Goal: Task Accomplishment & Management: Complete application form

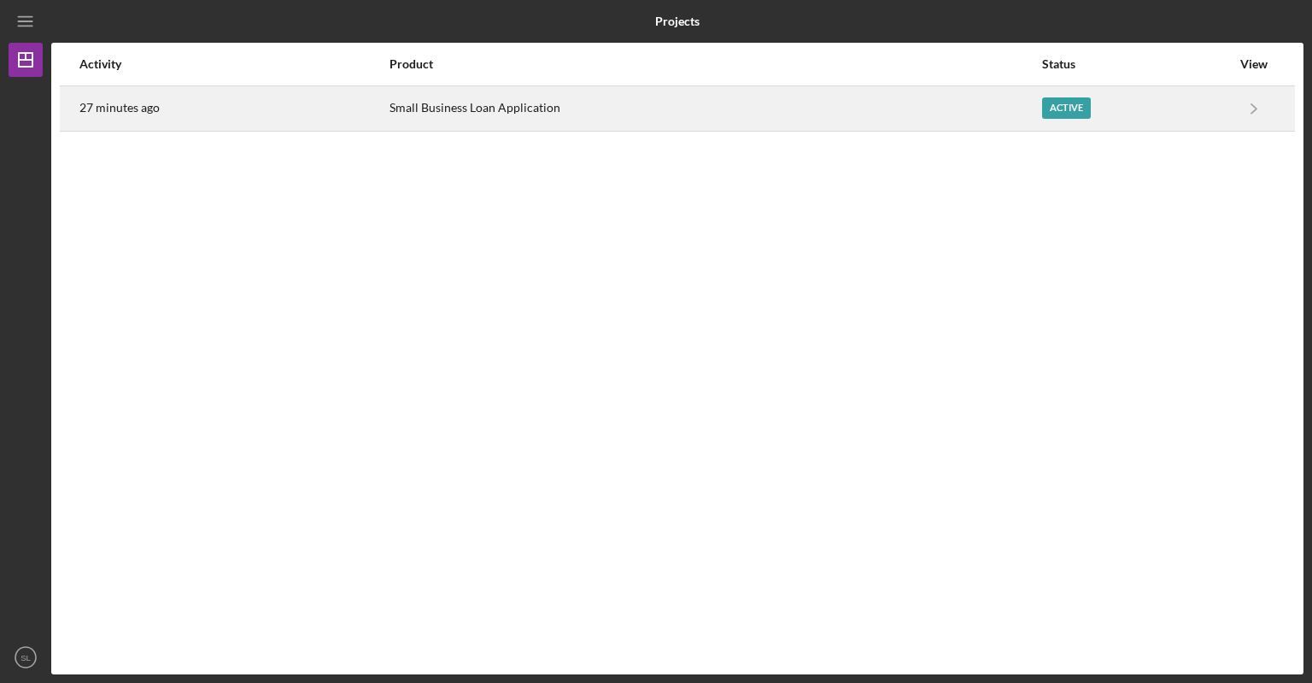
click at [969, 120] on div "Small Business Loan Application" at bounding box center [715, 108] width 651 height 43
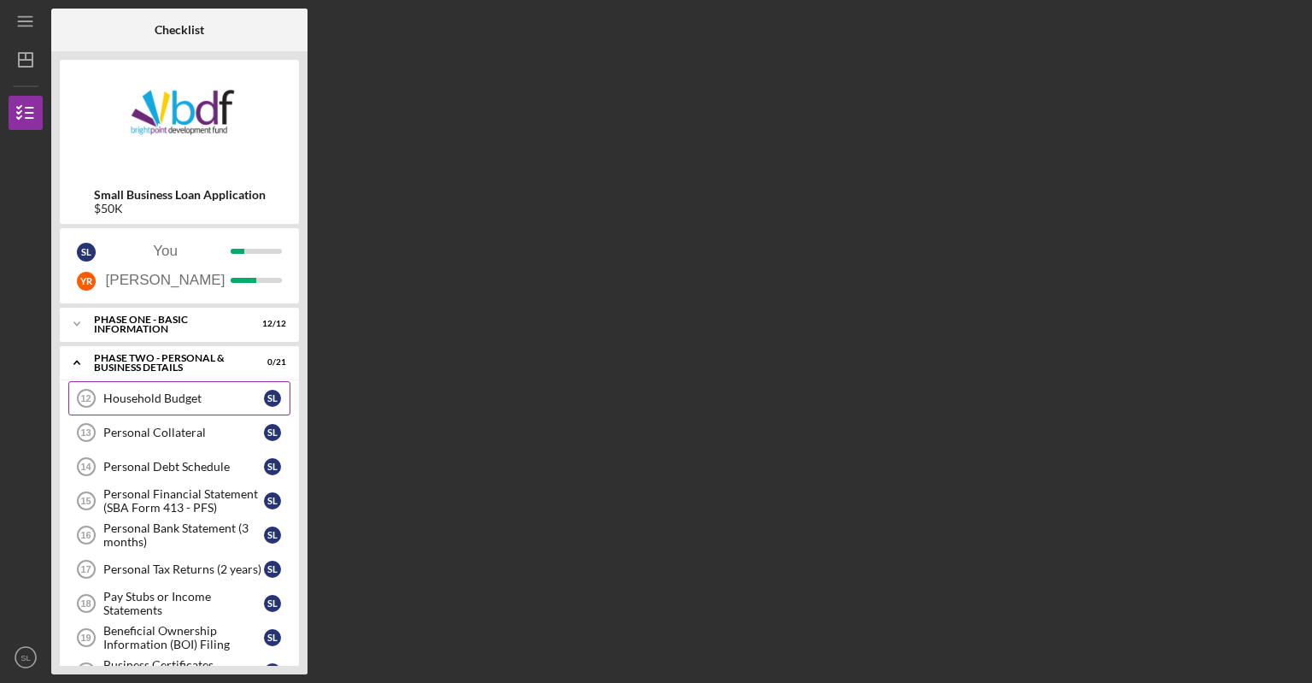
click at [208, 396] on div "Household Budget" at bounding box center [183, 398] width 161 height 14
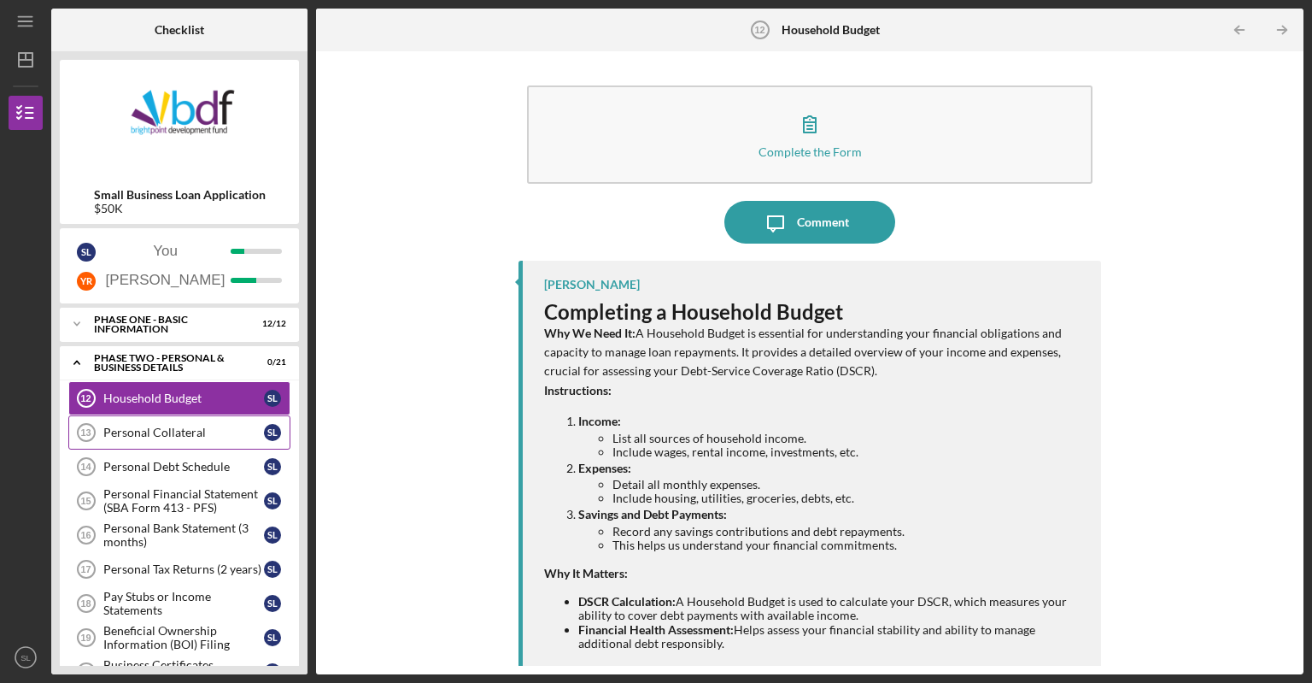
click at [202, 434] on div "Personal Collateral" at bounding box center [183, 432] width 161 height 14
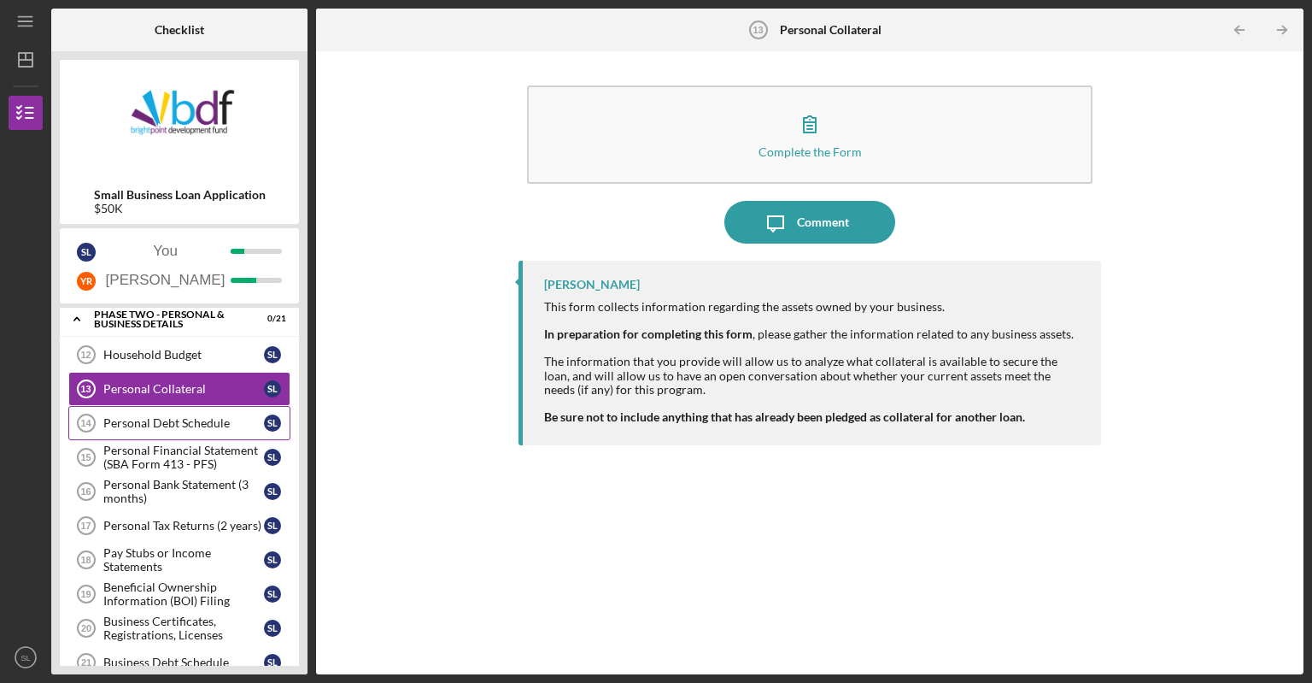
scroll to position [85, 0]
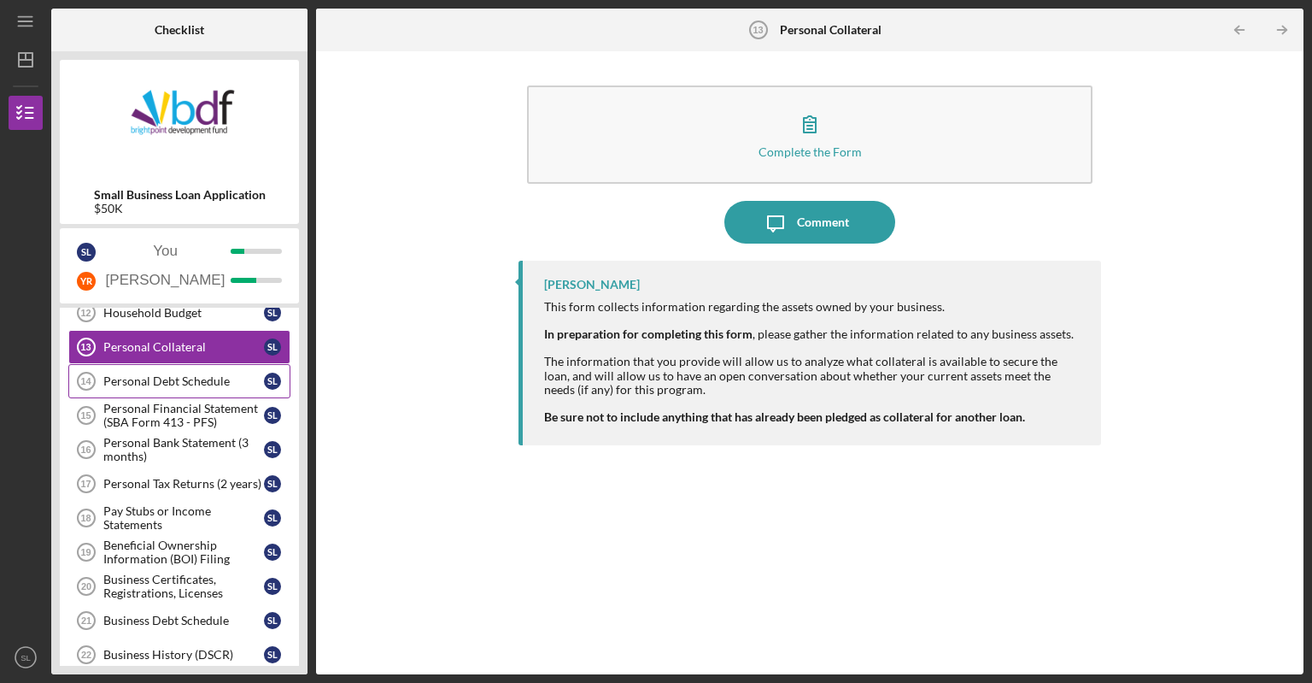
click at [214, 371] on link "Personal Debt Schedule 14 Personal Debt Schedule S L" at bounding box center [179, 381] width 222 height 34
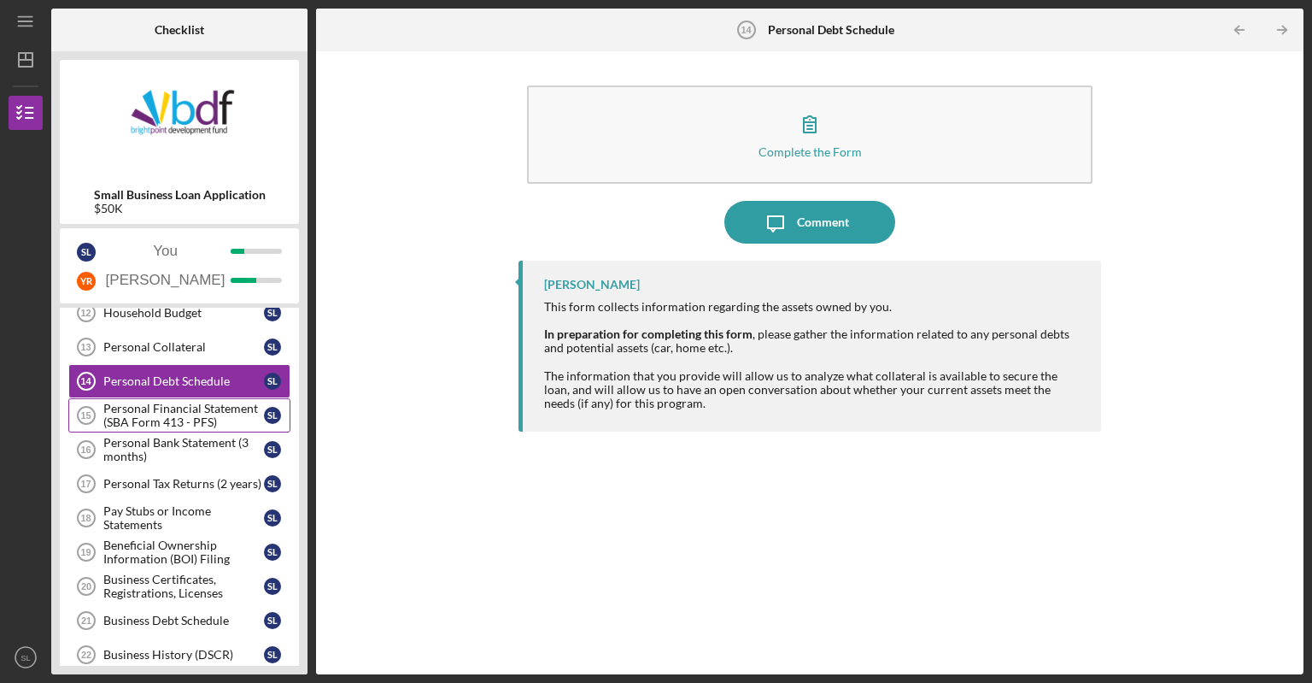
click at [188, 406] on div "Personal Financial Statement (SBA Form 413 - PFS)" at bounding box center [183, 415] width 161 height 27
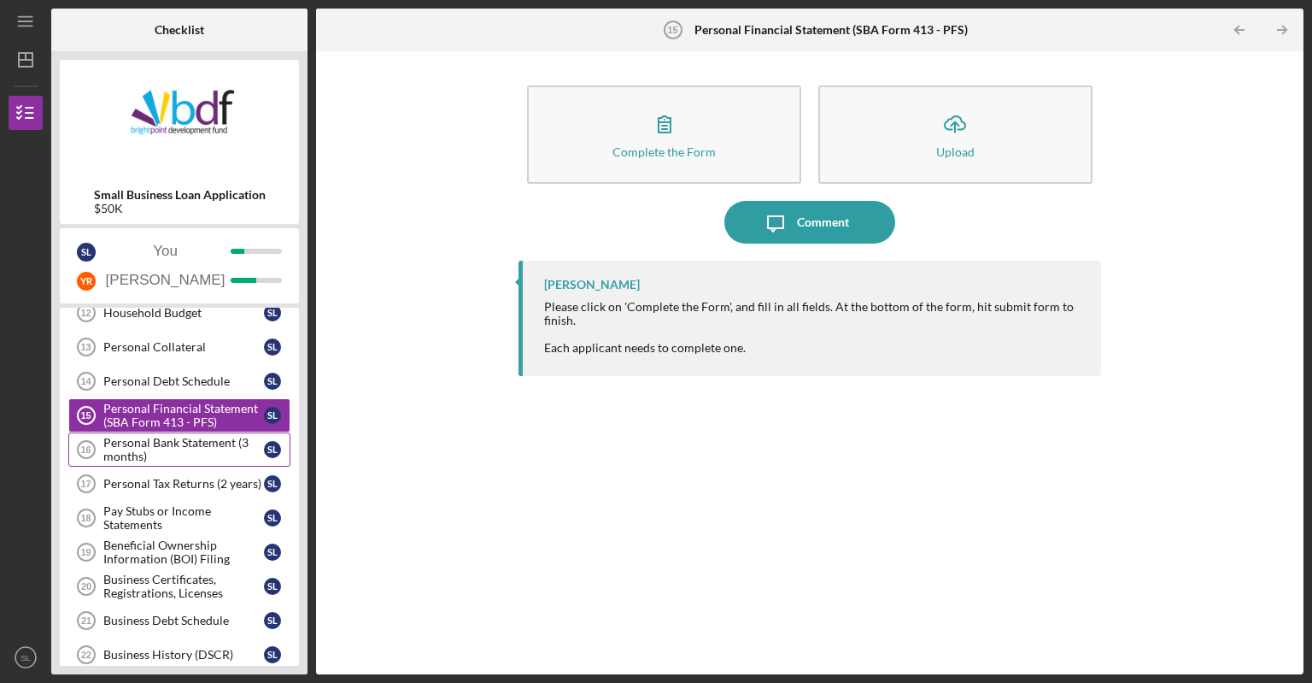
click at [190, 452] on div "Personal Bank Statement (3 months)" at bounding box center [183, 449] width 161 height 27
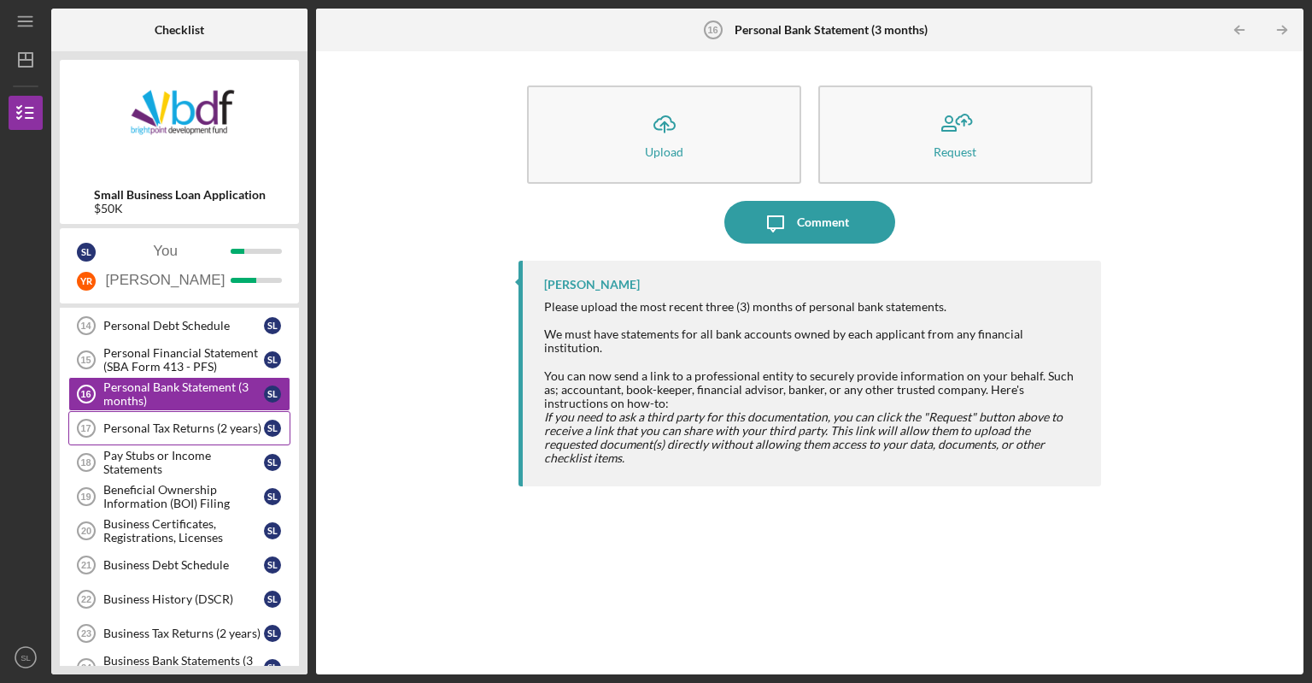
scroll to position [171, 0]
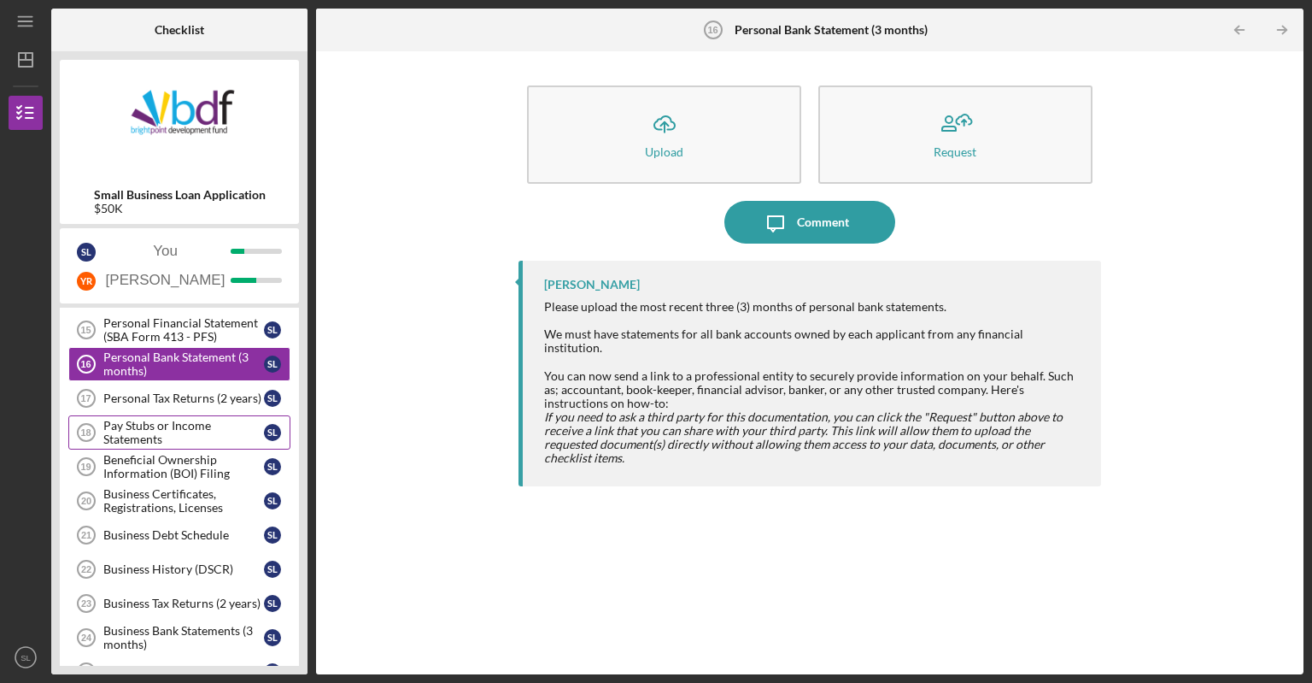
click at [207, 423] on div "Pay Stubs or Income Statements" at bounding box center [183, 432] width 161 height 27
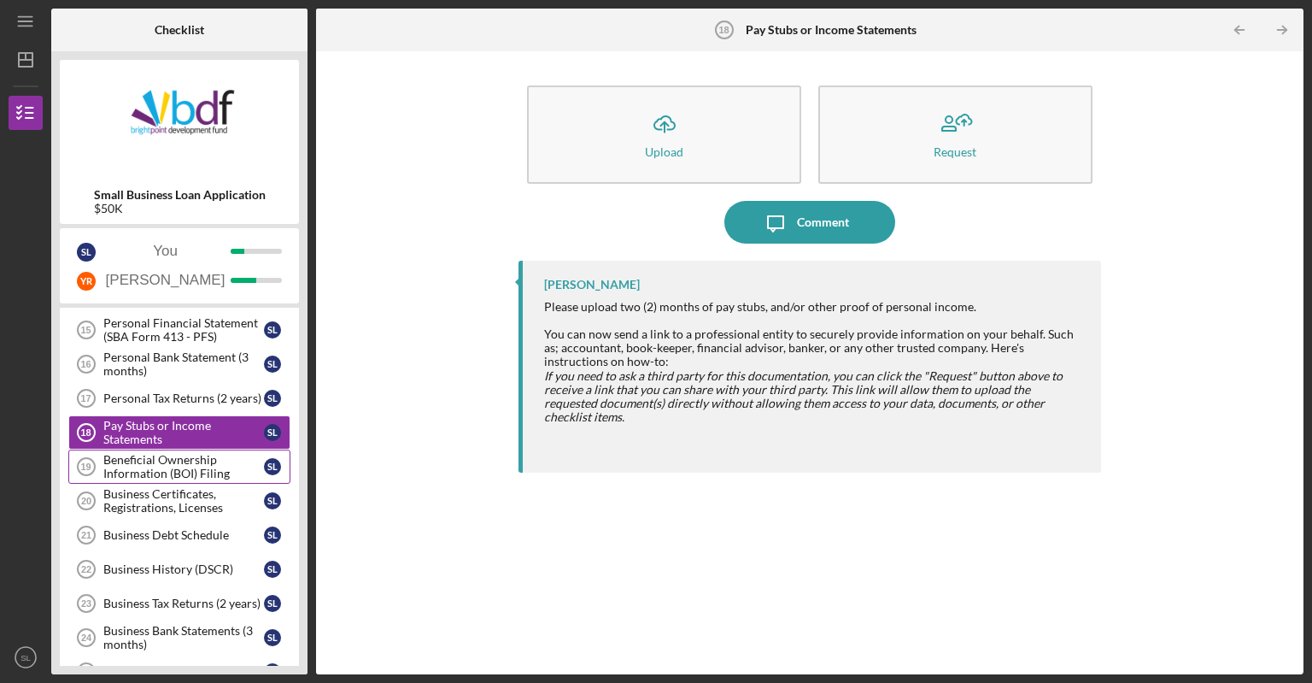
click at [202, 455] on div "Beneficial Ownership Information (BOI) Filing" at bounding box center [183, 466] width 161 height 27
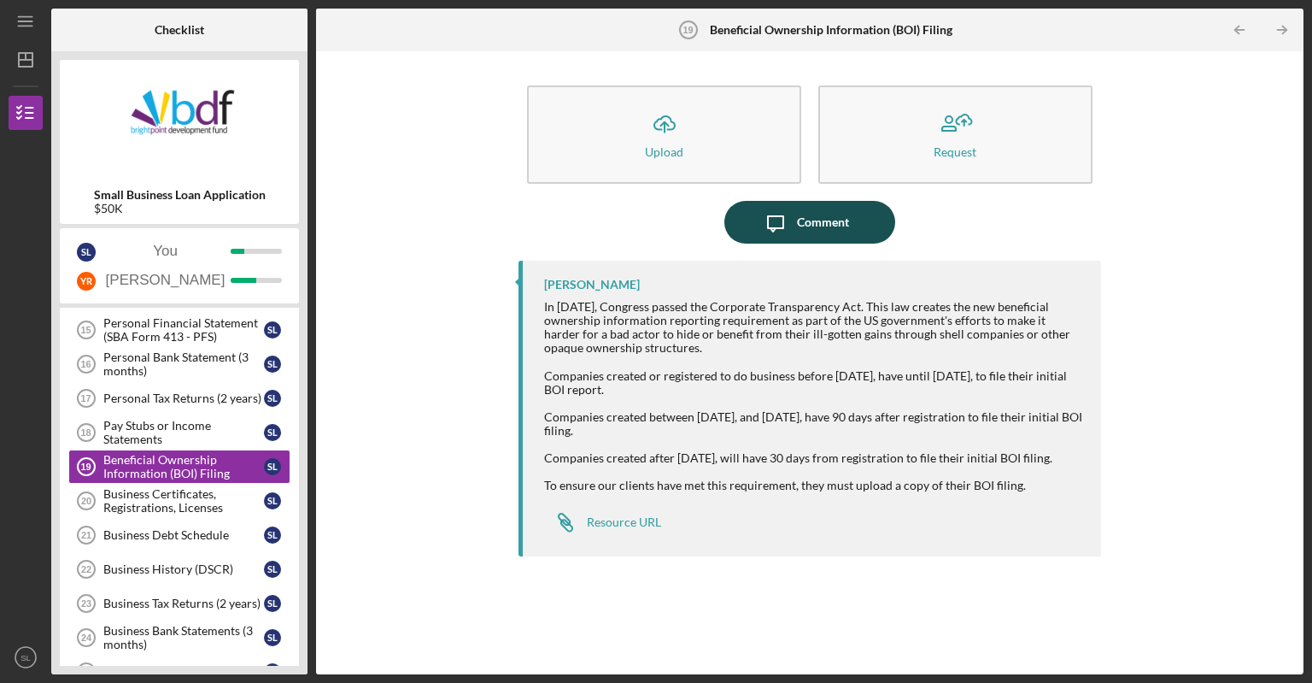
click at [860, 217] on button "Icon/Message Comment" at bounding box center [809, 222] width 171 height 43
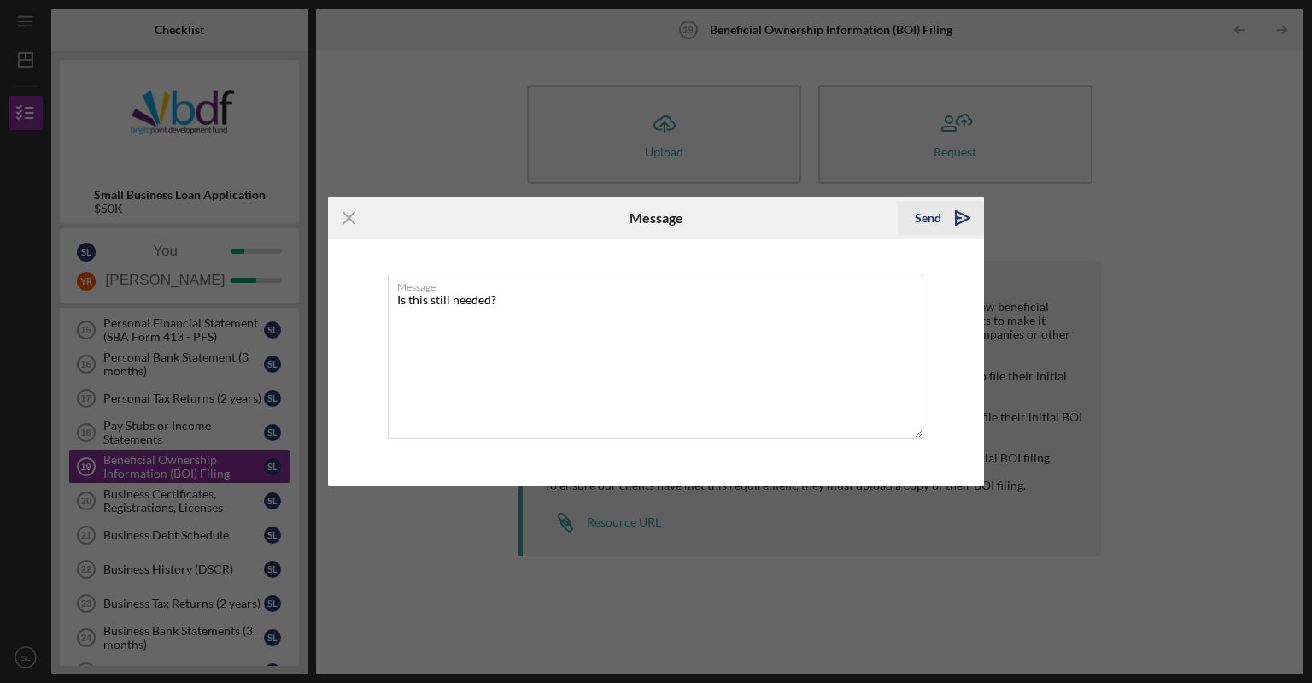
type textarea "Is this still needed?"
click at [954, 220] on icon "Icon/icon-invite-send" at bounding box center [962, 217] width 43 height 43
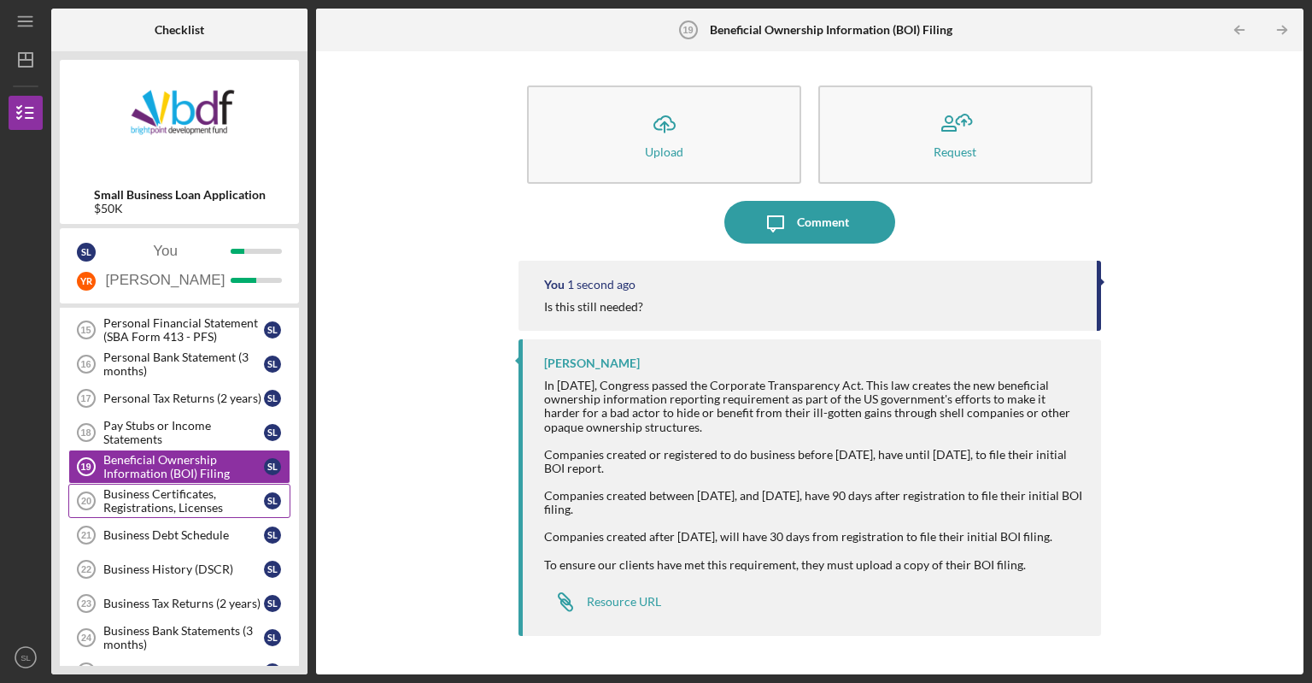
click at [192, 512] on link "Business Certificates, Registrations, Licenses 20 Business Certificates, Regist…" at bounding box center [179, 501] width 222 height 34
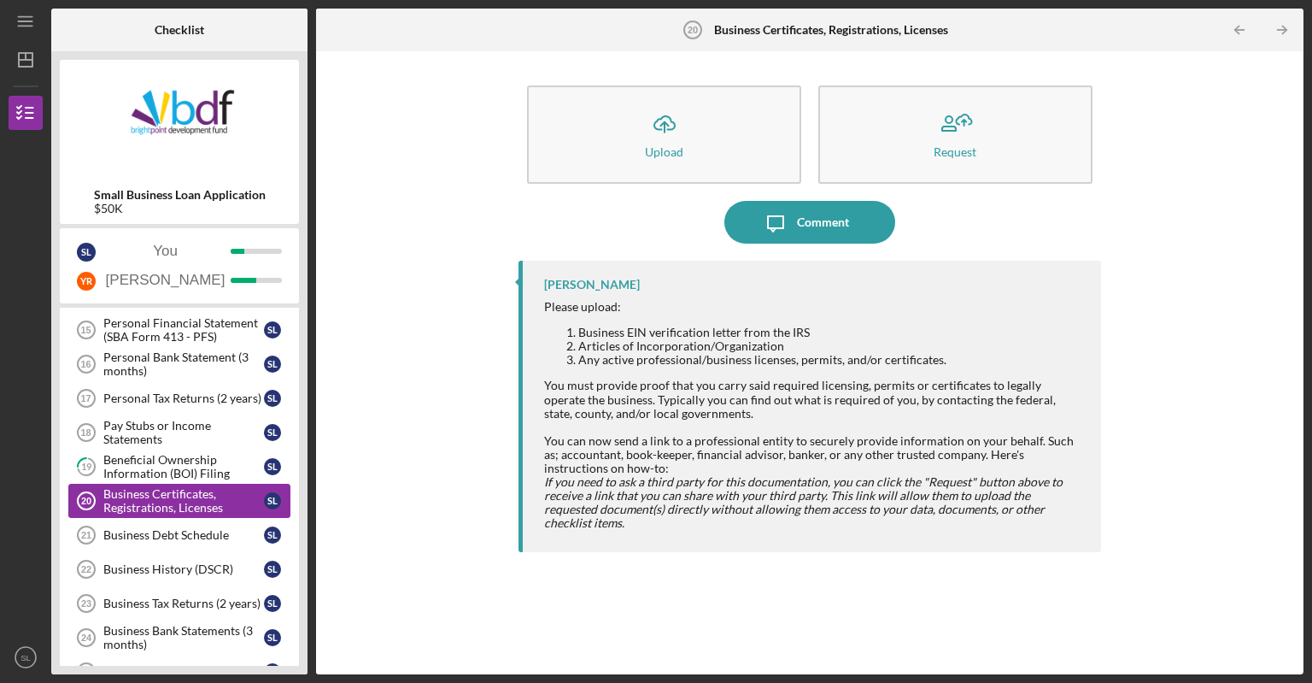
scroll to position [256, 0]
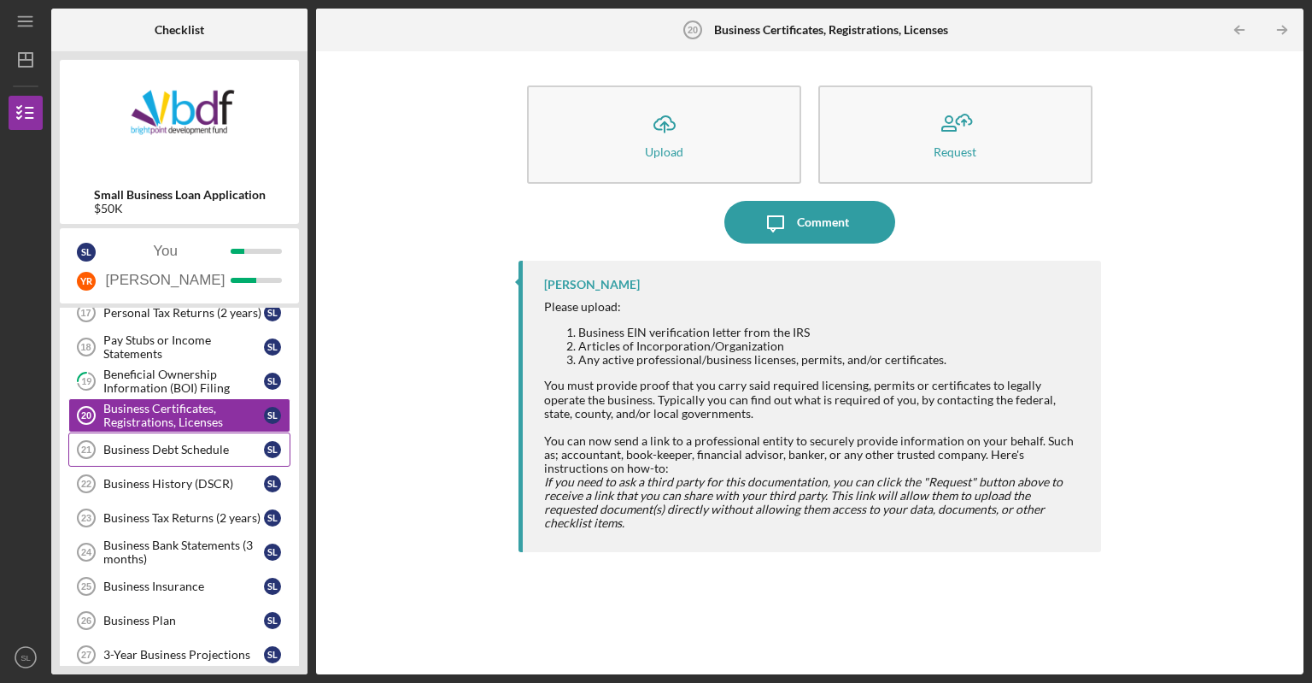
click at [171, 443] on div "Business Debt Schedule" at bounding box center [183, 450] width 161 height 14
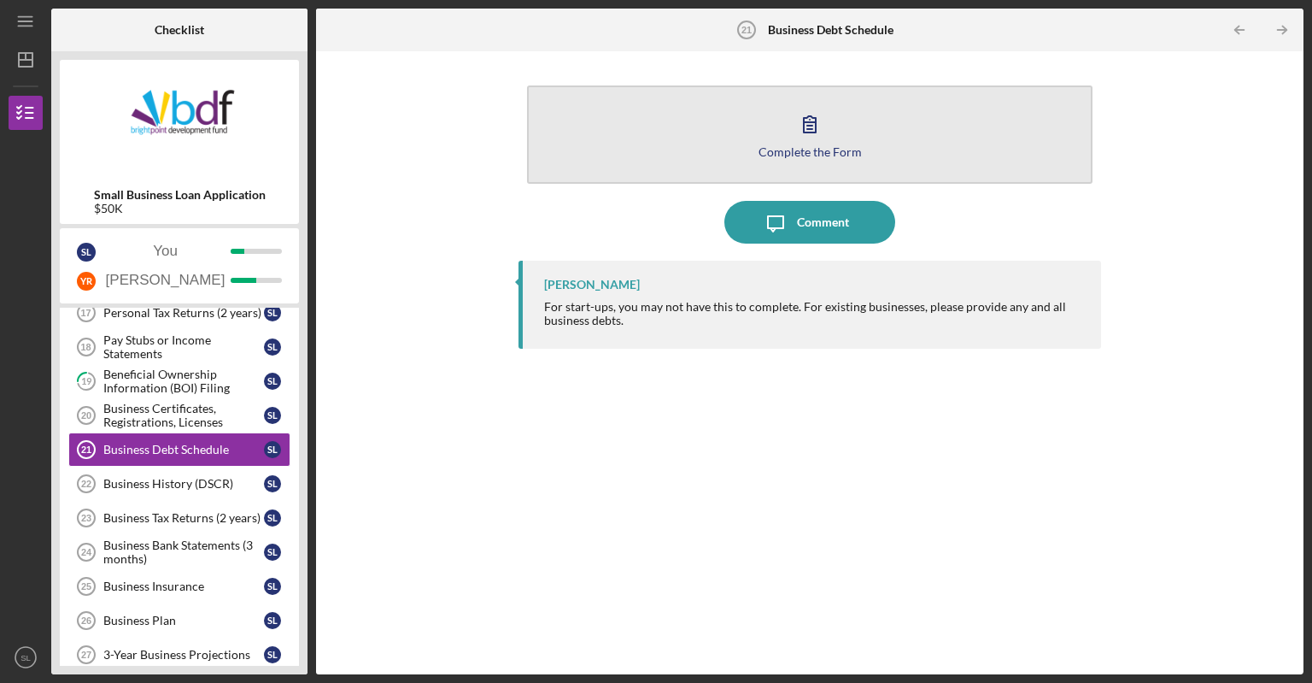
click at [842, 150] on div "Complete the Form" at bounding box center [810, 151] width 103 height 13
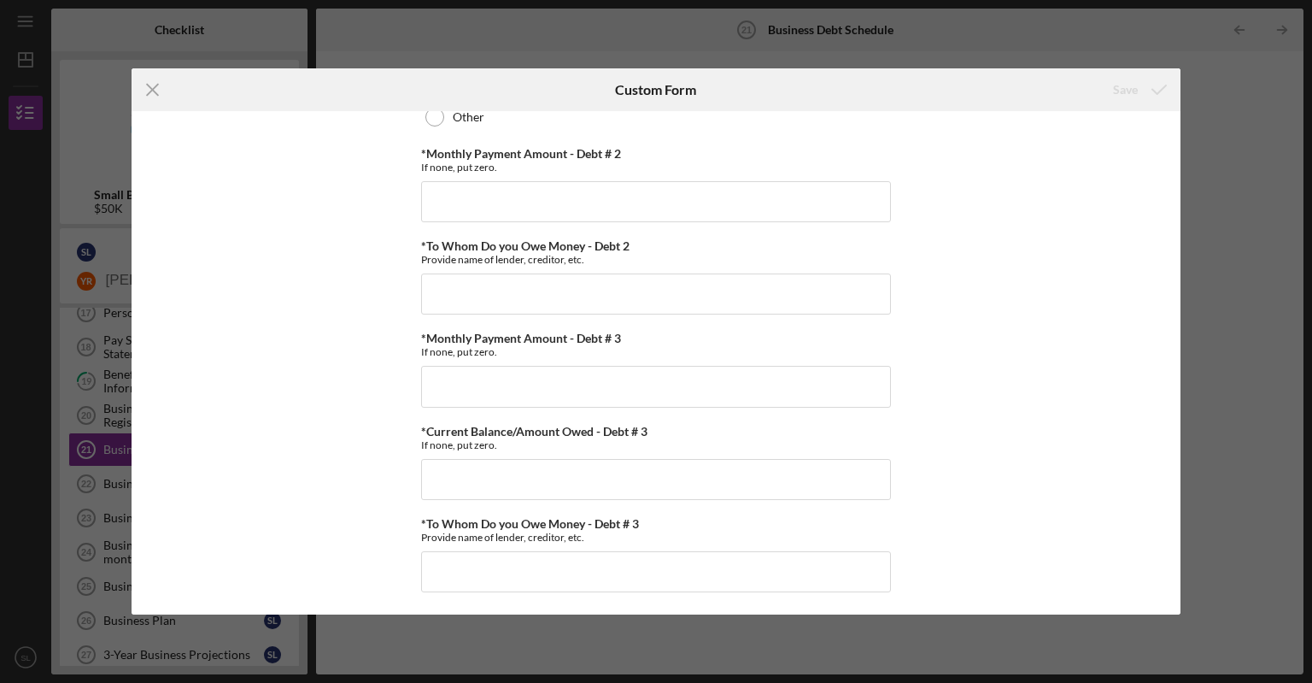
scroll to position [1182, 0]
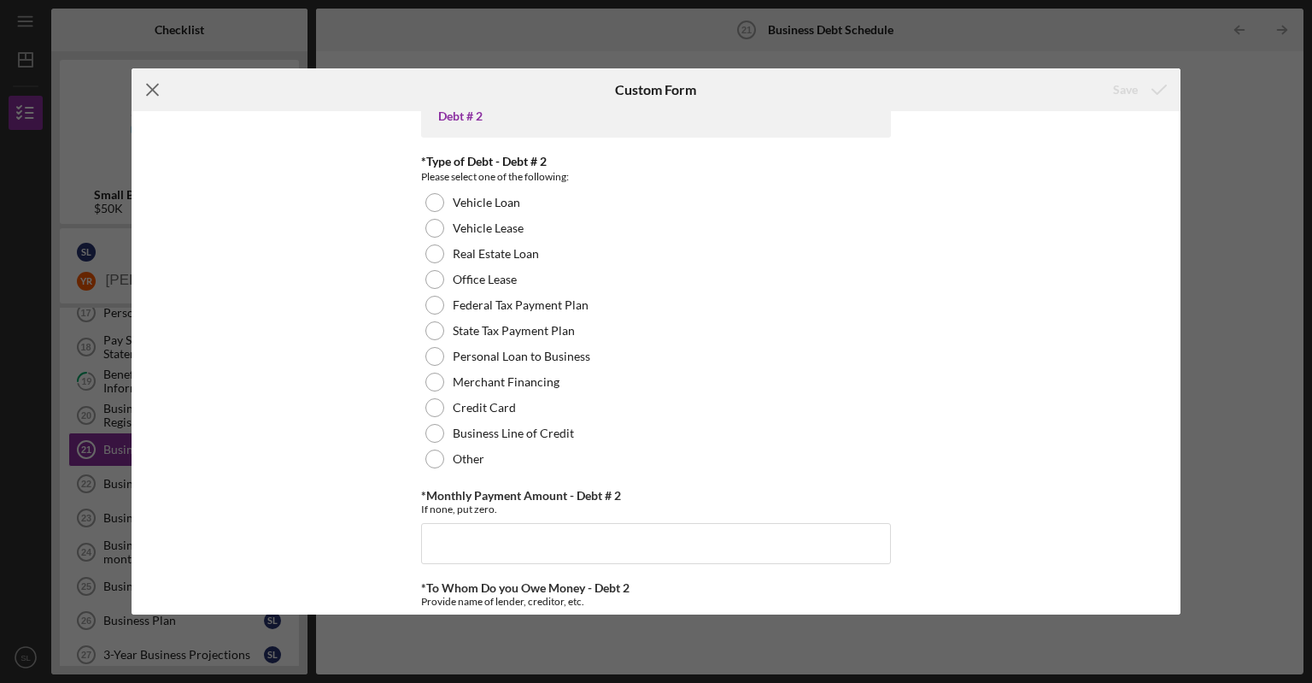
click at [147, 99] on icon "Icon/Menu Close" at bounding box center [153, 89] width 43 height 43
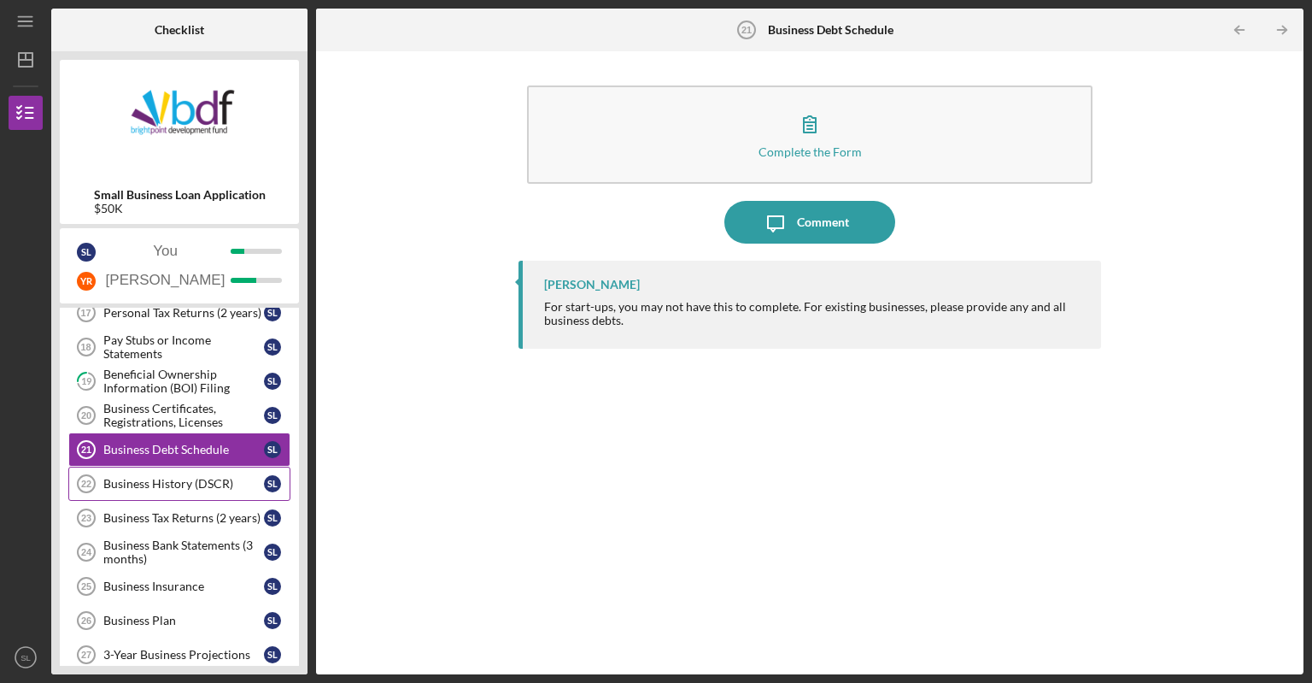
click at [178, 489] on link "Business History (DSCR) 22 Business History (DSCR) S L" at bounding box center [179, 483] width 222 height 34
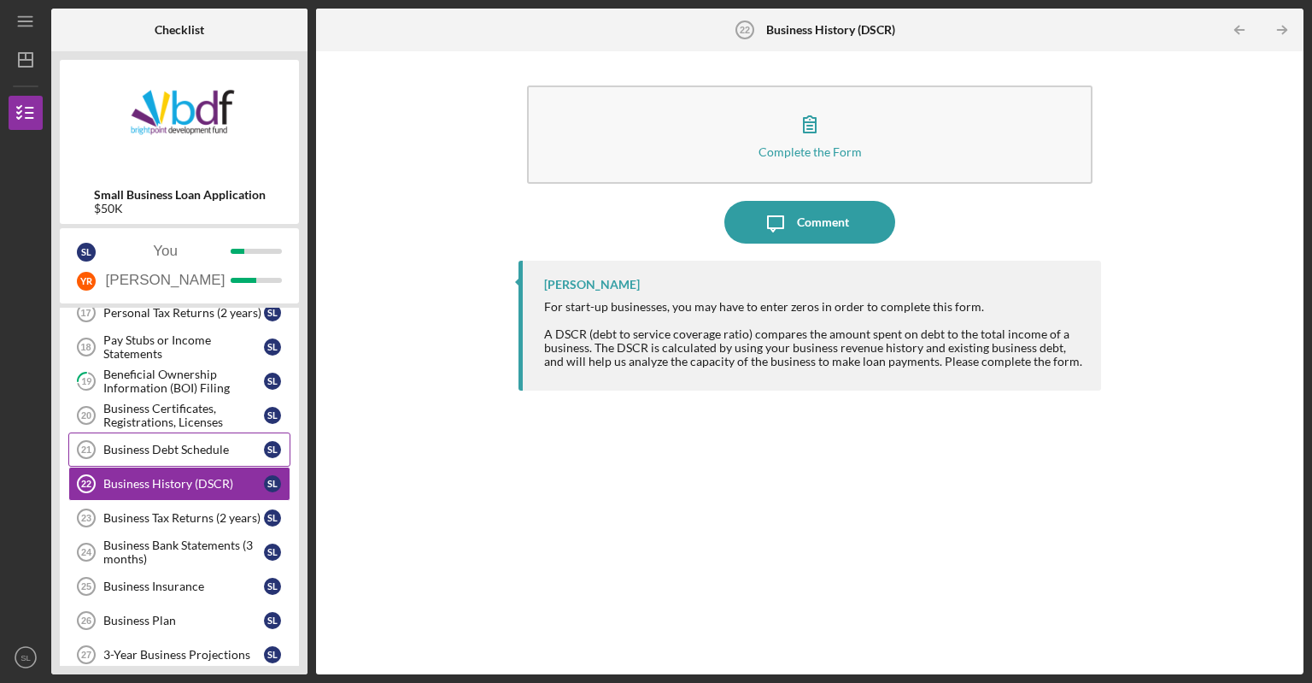
click at [113, 452] on div "Business Debt Schedule" at bounding box center [183, 450] width 161 height 14
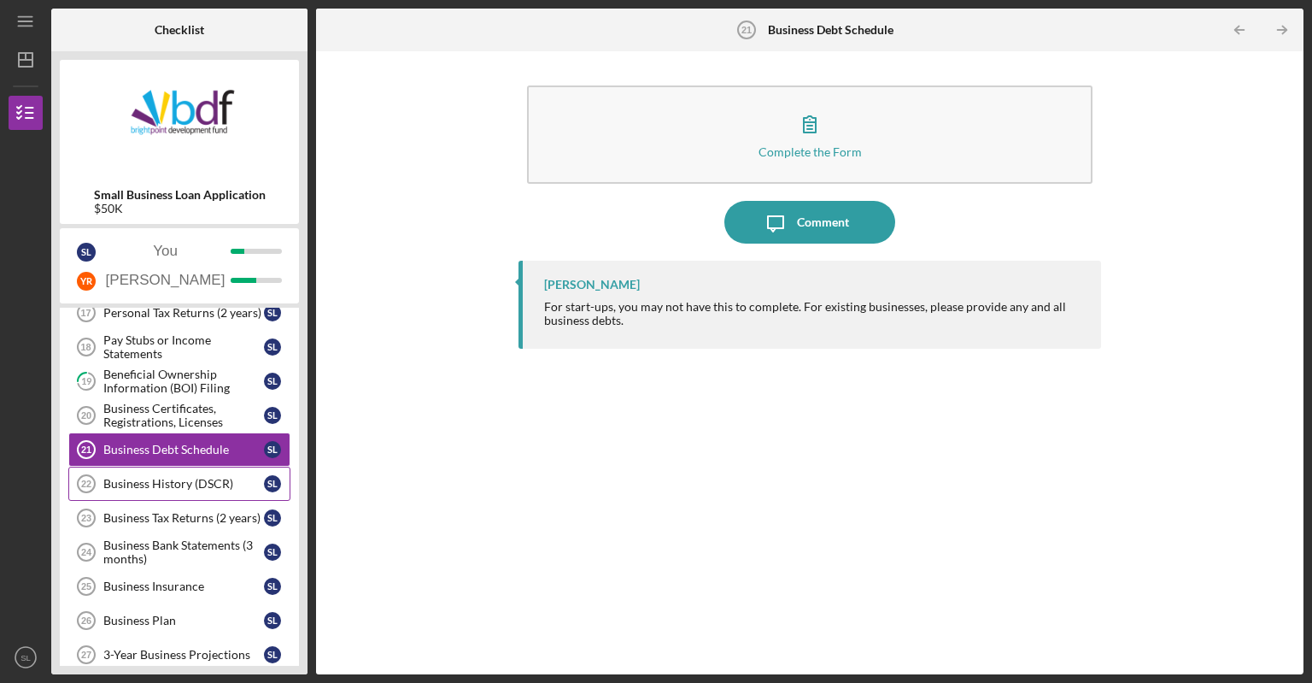
click at [113, 472] on link "Business History (DSCR) 22 Business History (DSCR) S L" at bounding box center [179, 483] width 222 height 34
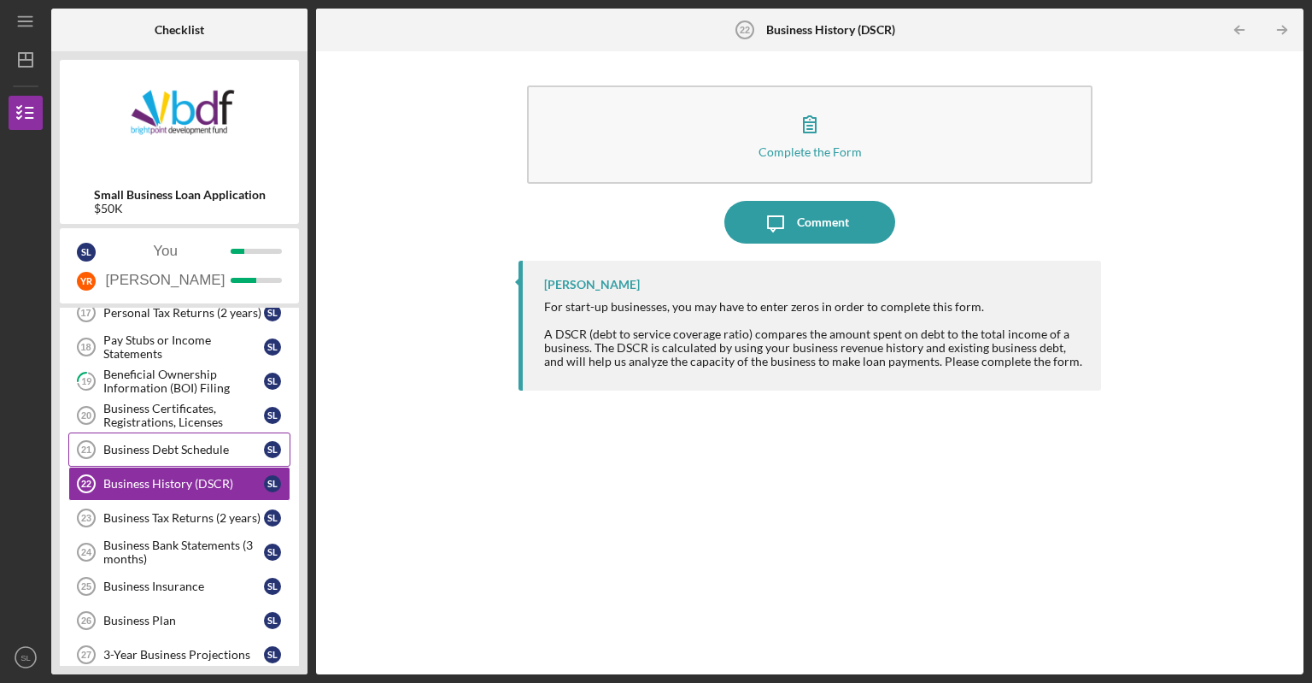
click at [161, 432] on link "Business Debt Schedule 21 Business Debt Schedule S L" at bounding box center [179, 449] width 222 height 34
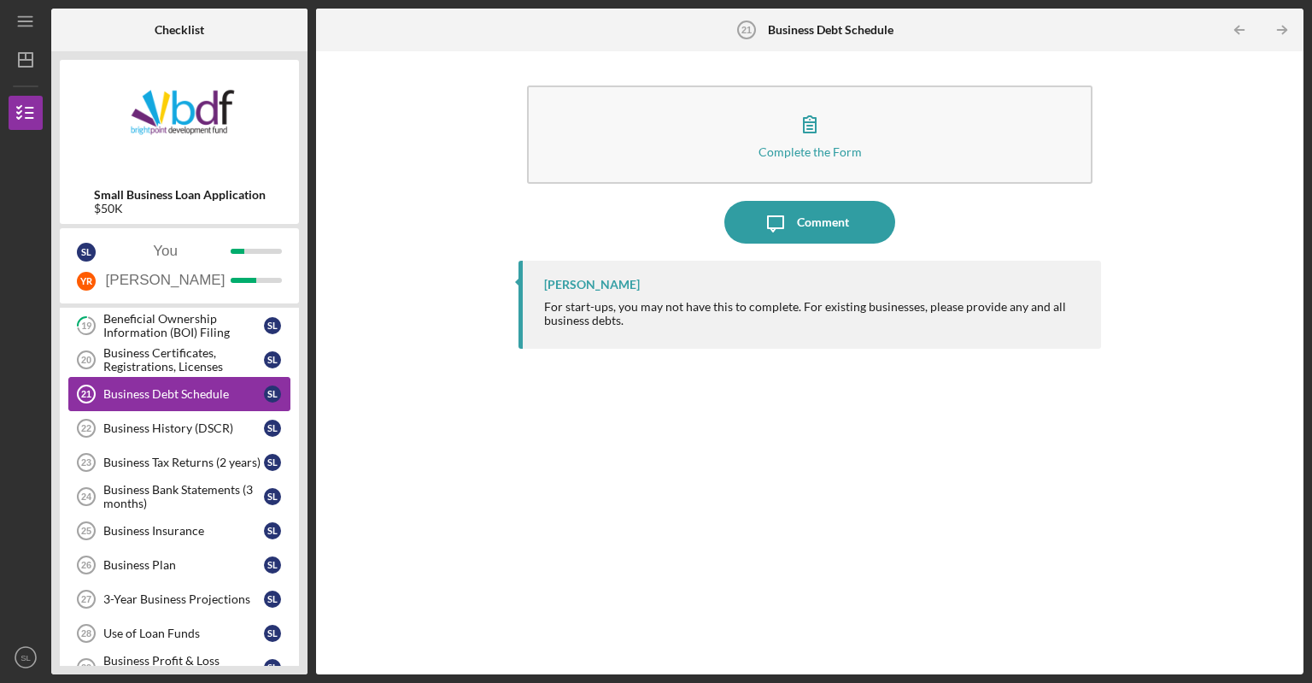
scroll to position [342, 0]
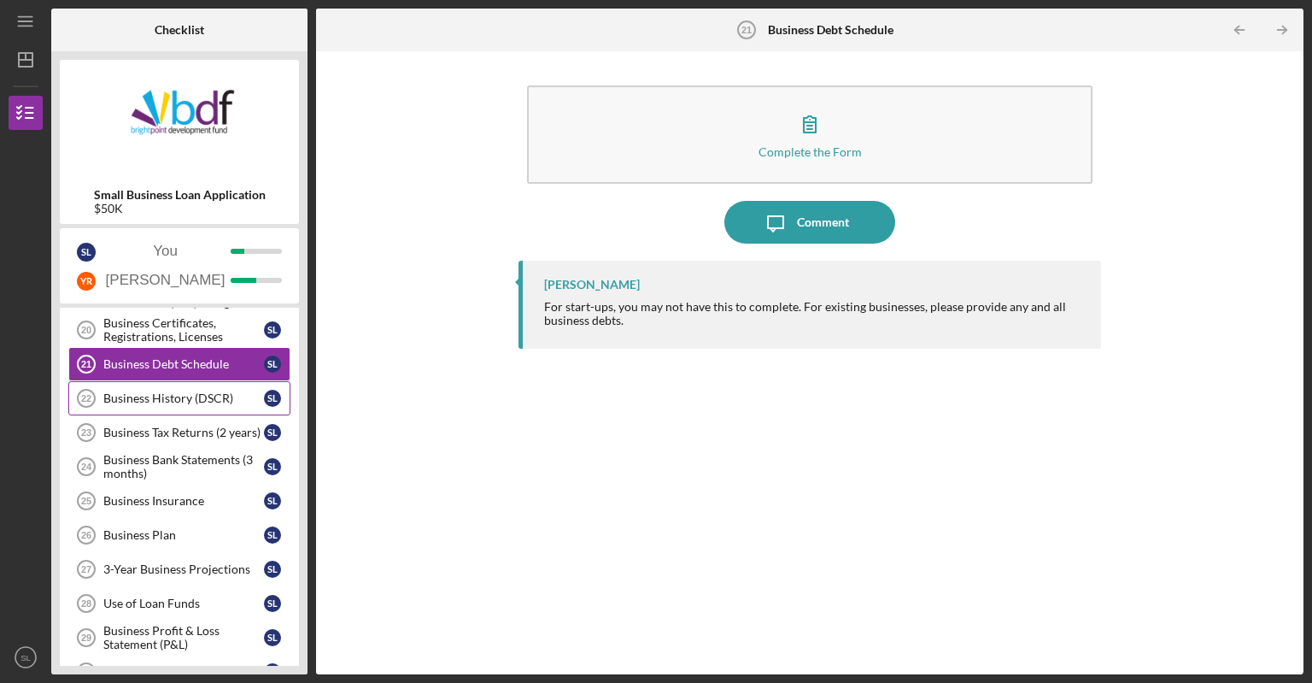
click at [174, 396] on div "Business History (DSCR)" at bounding box center [183, 398] width 161 height 14
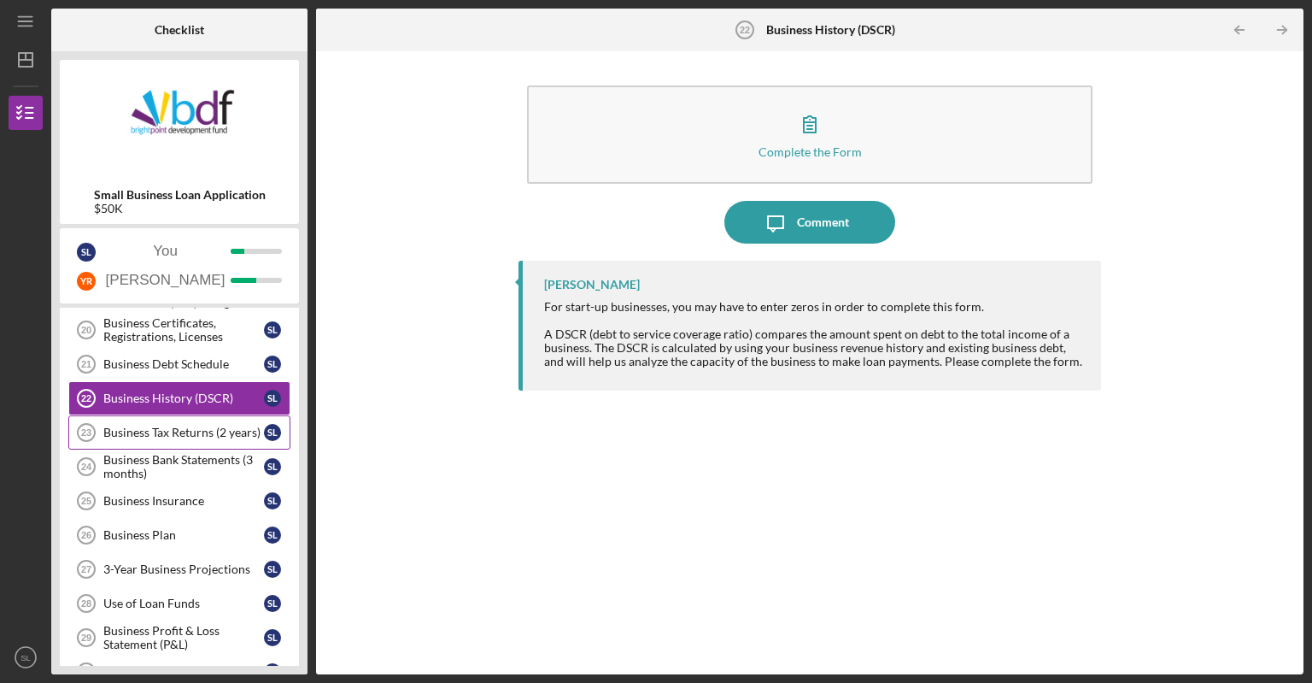
click at [178, 439] on link "Business Tax Returns (2 years) 23 Business Tax Returns (2 years) S L" at bounding box center [179, 432] width 222 height 34
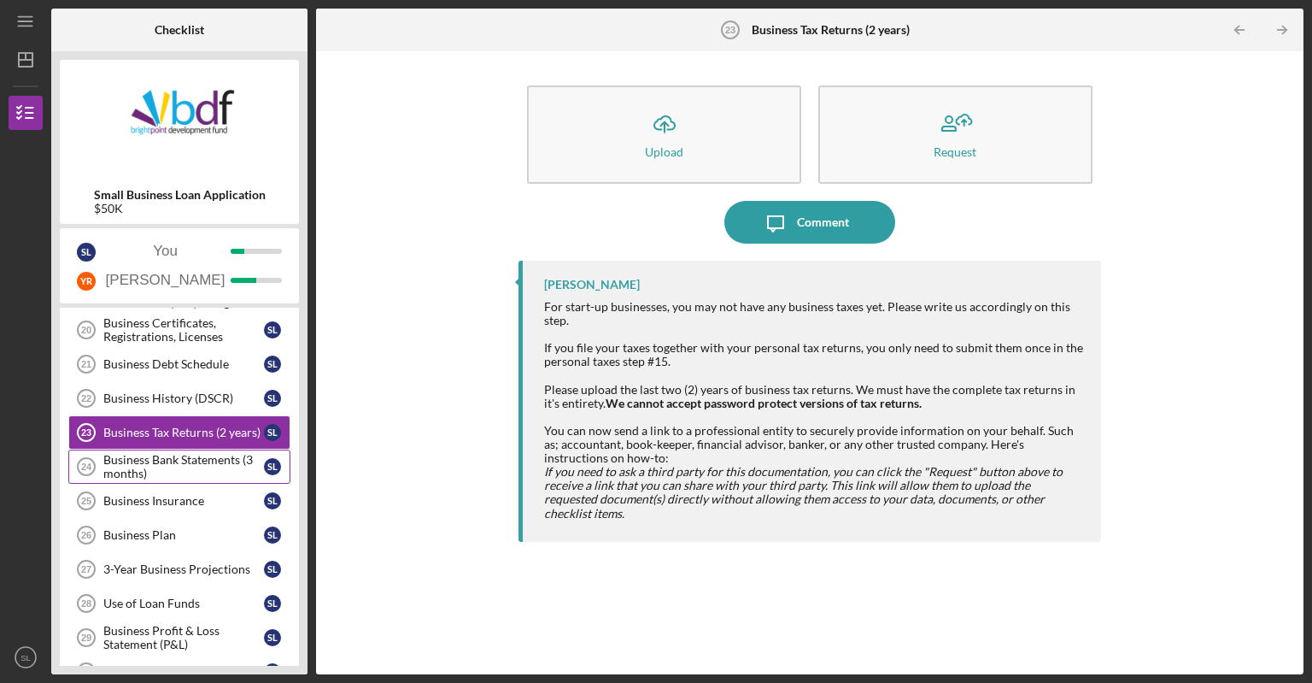
click at [154, 457] on div "Business Bank Statements (3 months)" at bounding box center [183, 466] width 161 height 27
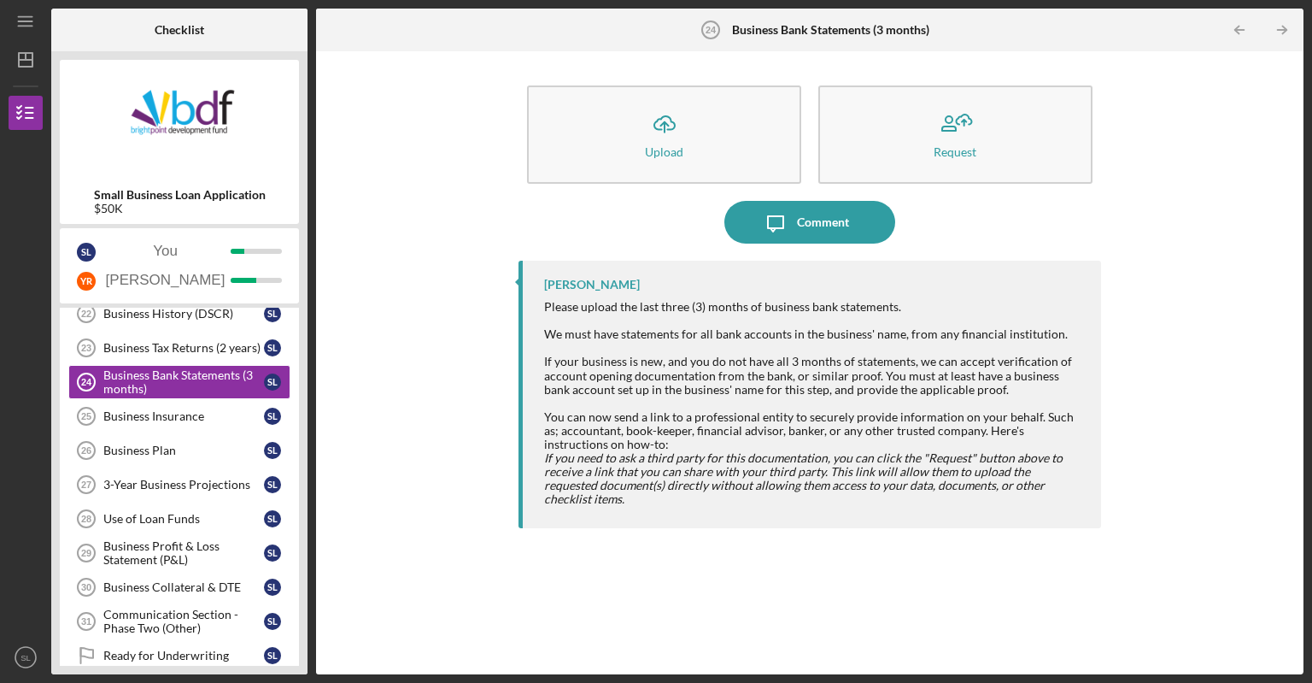
scroll to position [427, 0]
click at [180, 415] on div "Business Insurance" at bounding box center [183, 415] width 161 height 14
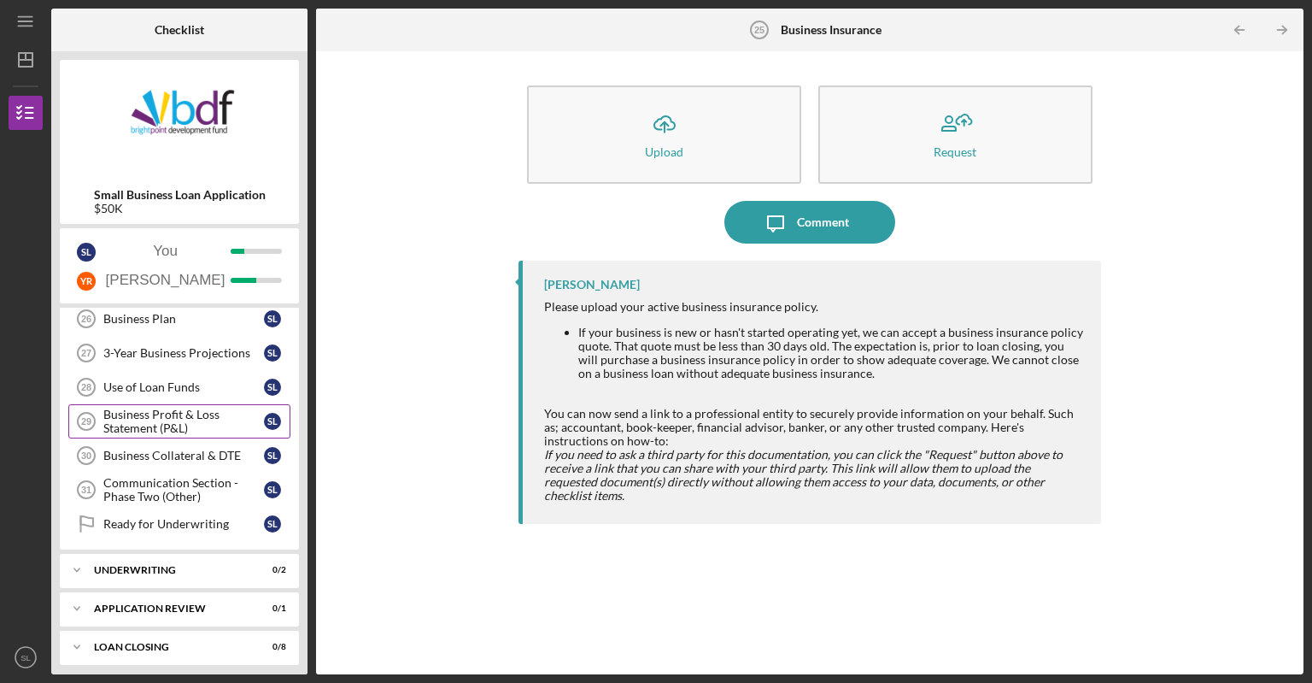
scroll to position [387, 0]
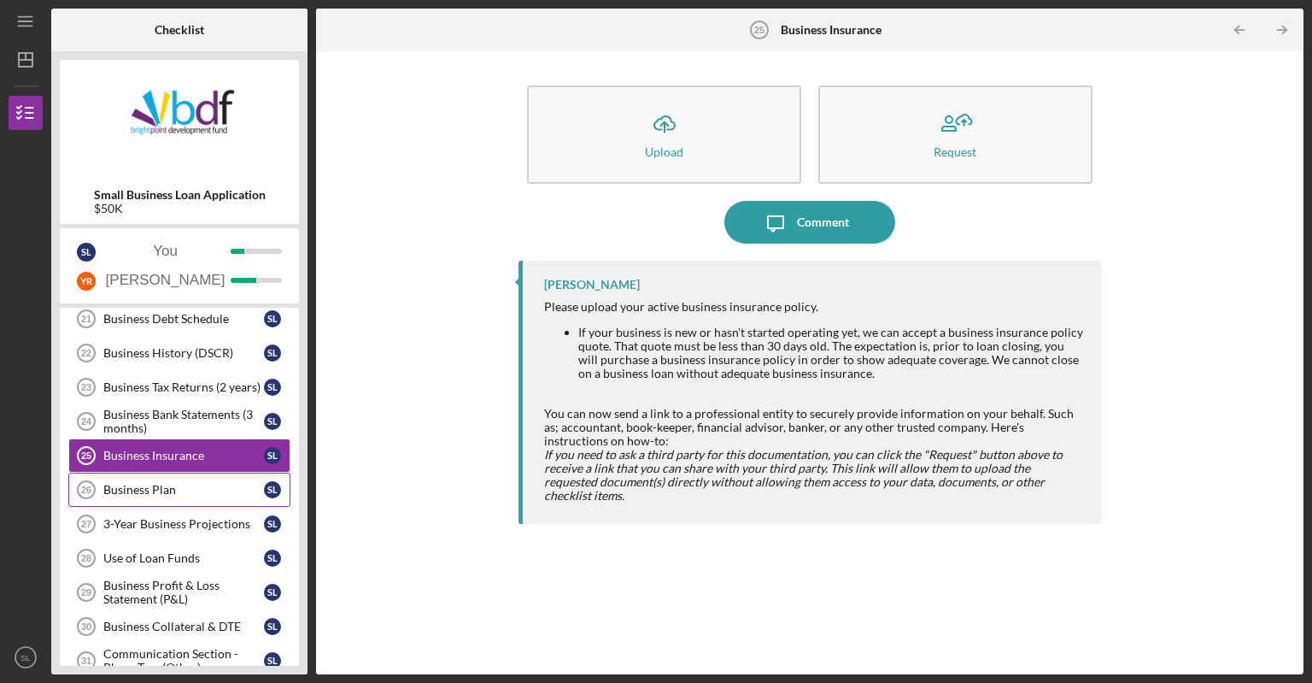
click at [162, 483] on div "Business Plan" at bounding box center [183, 490] width 161 height 14
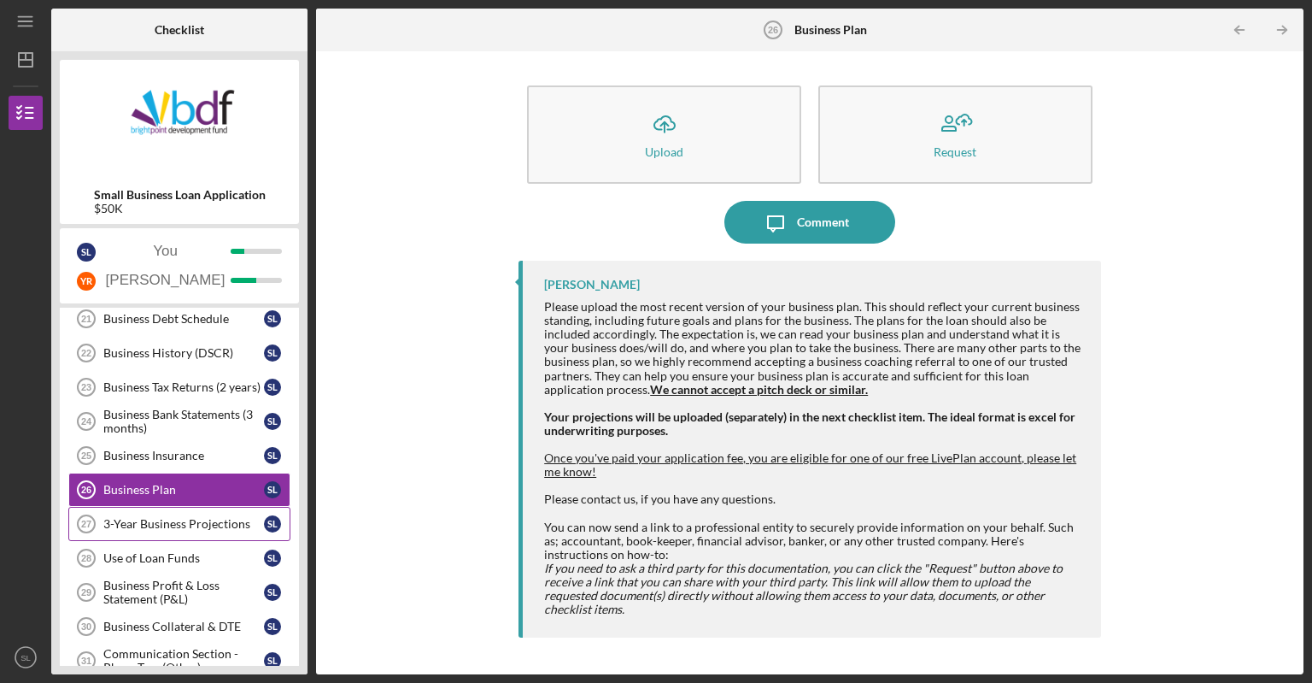
click at [162, 520] on div "3-Year Business Projections" at bounding box center [183, 524] width 161 height 14
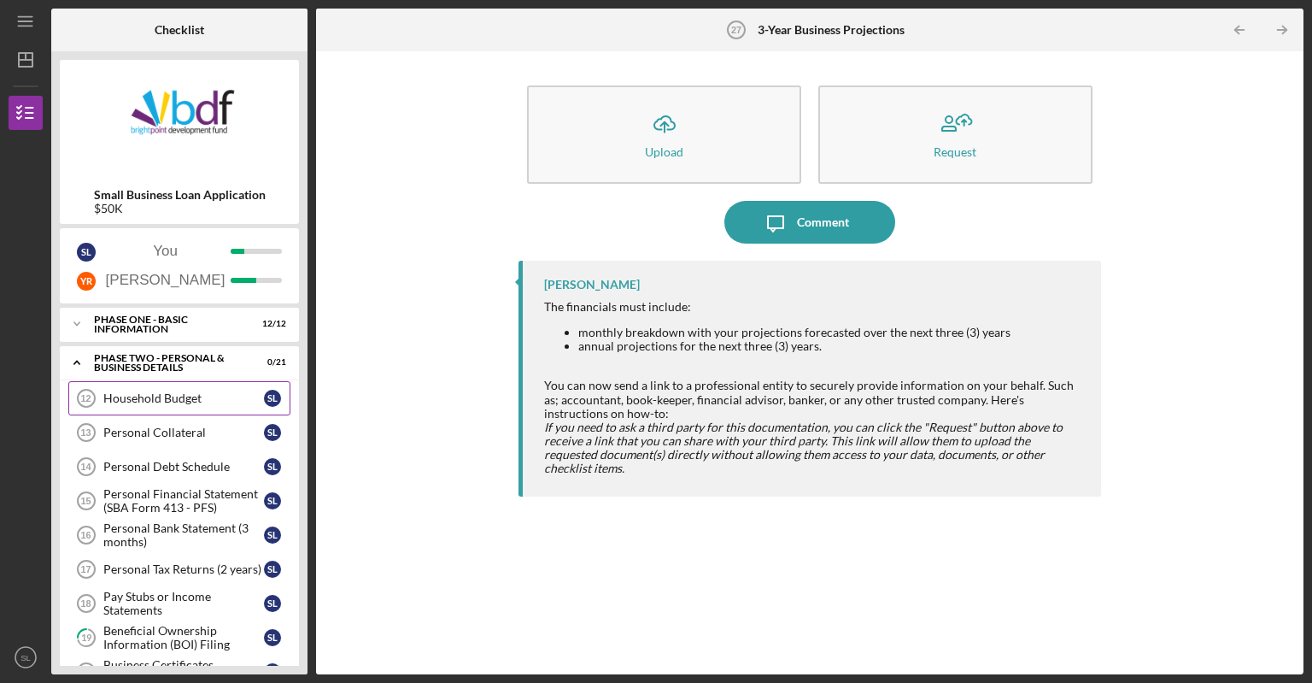
click at [205, 398] on div "Household Budget" at bounding box center [183, 398] width 161 height 14
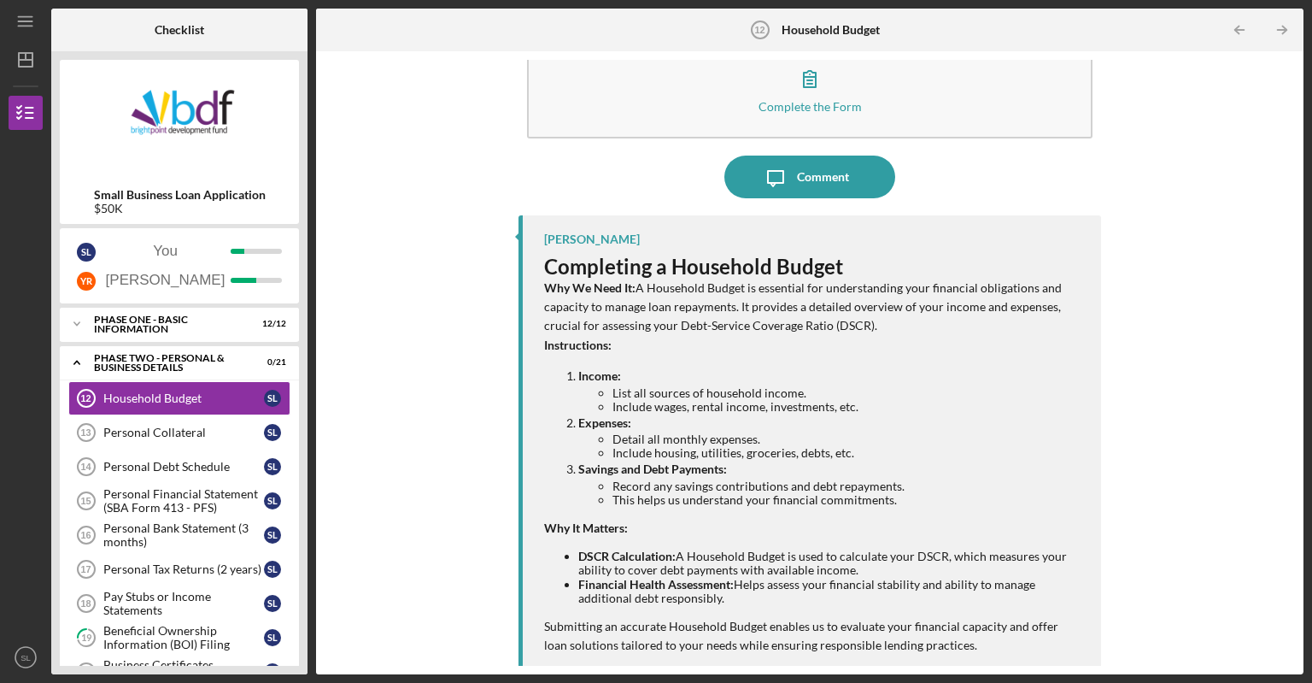
scroll to position [55, 0]
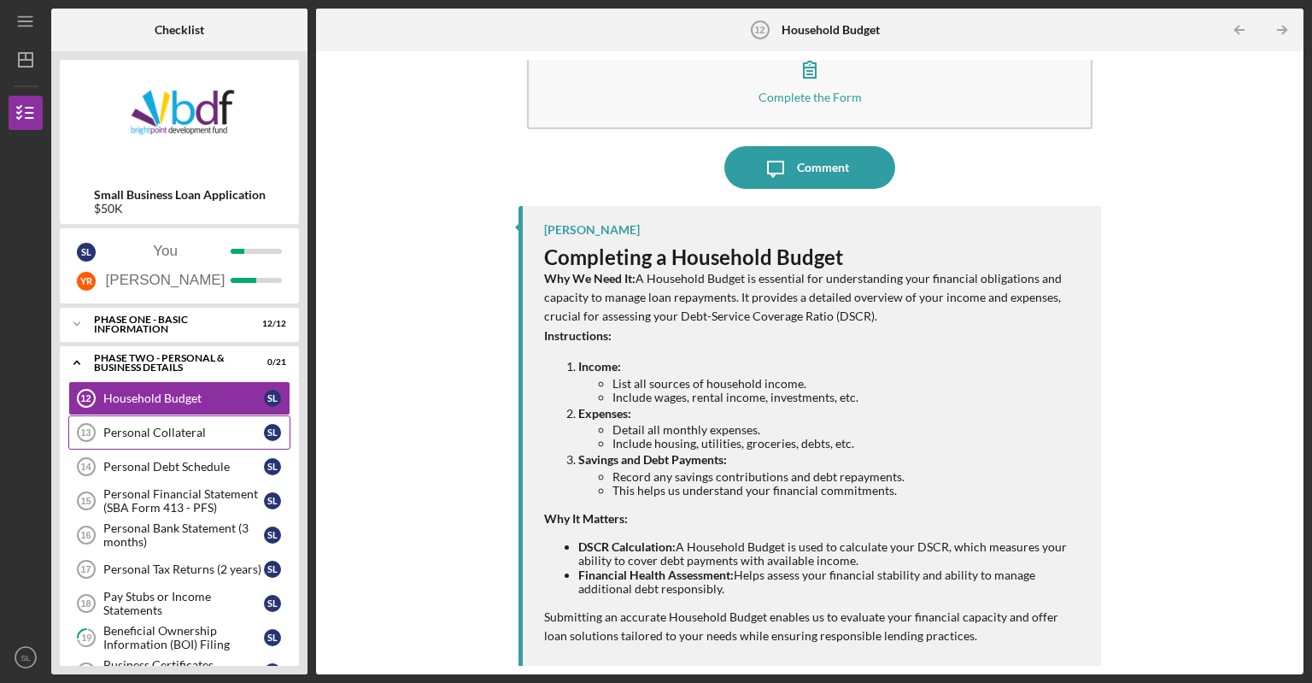
click at [153, 443] on link "Personal Collateral 13 Personal Collateral S L" at bounding box center [179, 432] width 222 height 34
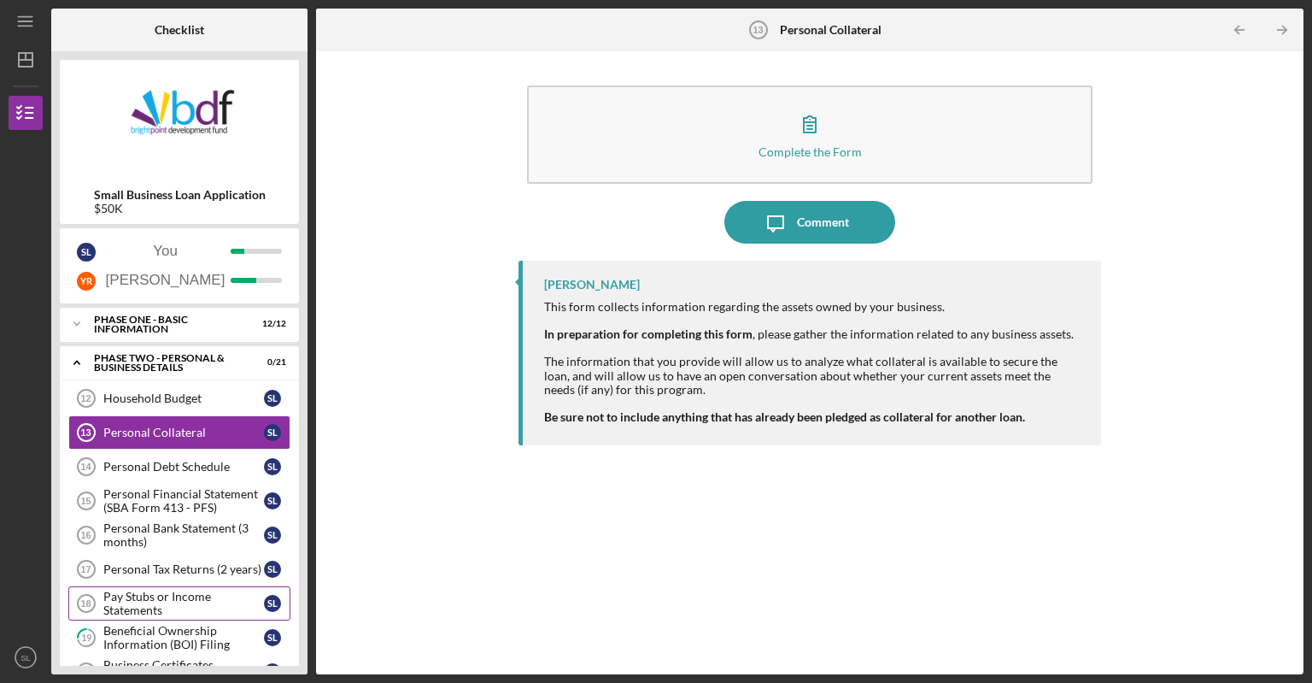
scroll to position [85, 0]
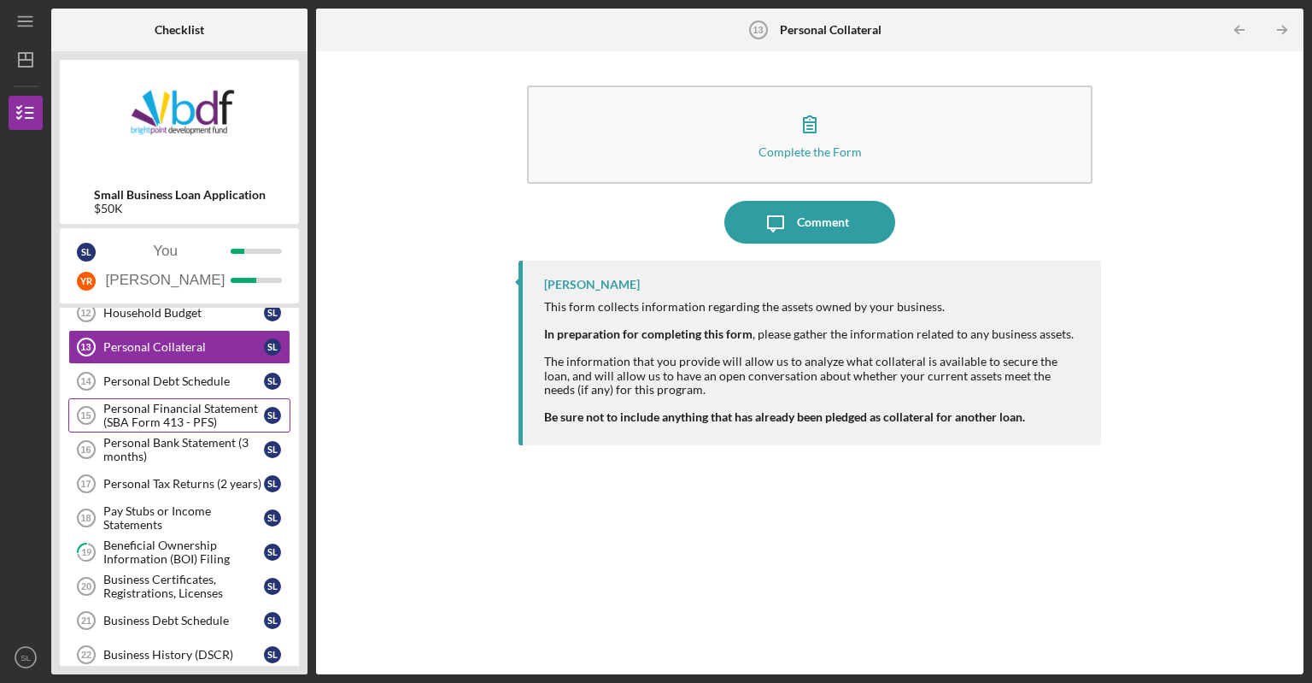
click at [182, 419] on div "Personal Financial Statement (SBA Form 413 - PFS)" at bounding box center [183, 415] width 161 height 27
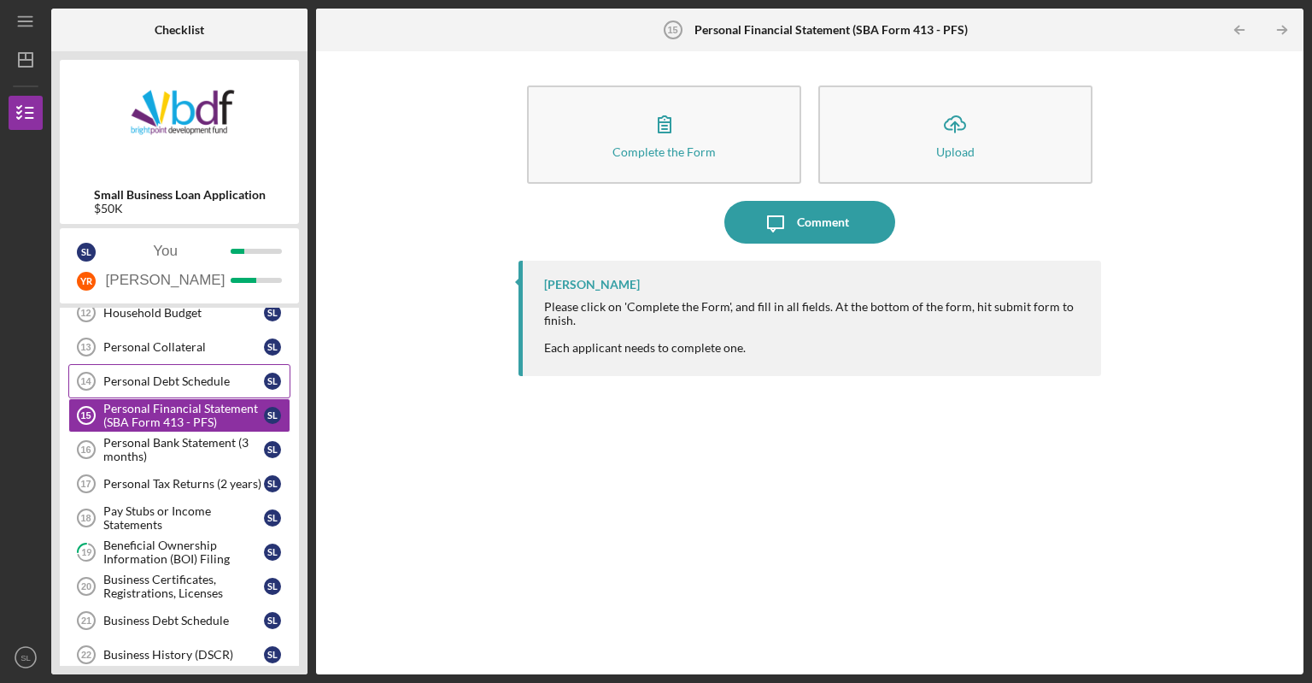
click at [191, 392] on link "Personal Debt Schedule 14 Personal Debt Schedule S L" at bounding box center [179, 381] width 222 height 34
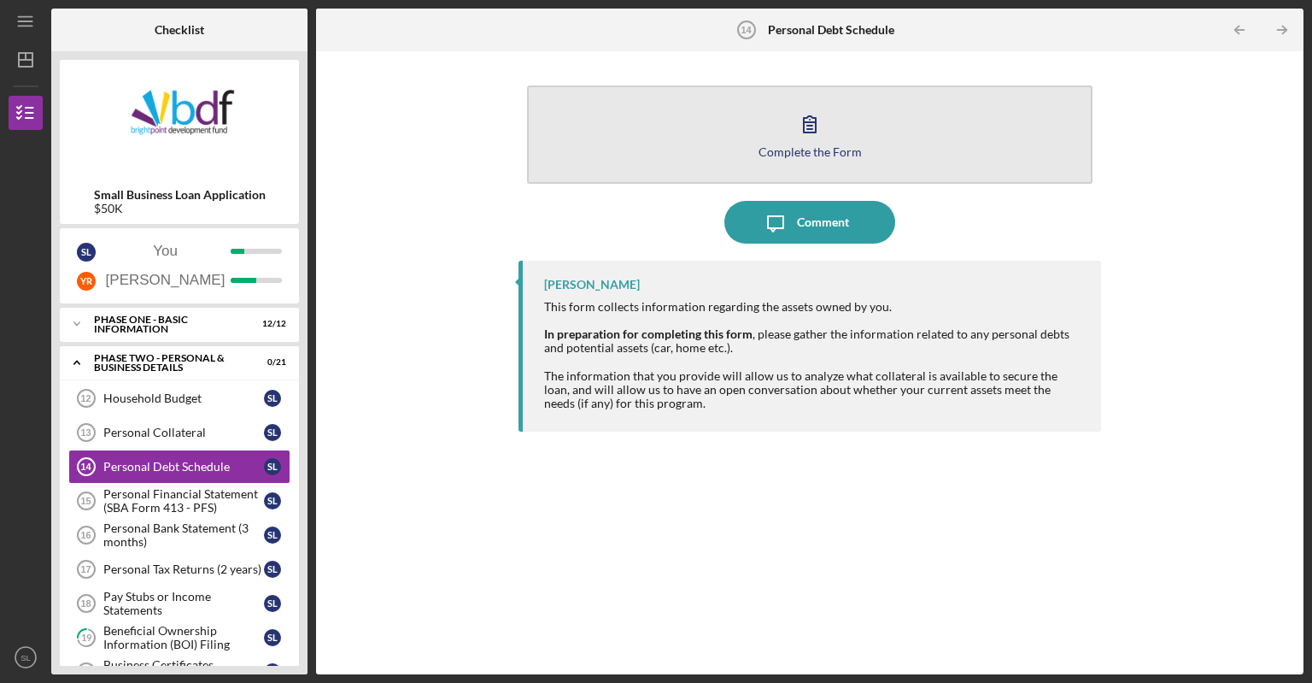
click at [834, 139] on button "Complete the Form Form" at bounding box center [810, 134] width 566 height 98
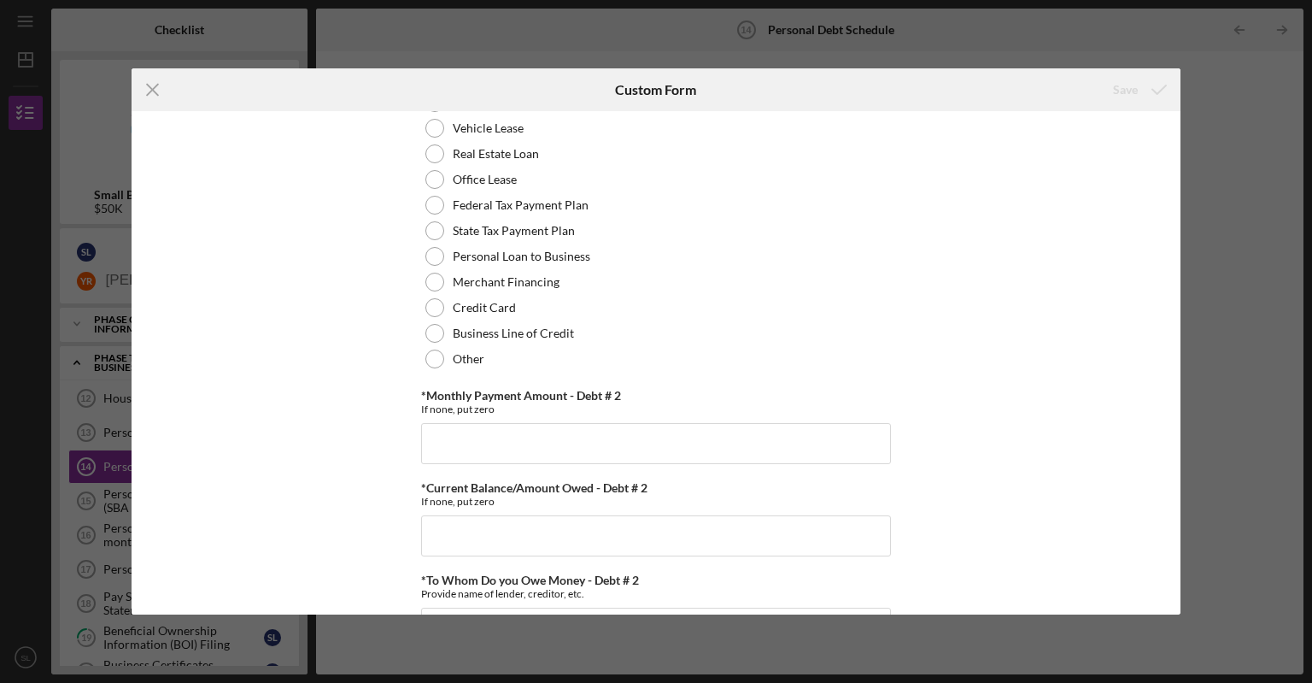
scroll to position [769, 0]
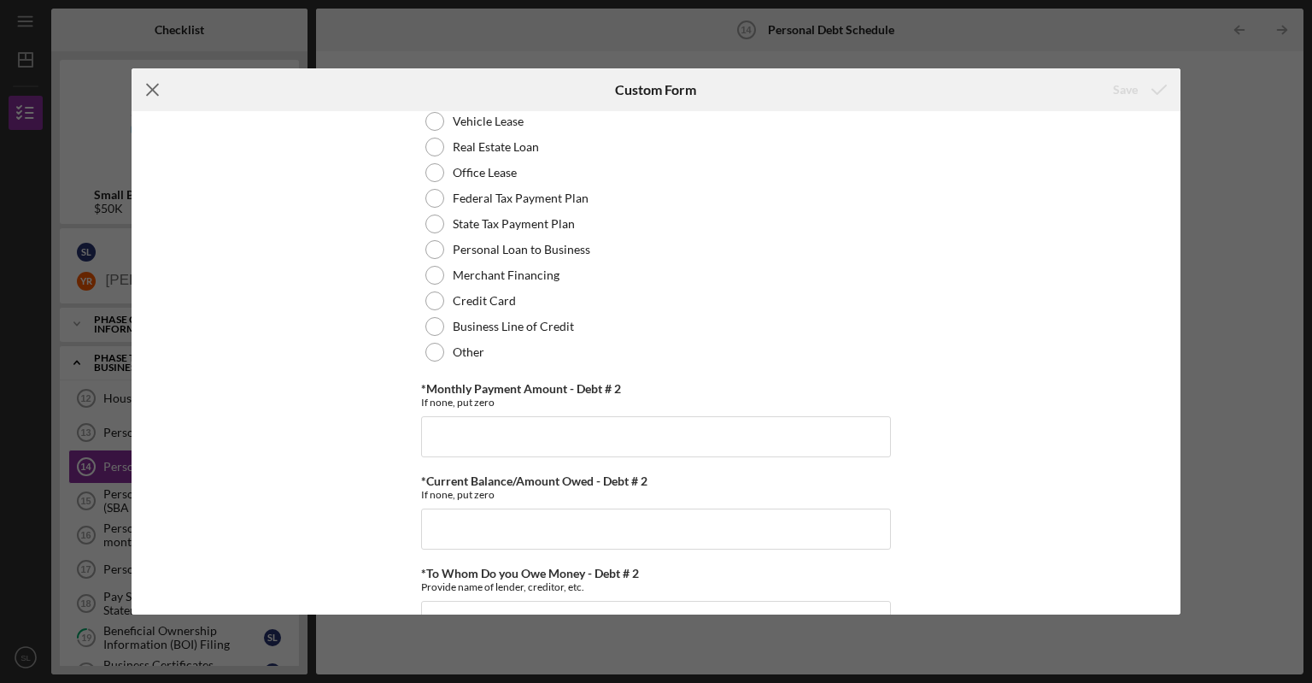
click at [137, 85] on icon "Icon/Menu Close" at bounding box center [153, 89] width 43 height 43
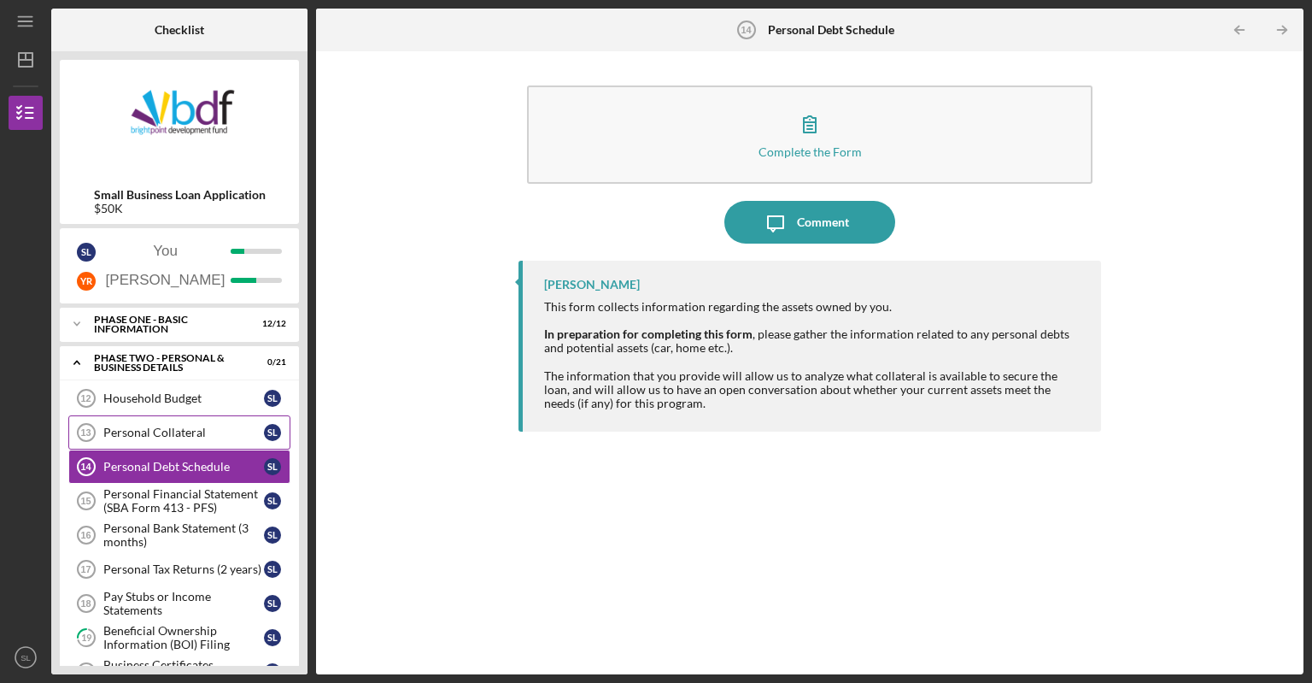
scroll to position [85, 0]
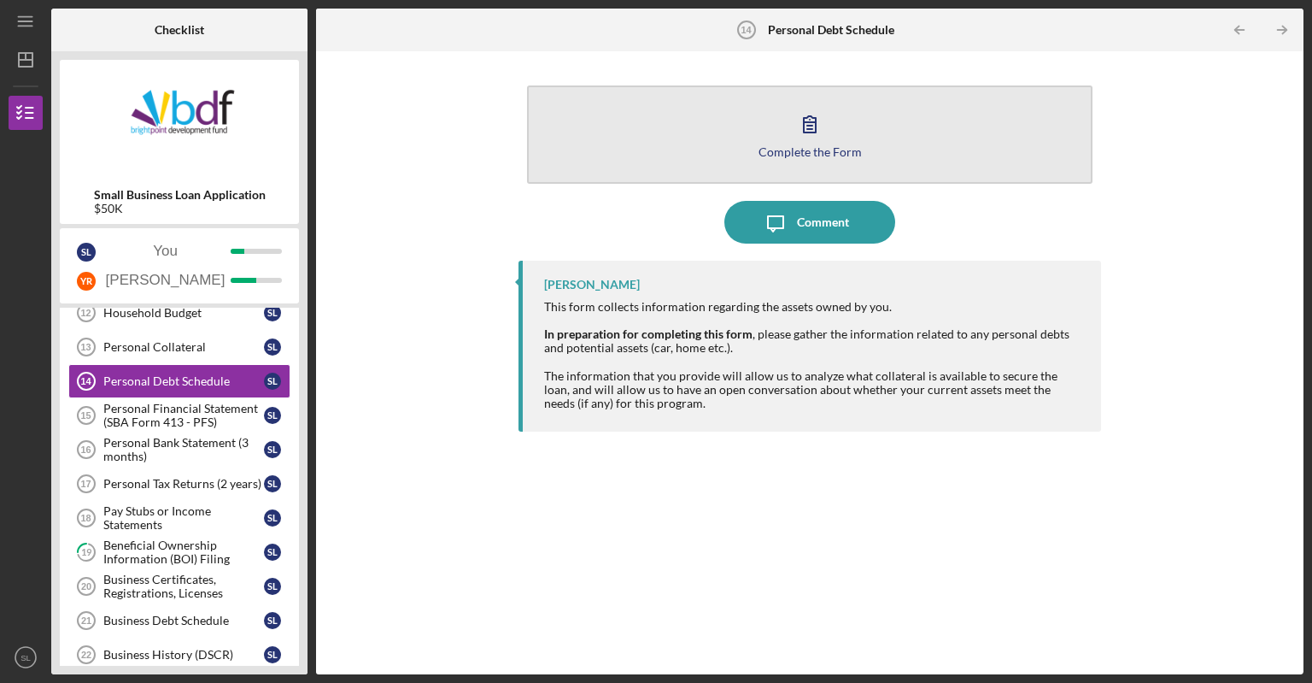
click at [755, 181] on div "Complete the Form Form" at bounding box center [810, 134] width 583 height 115
click at [771, 147] on div "Complete the Form" at bounding box center [810, 151] width 103 height 13
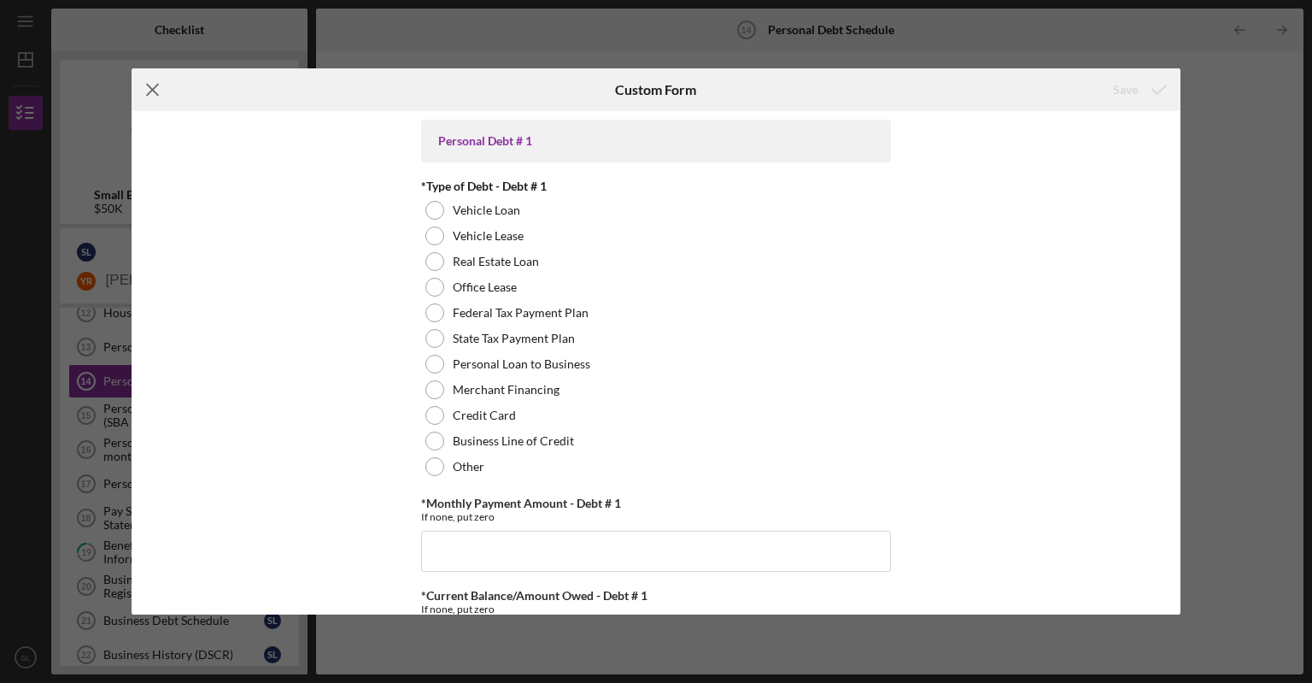
click at [150, 95] on icon "Icon/Menu Close" at bounding box center [153, 89] width 43 height 43
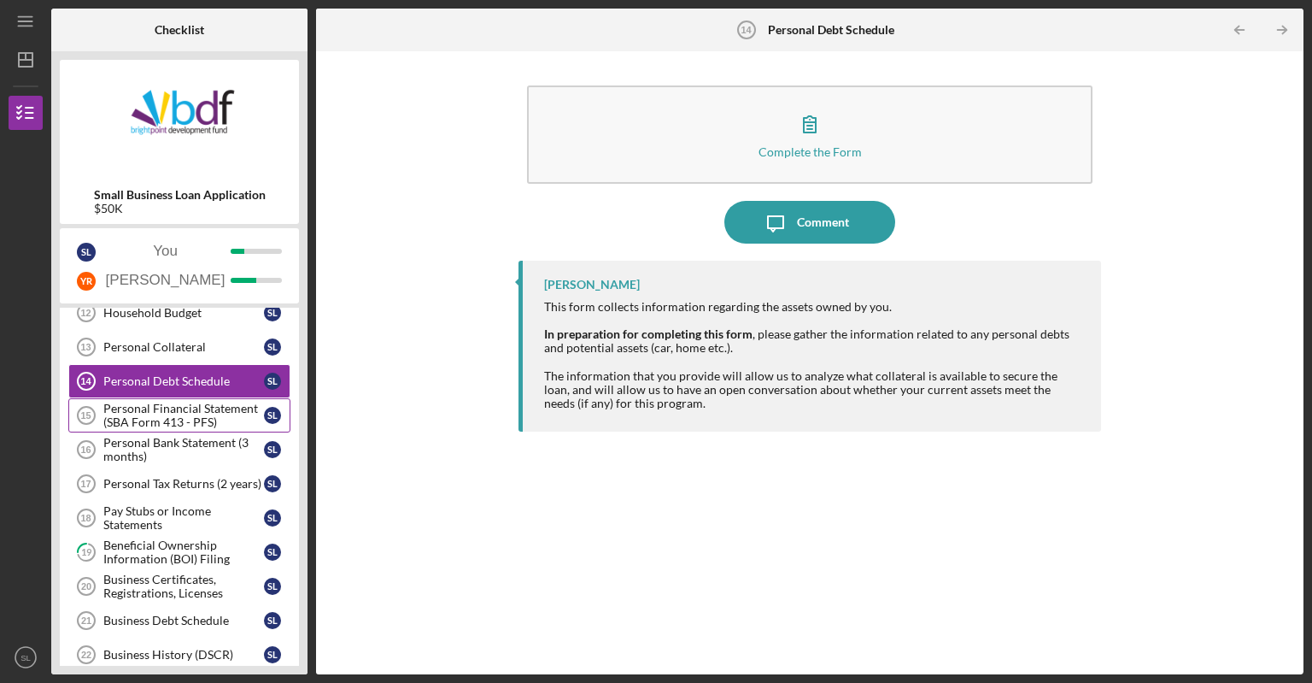
click at [219, 409] on div "Personal Financial Statement (SBA Form 413 - PFS)" at bounding box center [183, 415] width 161 height 27
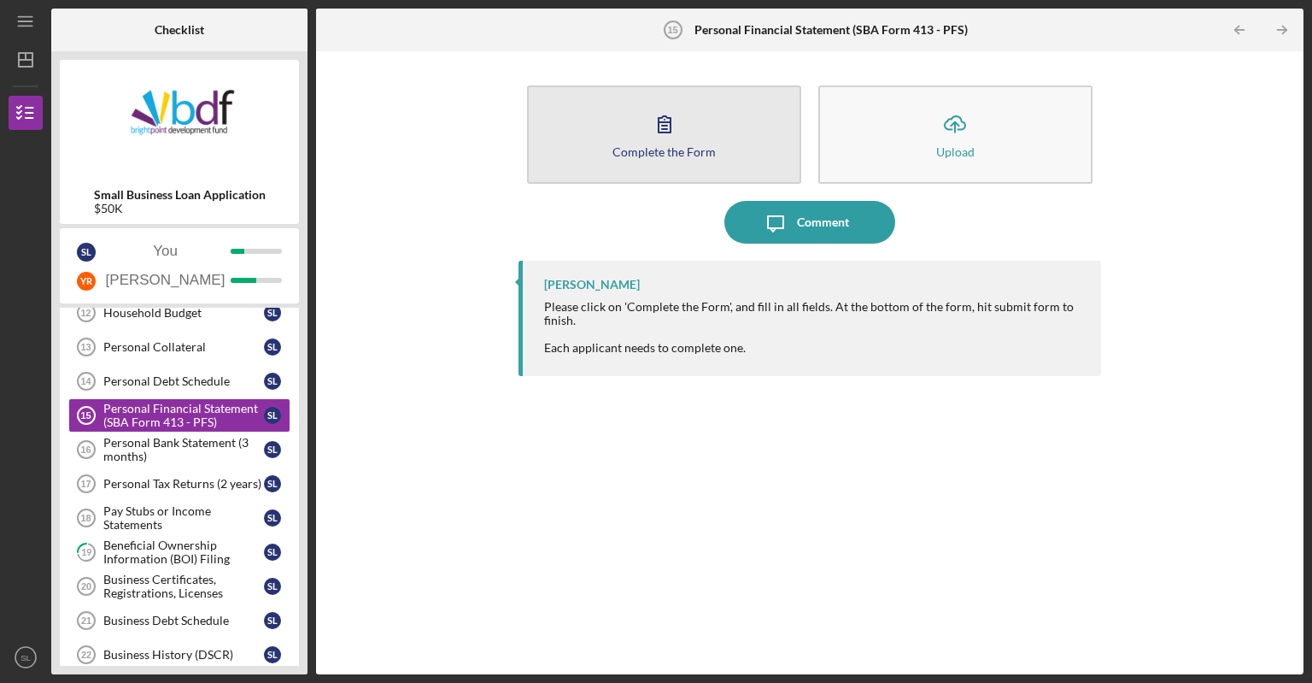
click at [691, 130] on button "Complete the Form Form" at bounding box center [664, 134] width 274 height 98
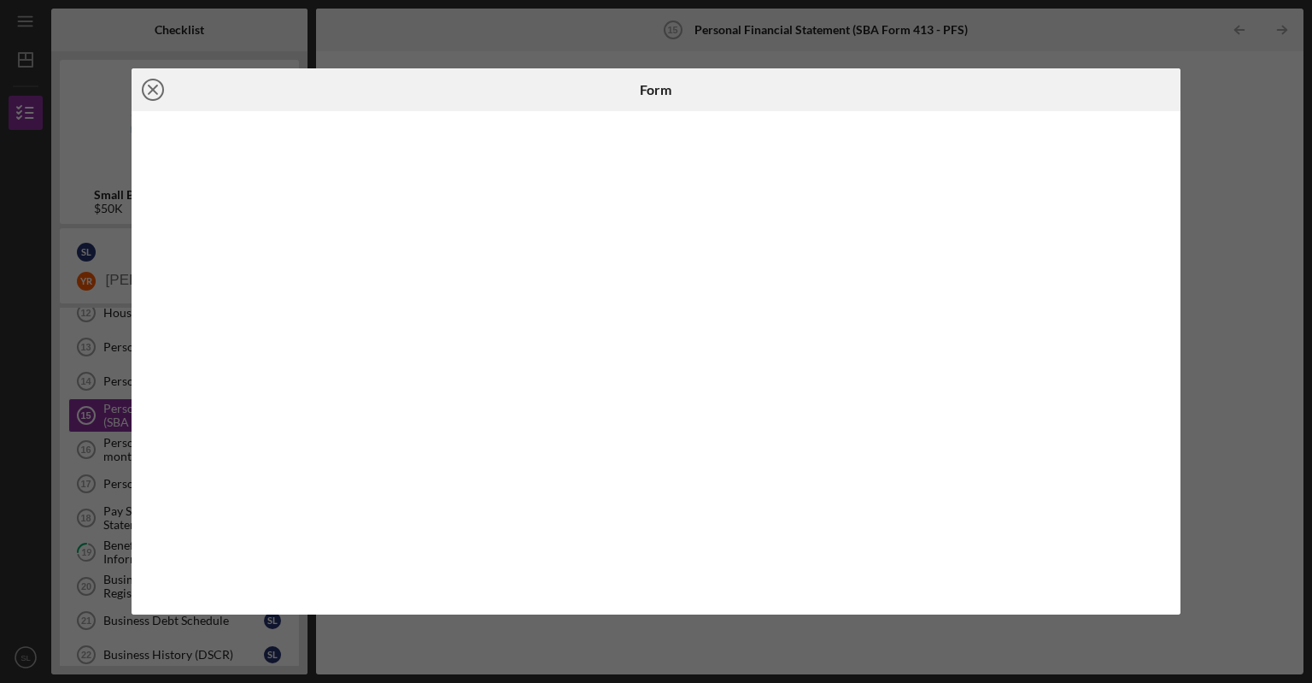
click at [150, 84] on icon "Icon/Close" at bounding box center [153, 89] width 43 height 43
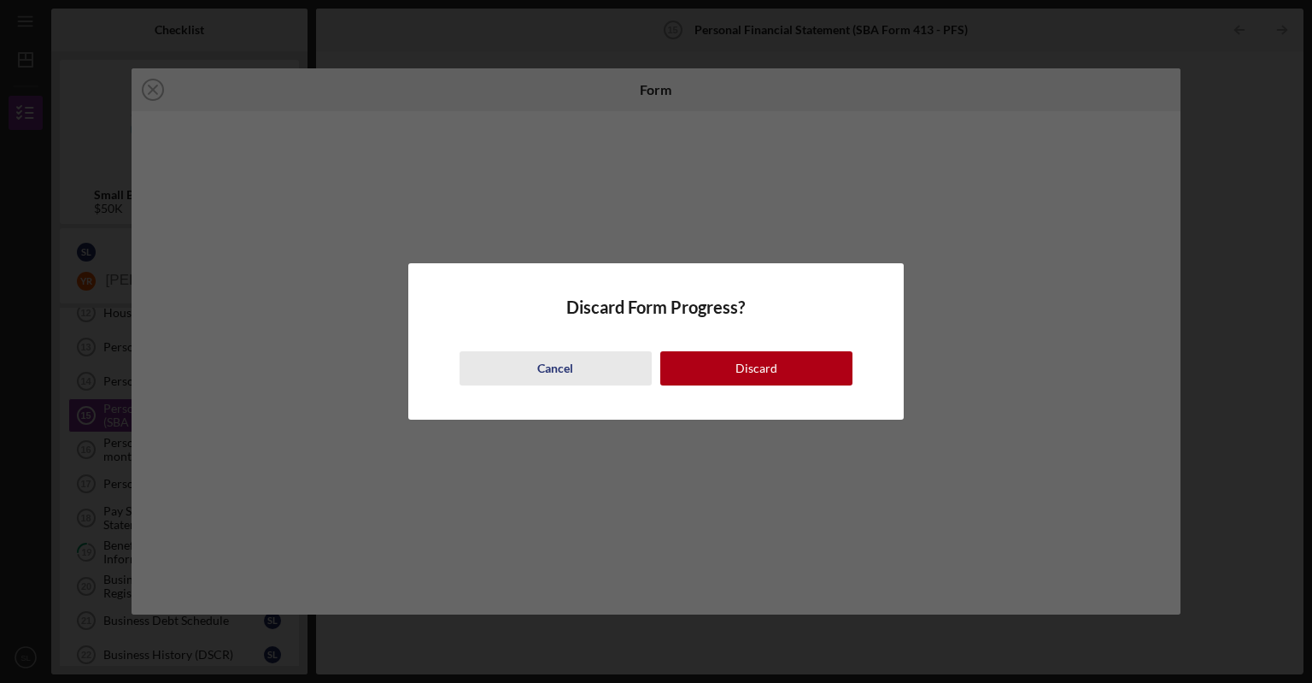
click at [580, 368] on button "Cancel" at bounding box center [556, 368] width 192 height 34
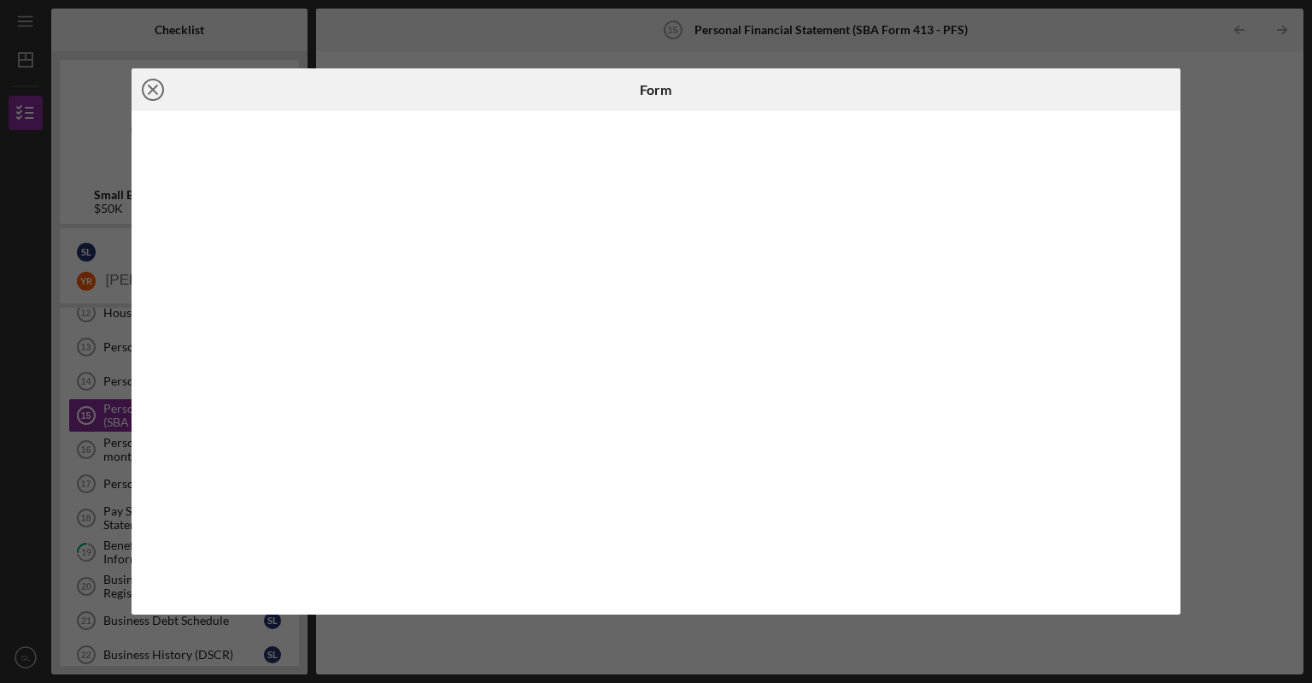
click at [154, 89] on icon "Icon/Close" at bounding box center [153, 89] width 43 height 43
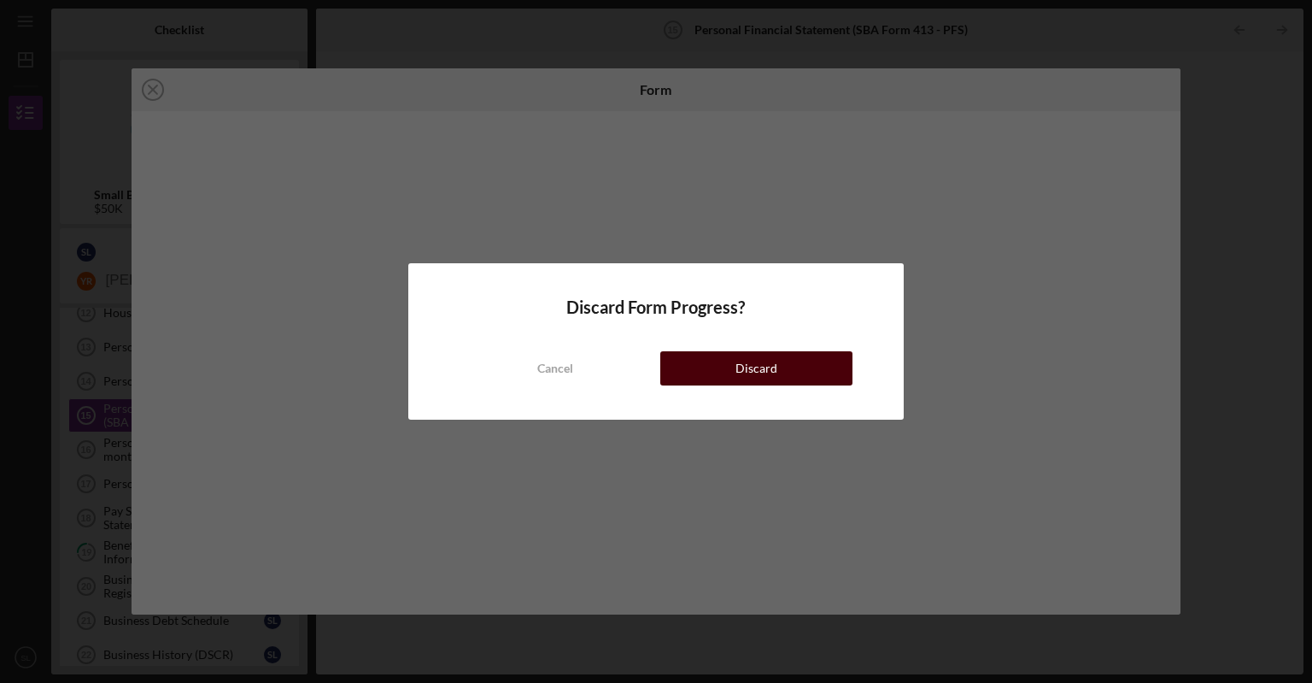
click at [677, 360] on button "Discard" at bounding box center [756, 368] width 192 height 34
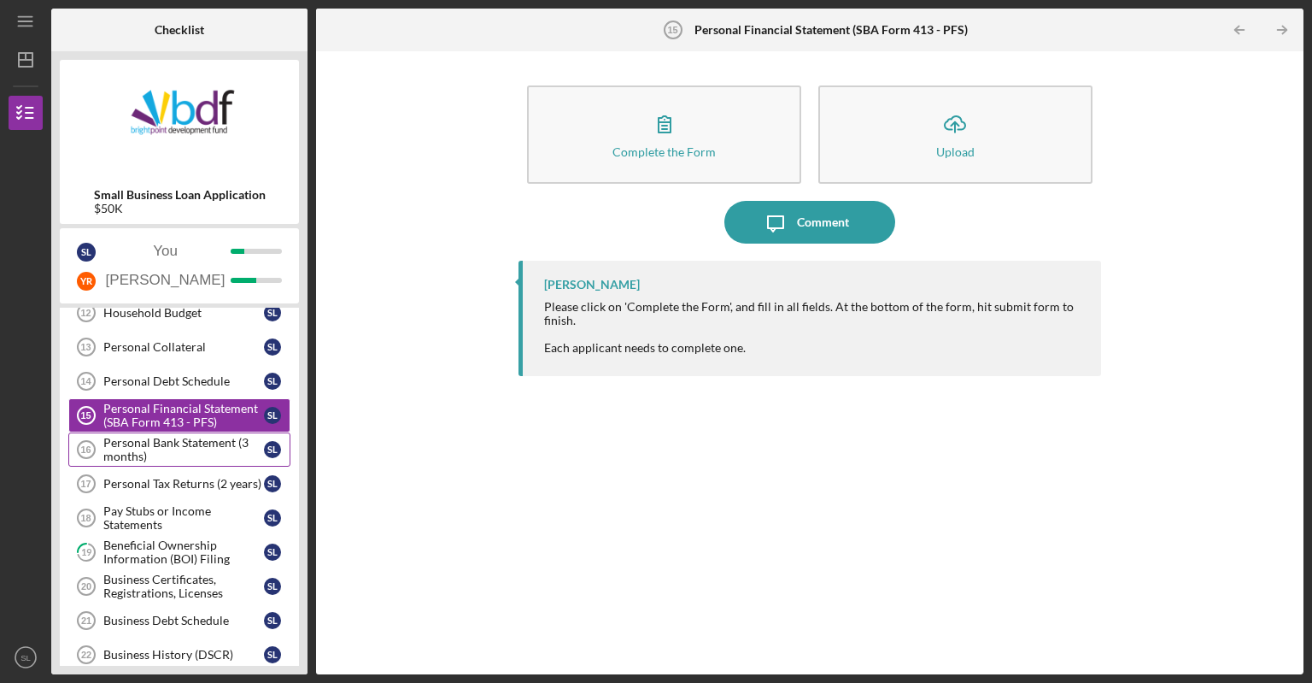
click at [163, 452] on div "Personal Bank Statement (3 months)" at bounding box center [183, 449] width 161 height 27
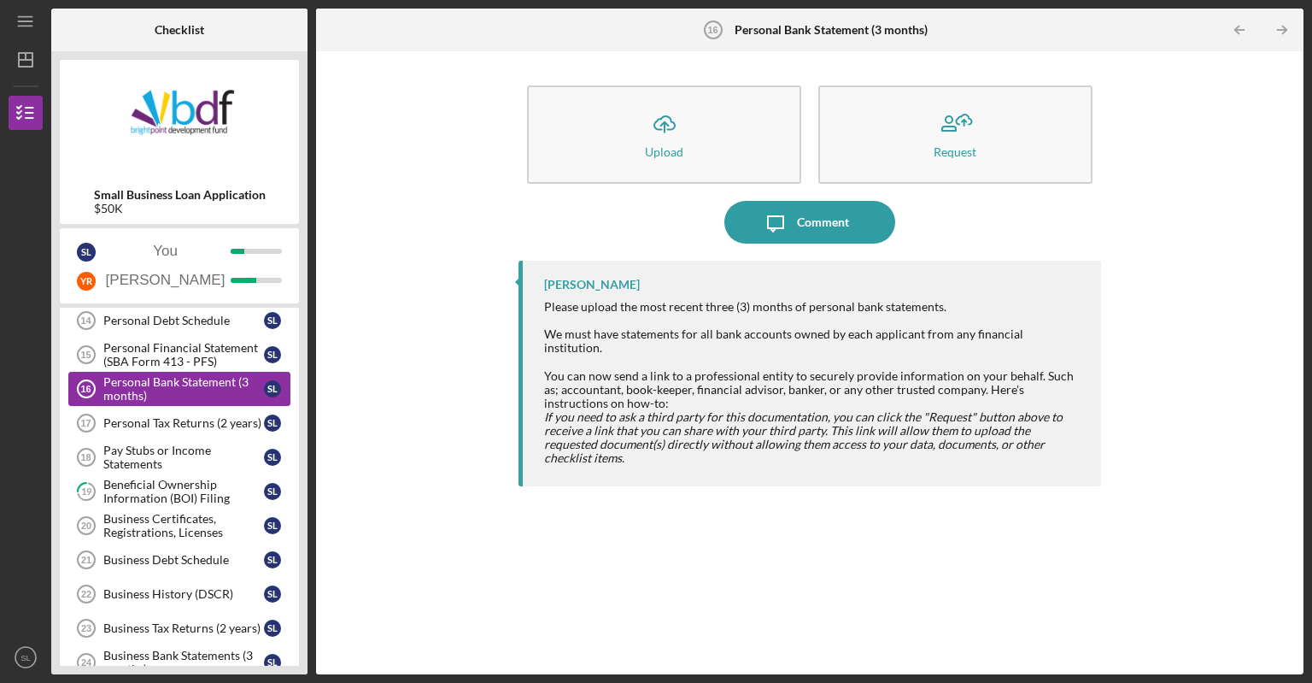
scroll to position [171, 0]
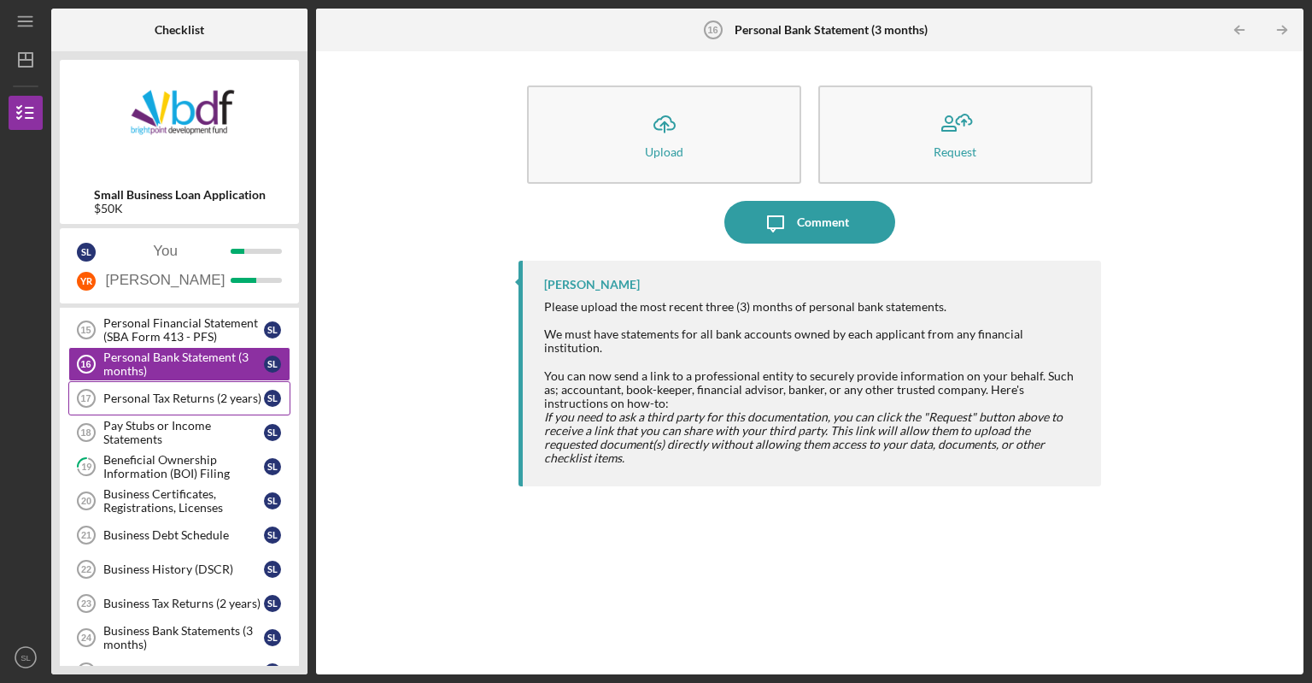
click at [175, 392] on div "Personal Tax Returns (2 years)" at bounding box center [183, 398] width 161 height 14
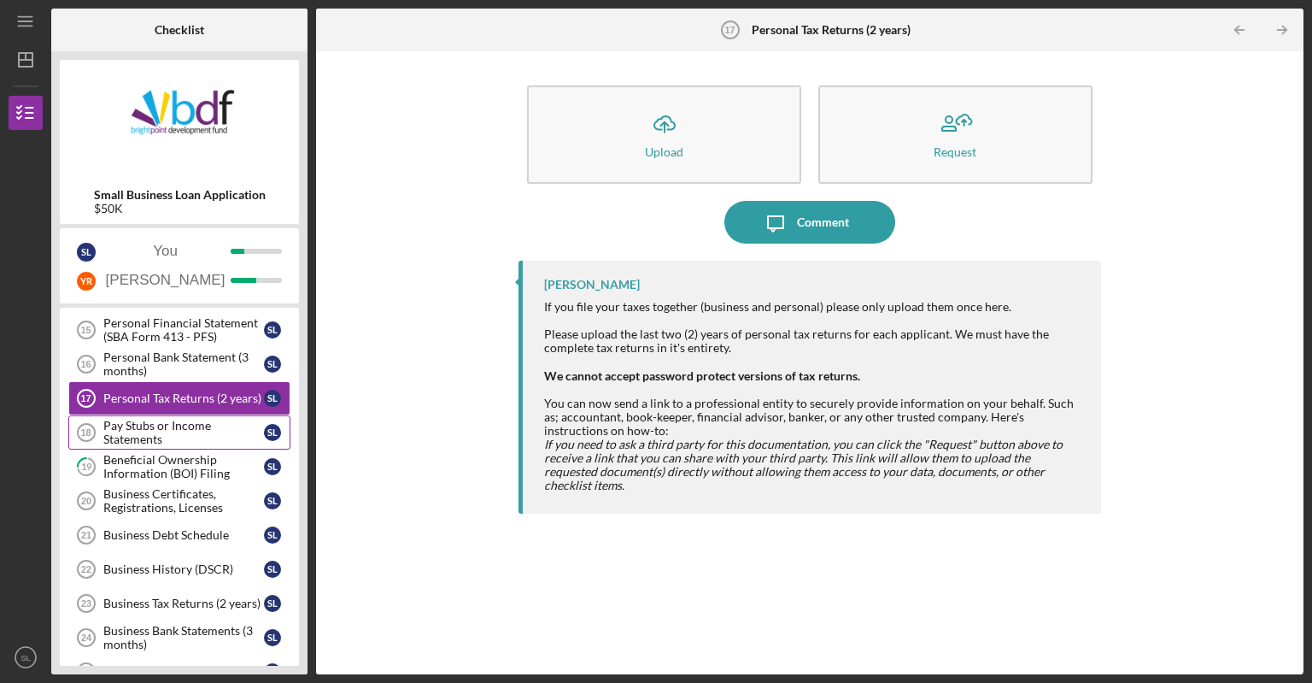
click at [185, 426] on div "Pay Stubs or Income Statements" at bounding box center [183, 432] width 161 height 27
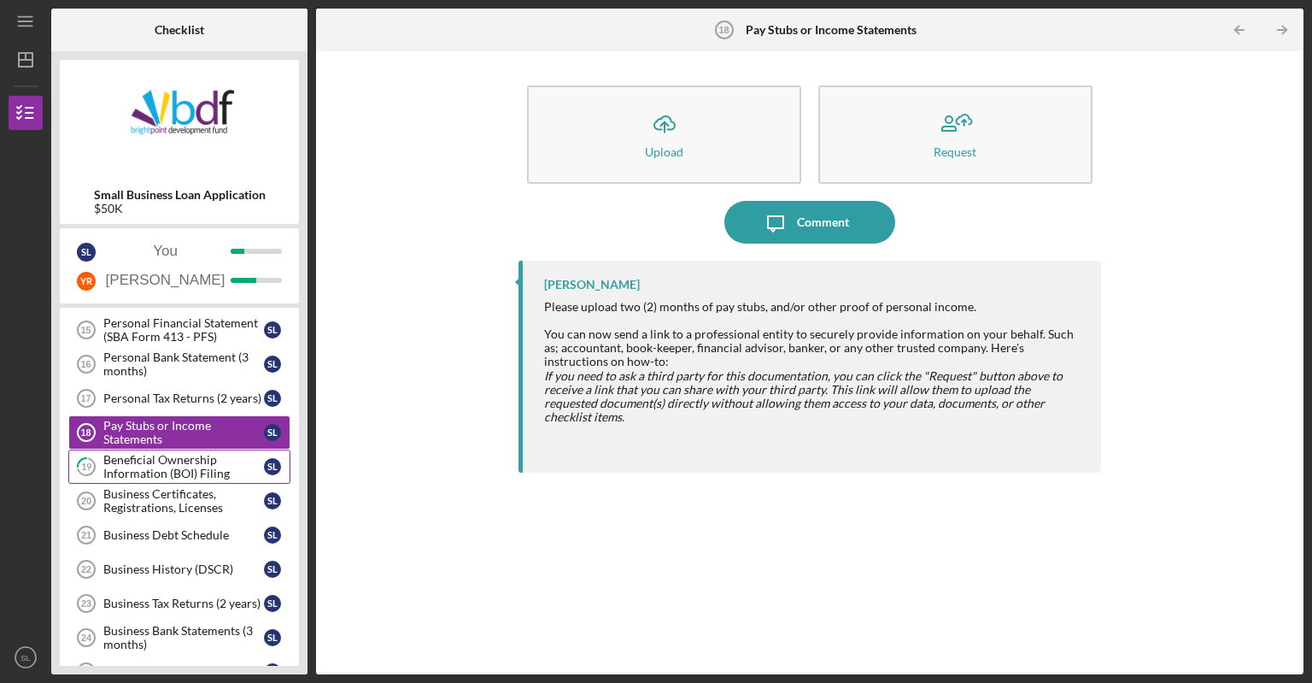
click at [203, 462] on div "Beneficial Ownership Information (BOI) Filing" at bounding box center [183, 466] width 161 height 27
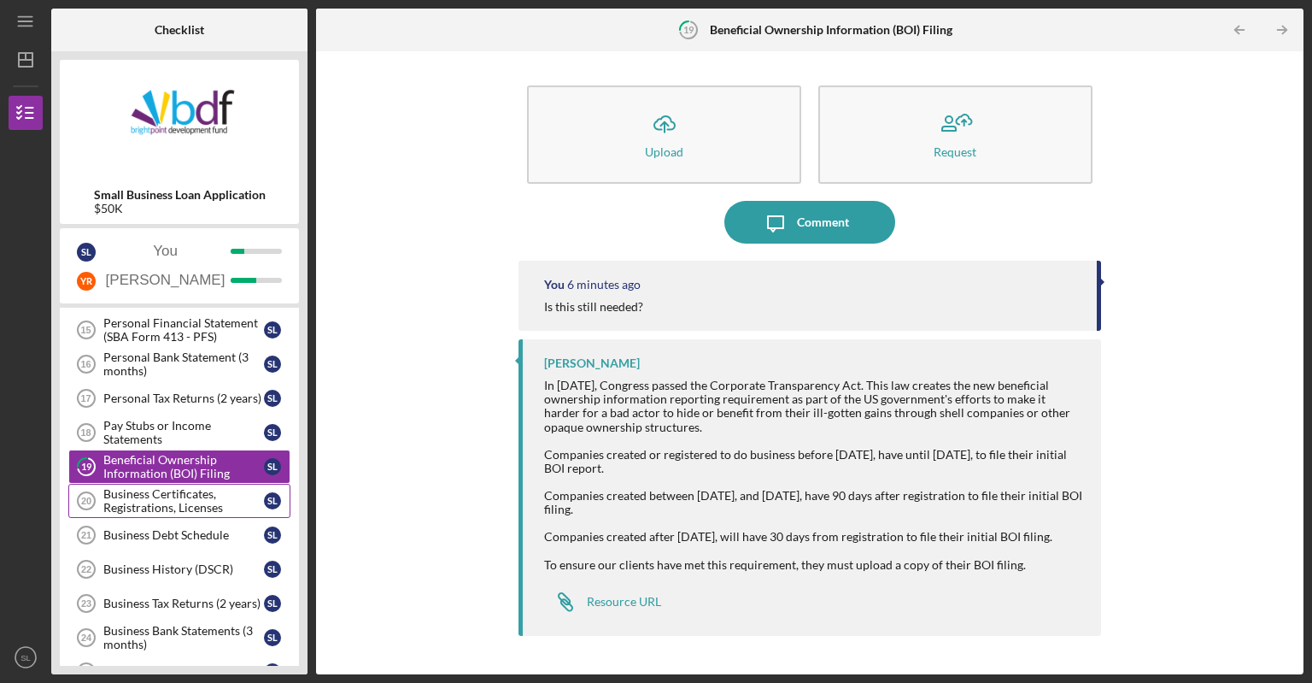
click at [179, 501] on div "Business Certificates, Registrations, Licenses" at bounding box center [183, 500] width 161 height 27
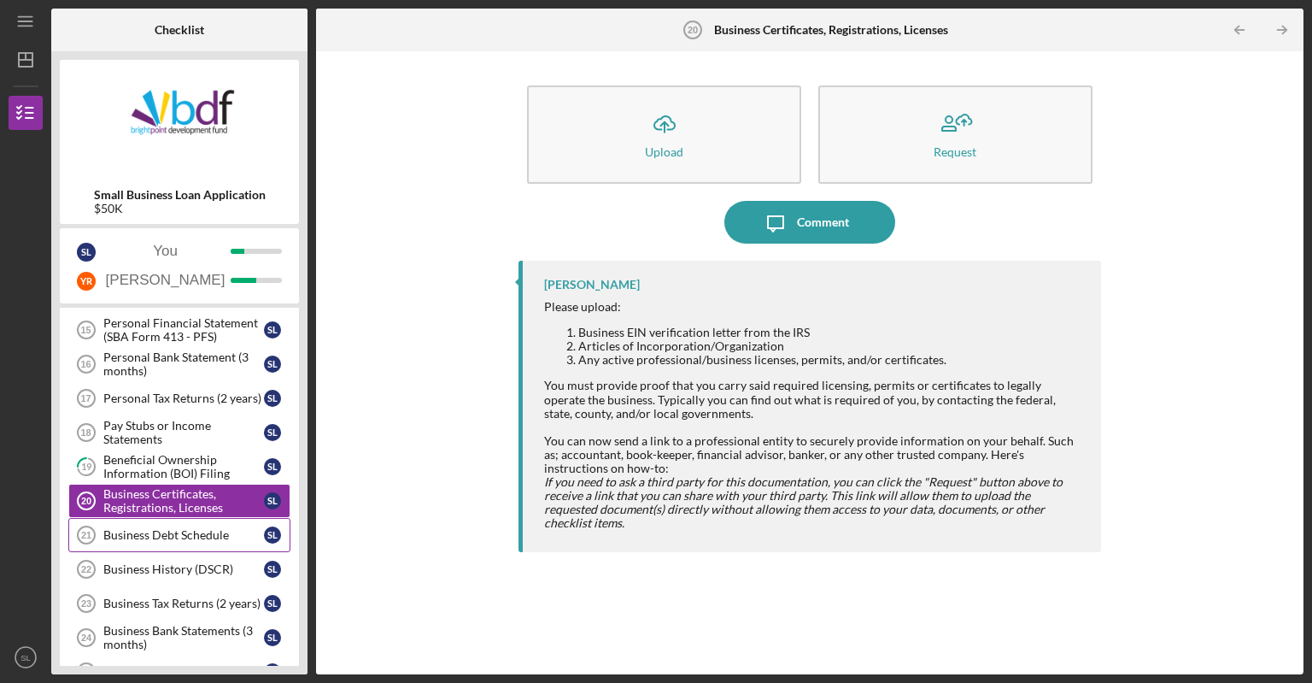
click at [207, 537] on div "Business Debt Schedule" at bounding box center [183, 535] width 161 height 14
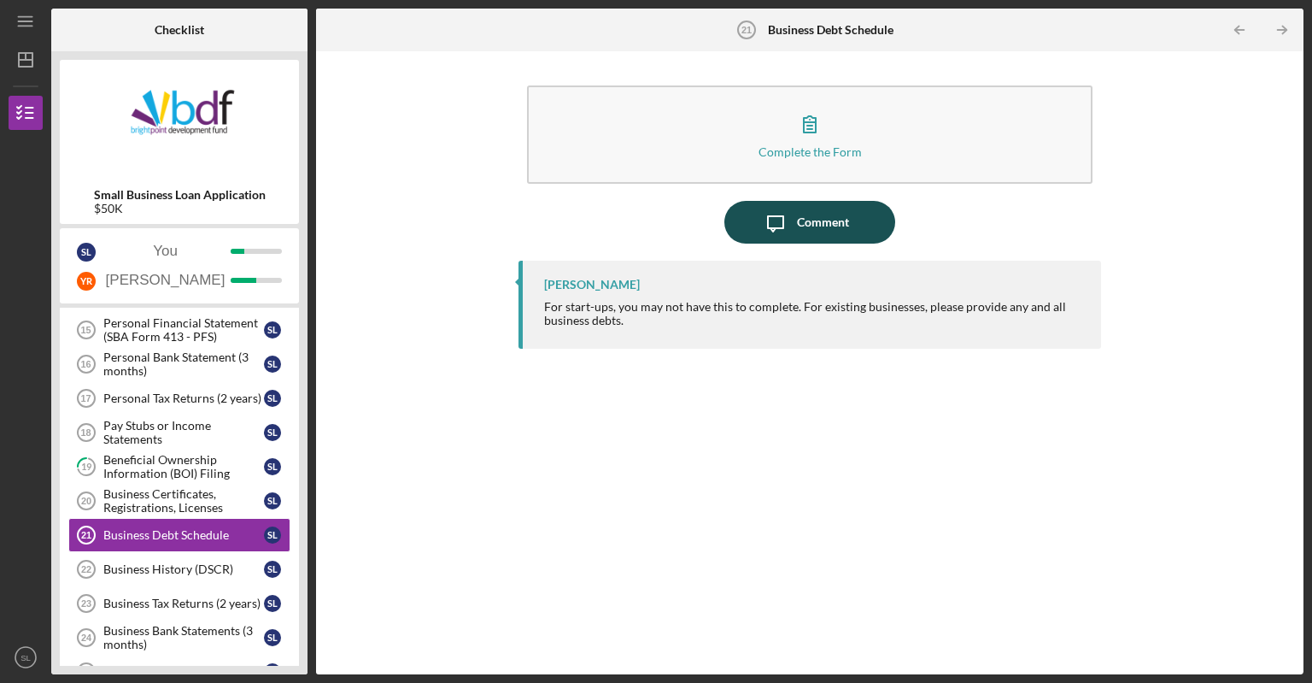
click at [774, 225] on icon "Icon/Message" at bounding box center [775, 222] width 43 height 43
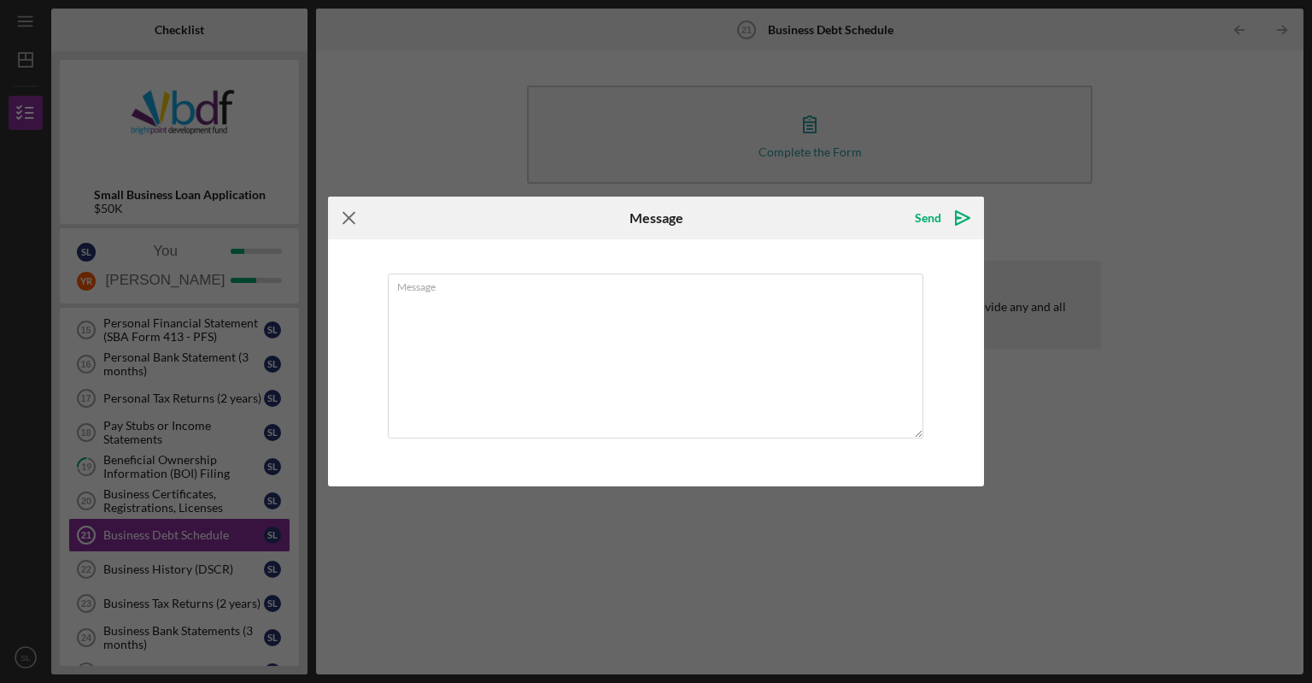
click at [349, 215] on icon "Icon/Menu Close" at bounding box center [349, 217] width 43 height 43
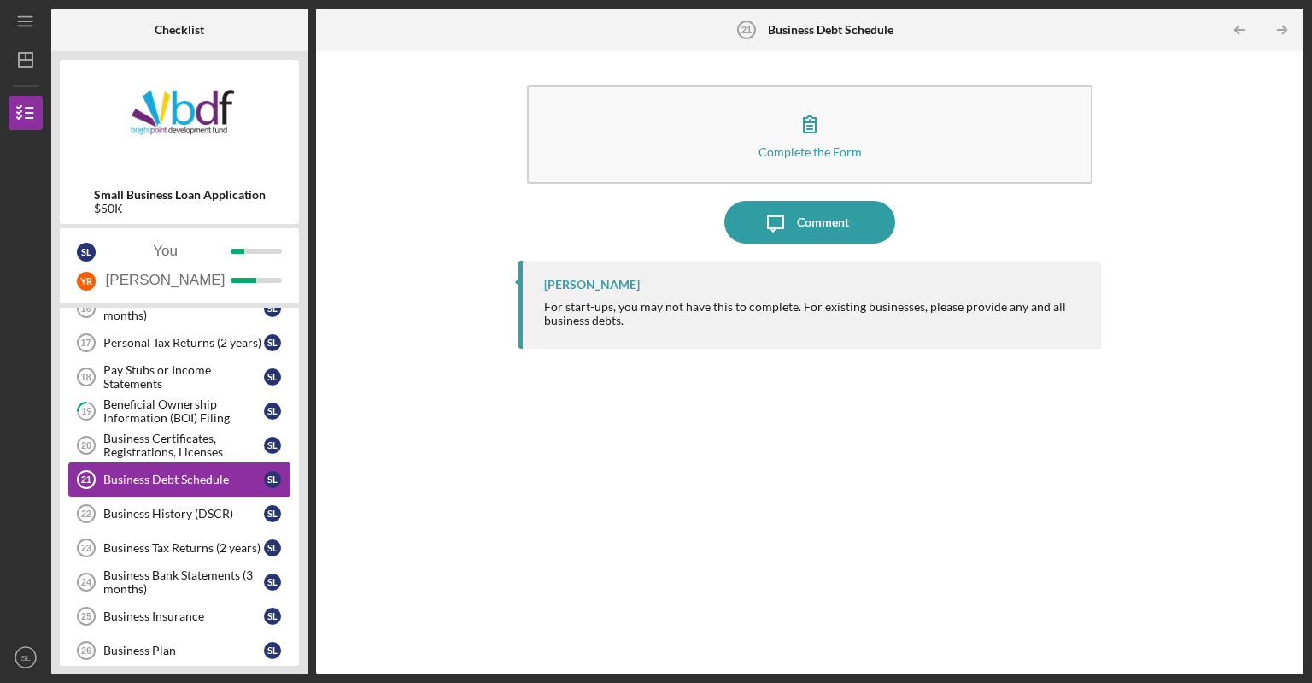
scroll to position [256, 0]
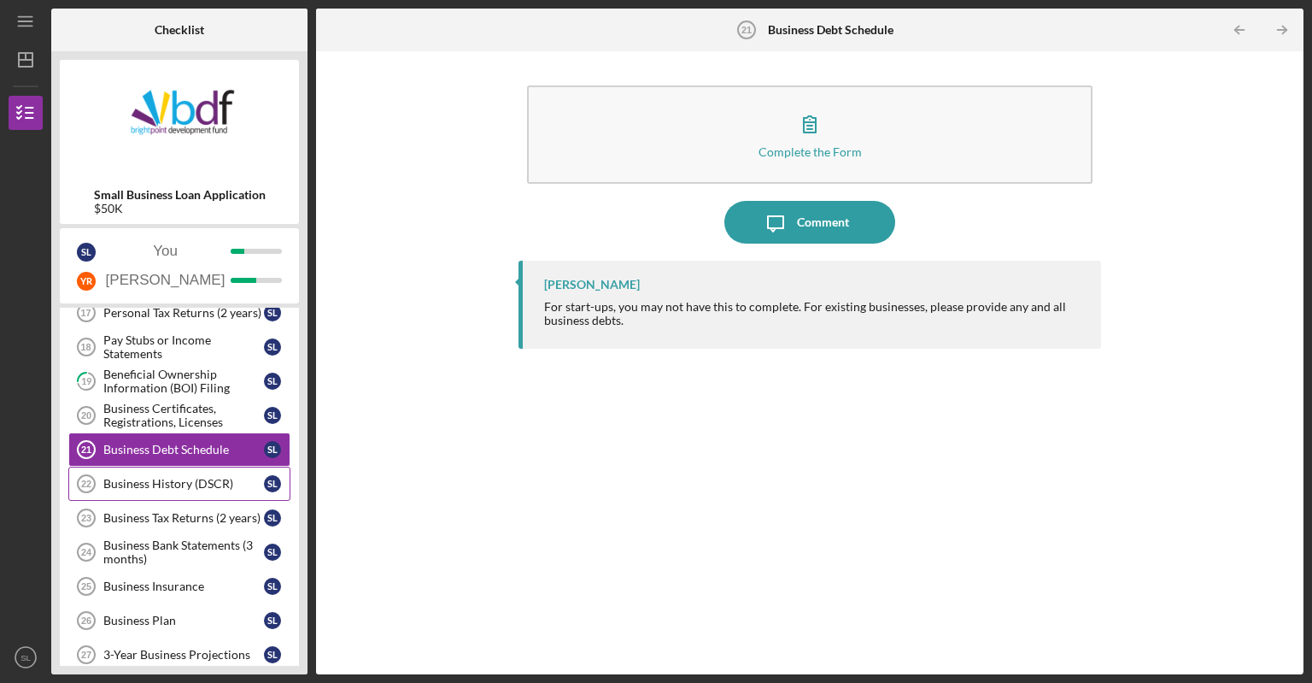
click at [203, 477] on div "Business History (DSCR)" at bounding box center [183, 484] width 161 height 14
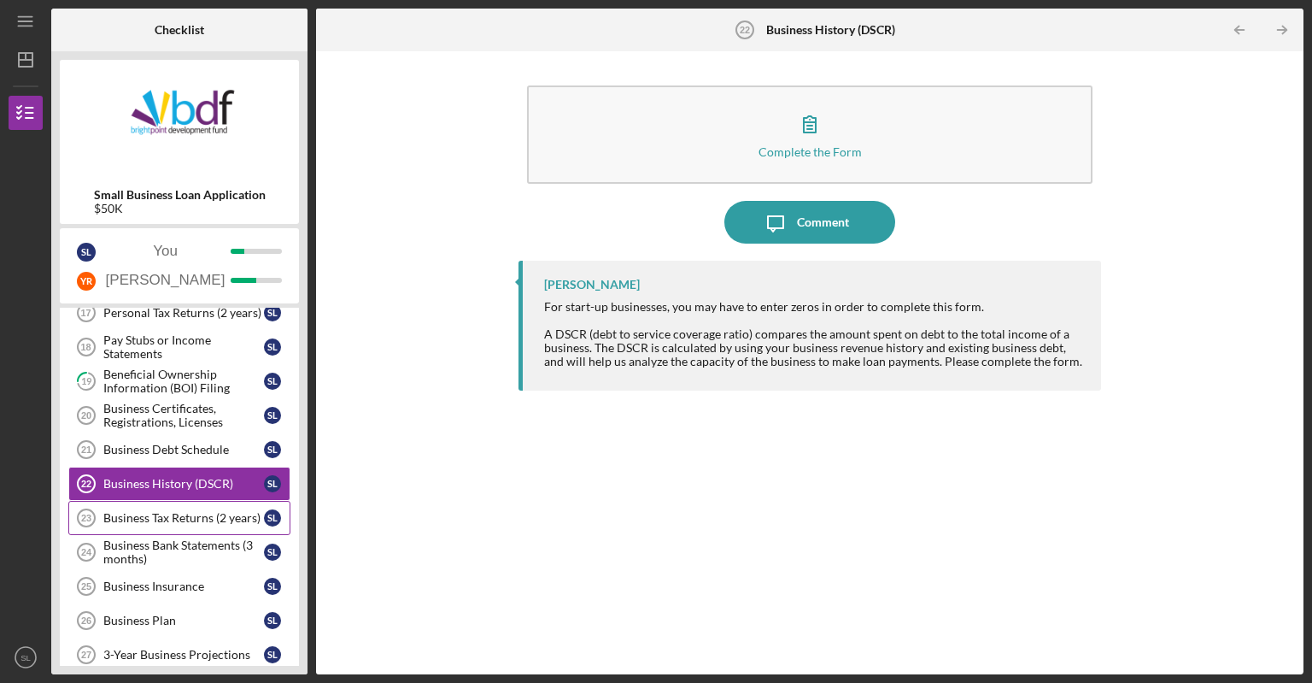
click at [171, 519] on div "Business Tax Returns (2 years)" at bounding box center [183, 518] width 161 height 14
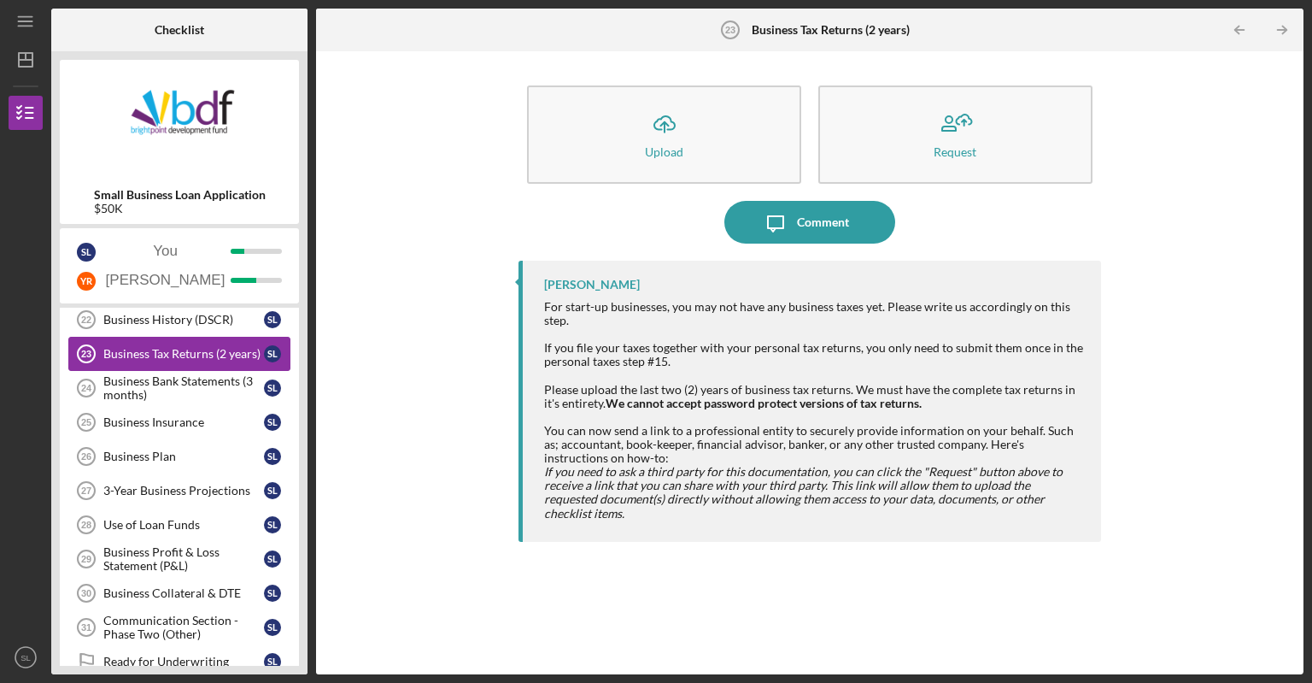
scroll to position [427, 0]
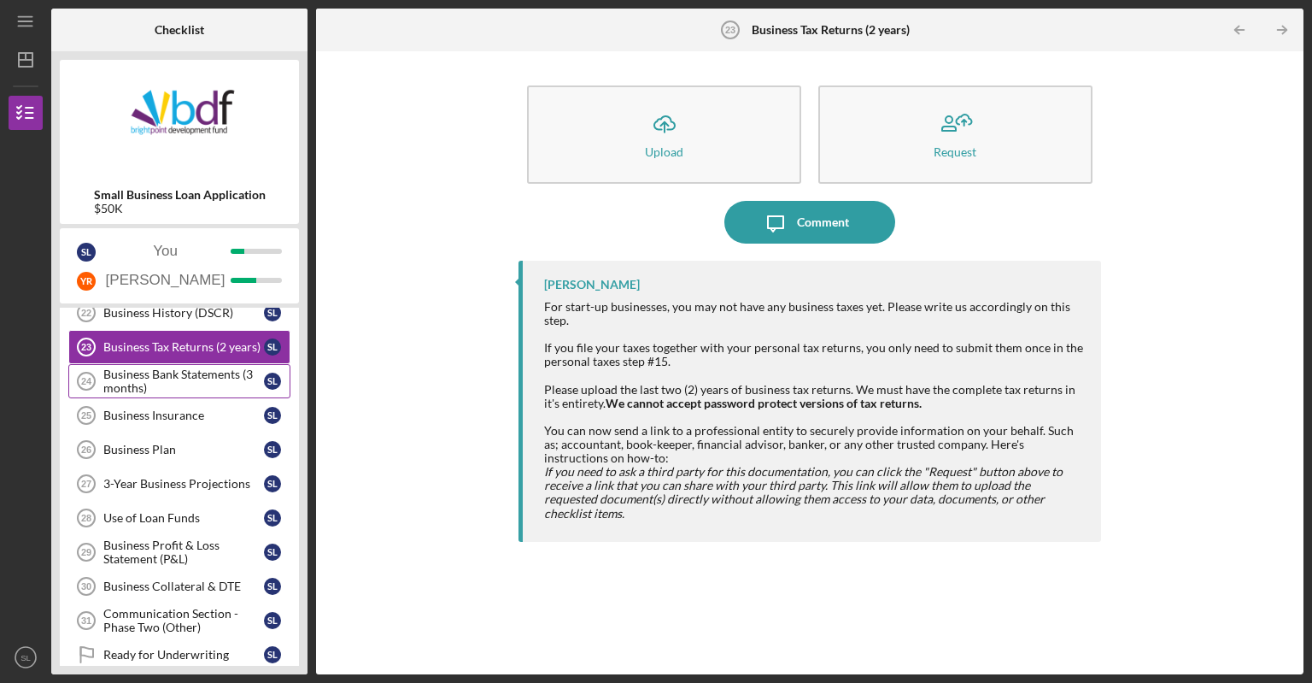
click at [182, 371] on div "Business Bank Statements (3 months)" at bounding box center [183, 380] width 161 height 27
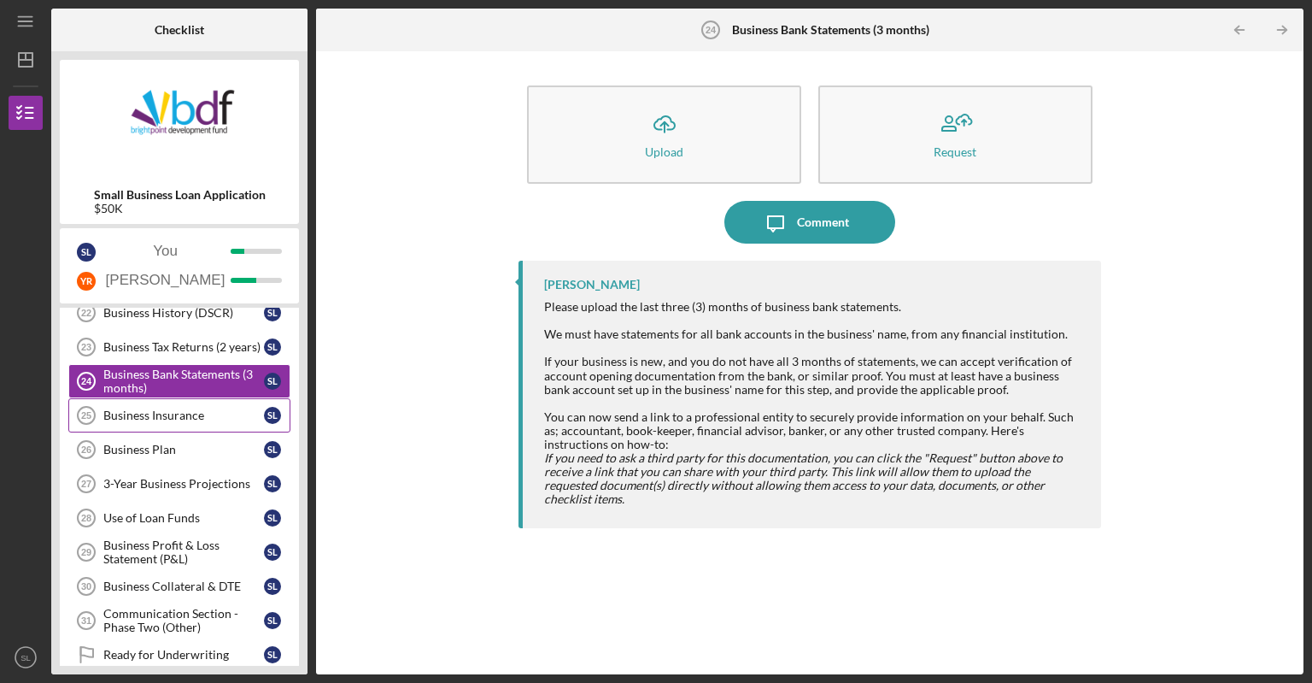
click at [186, 400] on link "Business Insurance 25 Business Insurance S L" at bounding box center [179, 415] width 222 height 34
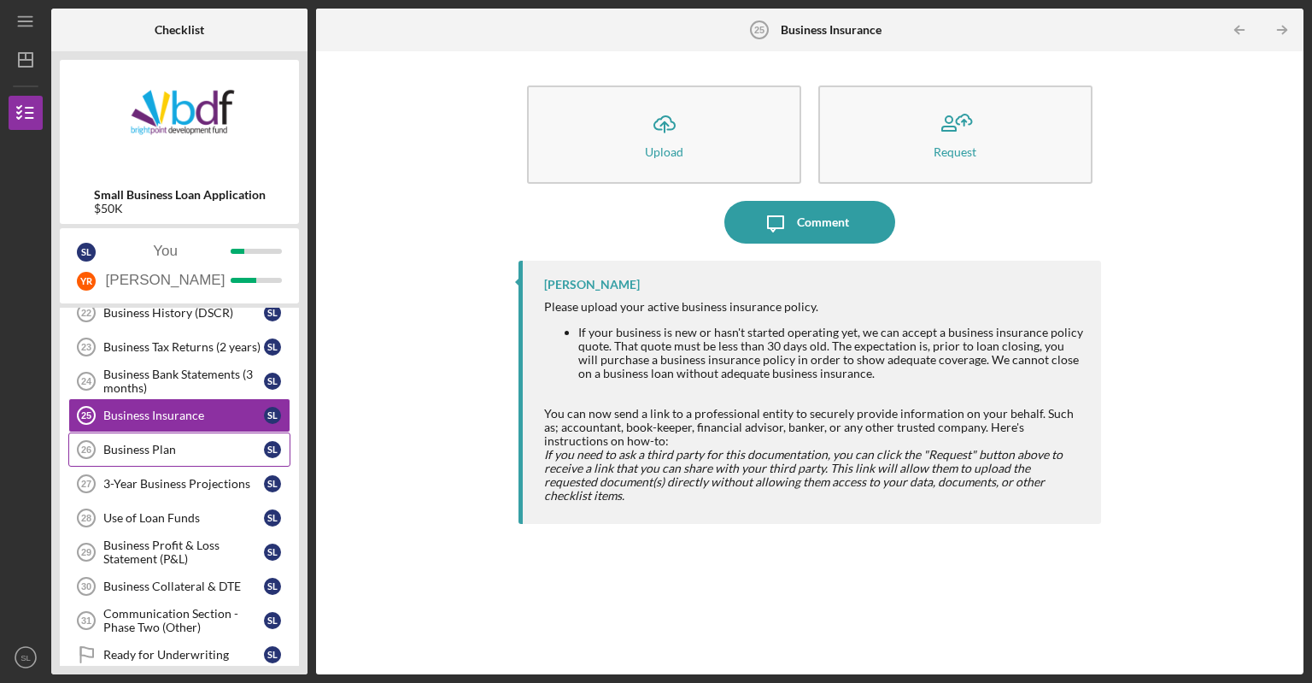
click at [189, 443] on div "Business Plan" at bounding box center [183, 450] width 161 height 14
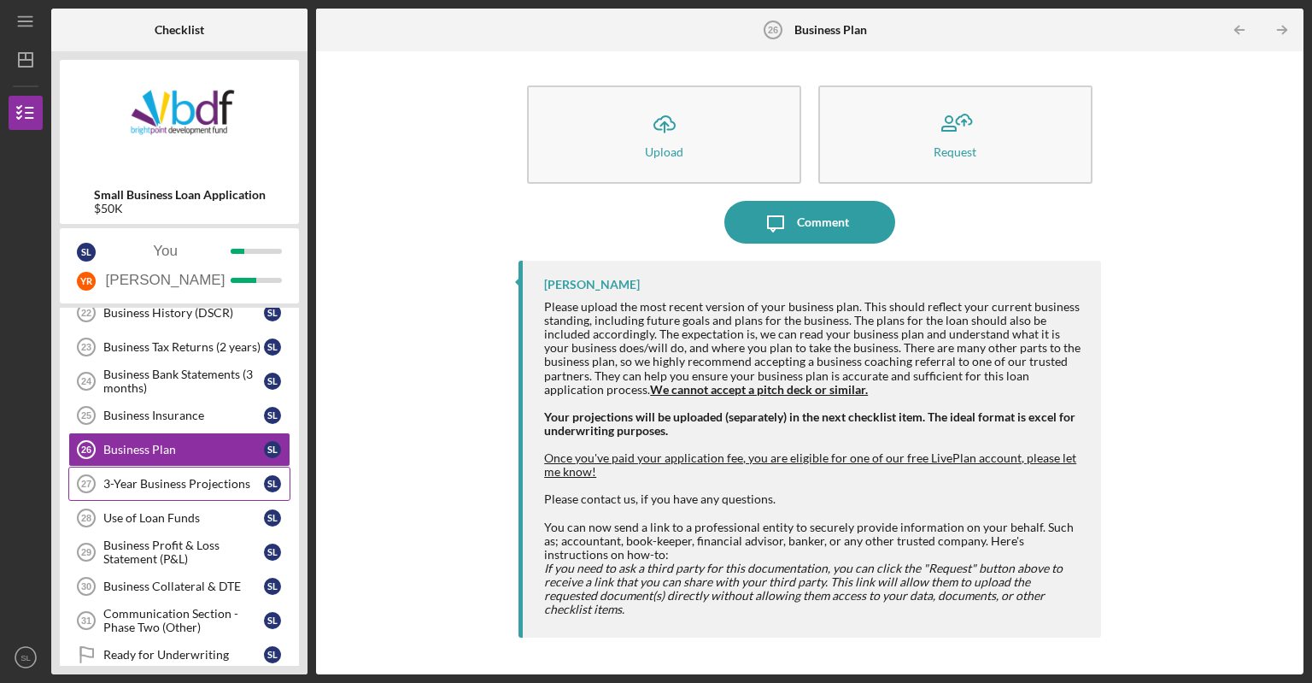
click at [189, 466] on link "3-Year Business Projections 27 3-Year Business Projections S L" at bounding box center [179, 483] width 222 height 34
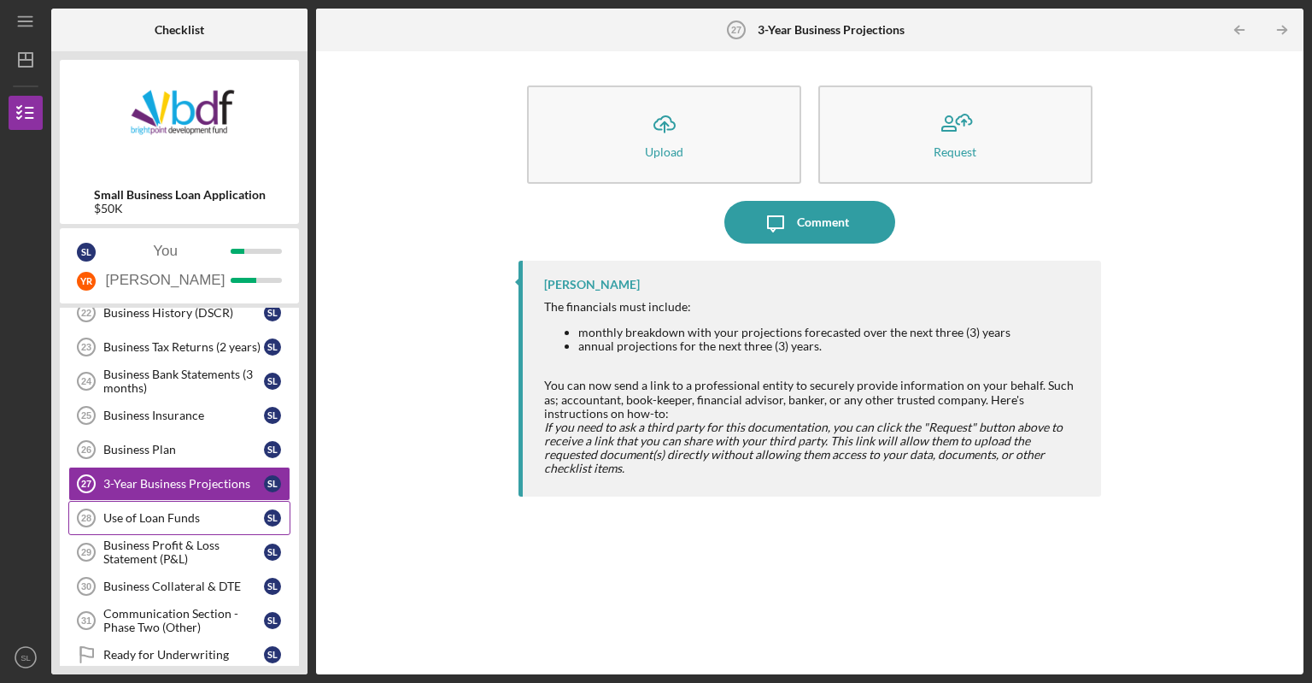
click at [198, 516] on div "Use of Loan Funds" at bounding box center [183, 518] width 161 height 14
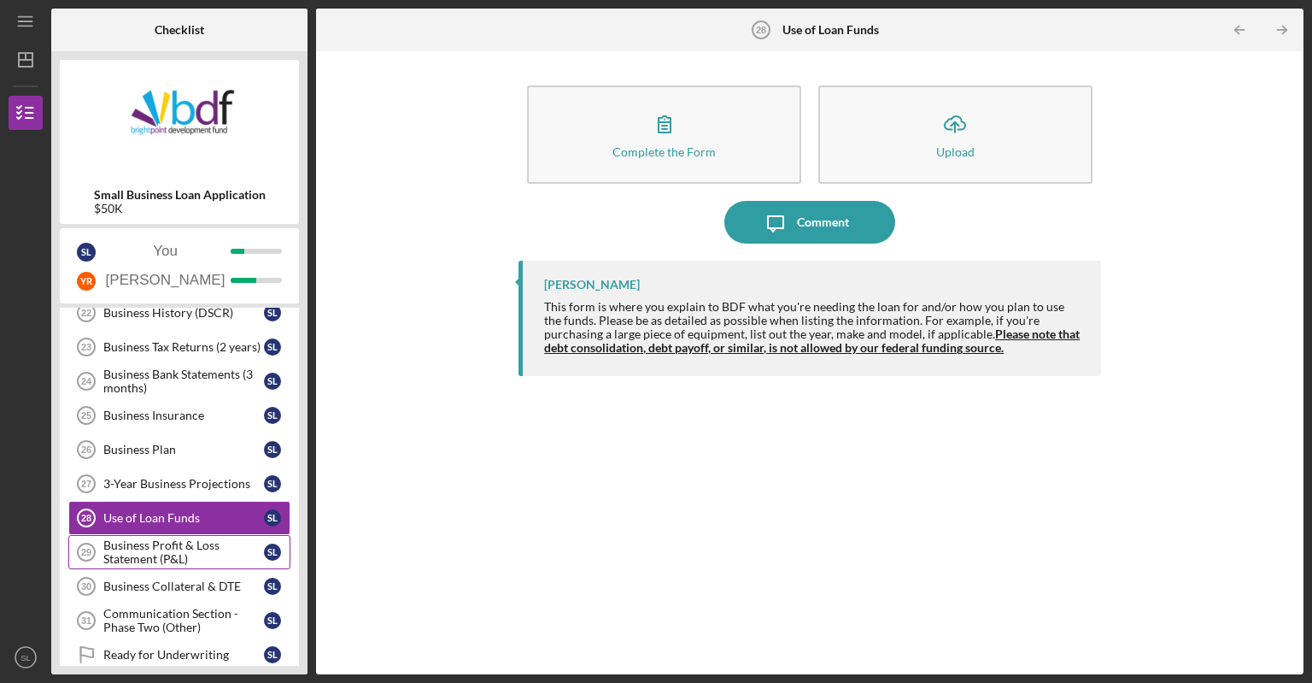
click at [157, 542] on div "Business Profit & Loss Statement (P&L)" at bounding box center [183, 551] width 161 height 27
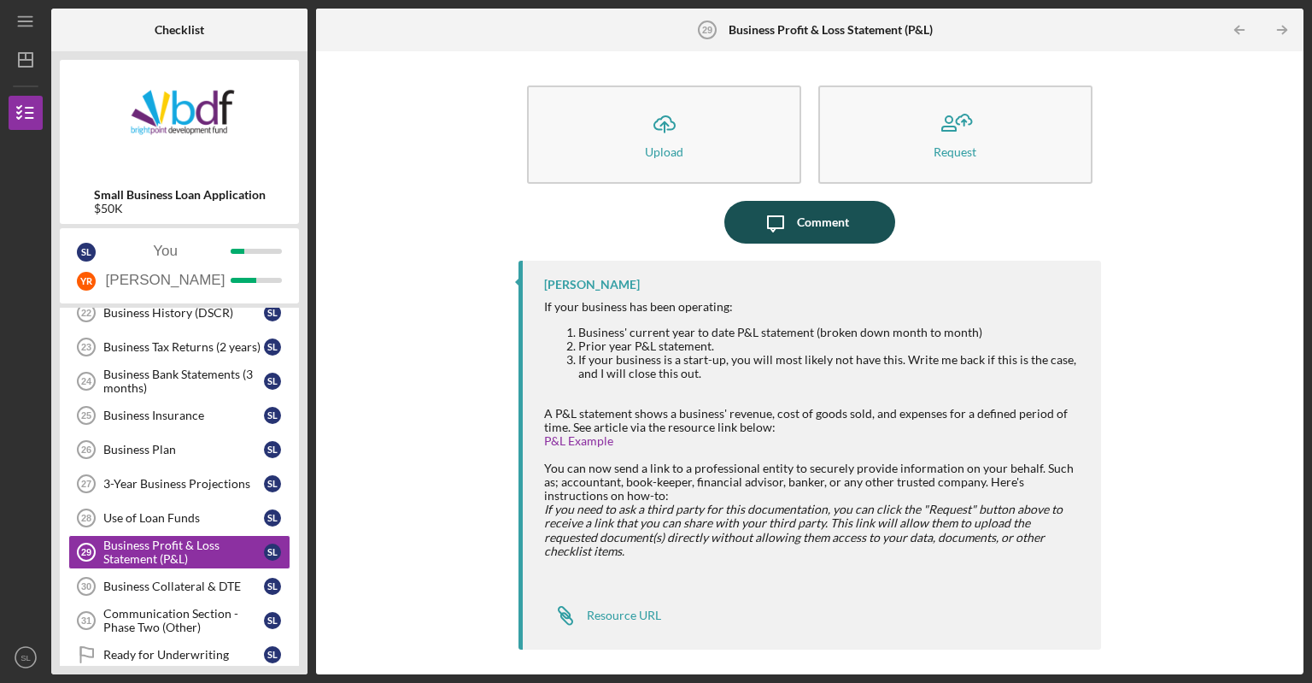
click at [800, 229] on div "Comment" at bounding box center [823, 222] width 52 height 43
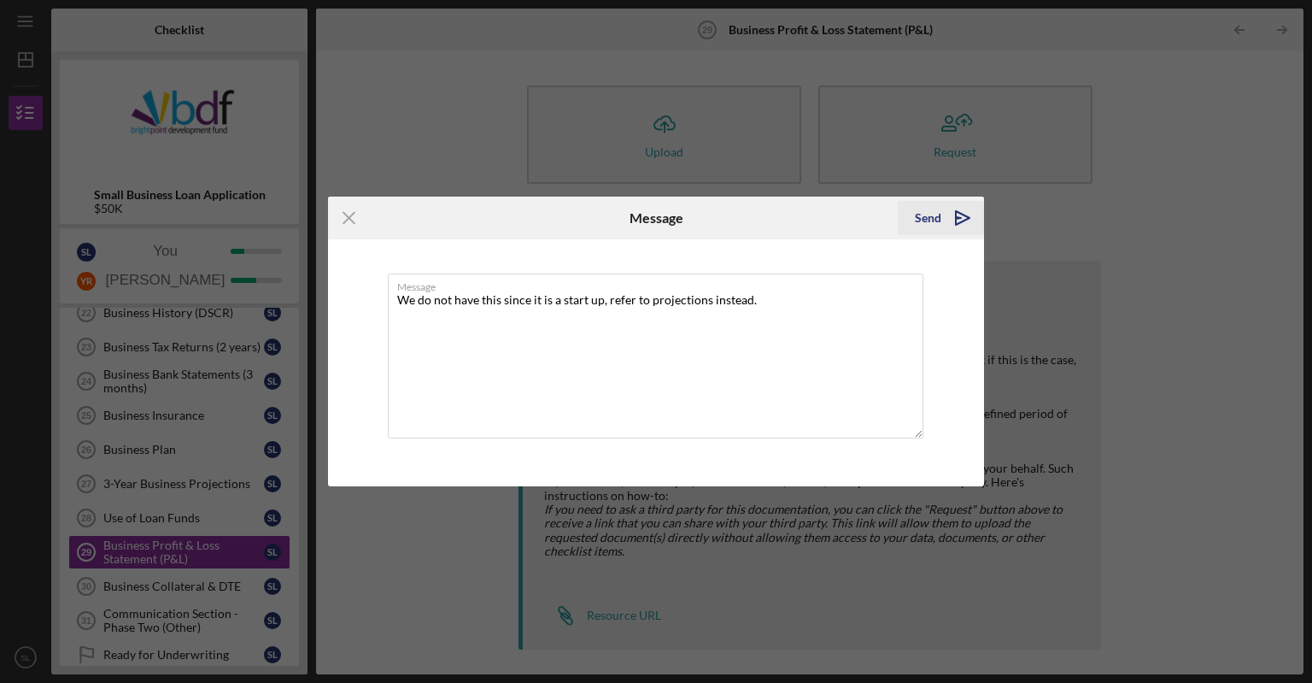
type textarea "We do not have this since it is a start up, refer to projections instead."
click at [918, 229] on div "Send" at bounding box center [928, 218] width 26 height 34
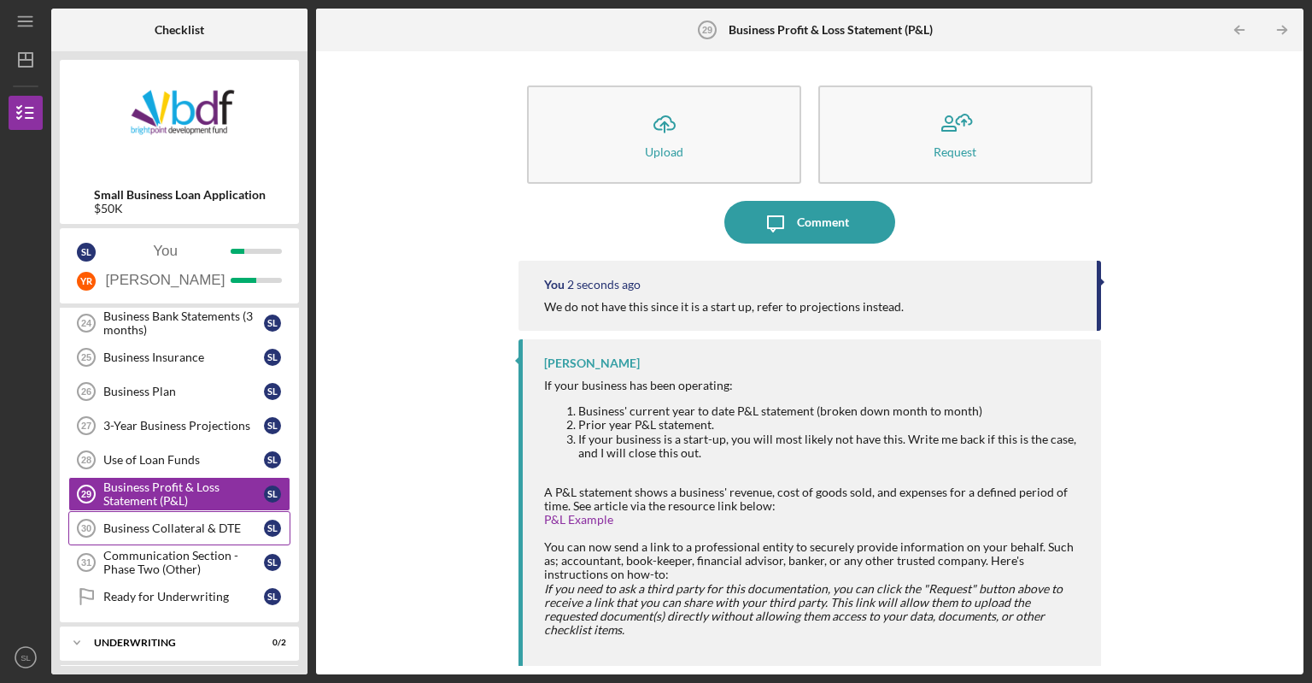
scroll to position [513, 0]
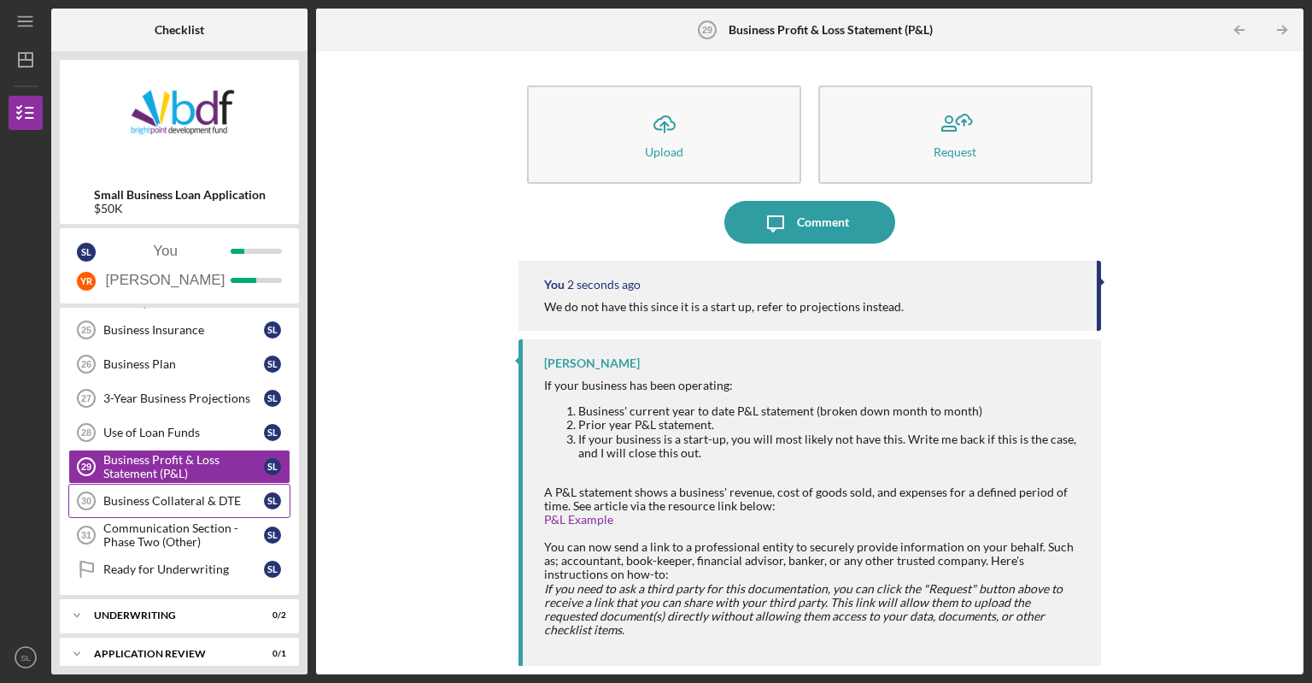
click at [171, 494] on div "Business Collateral & DTE" at bounding box center [183, 501] width 161 height 14
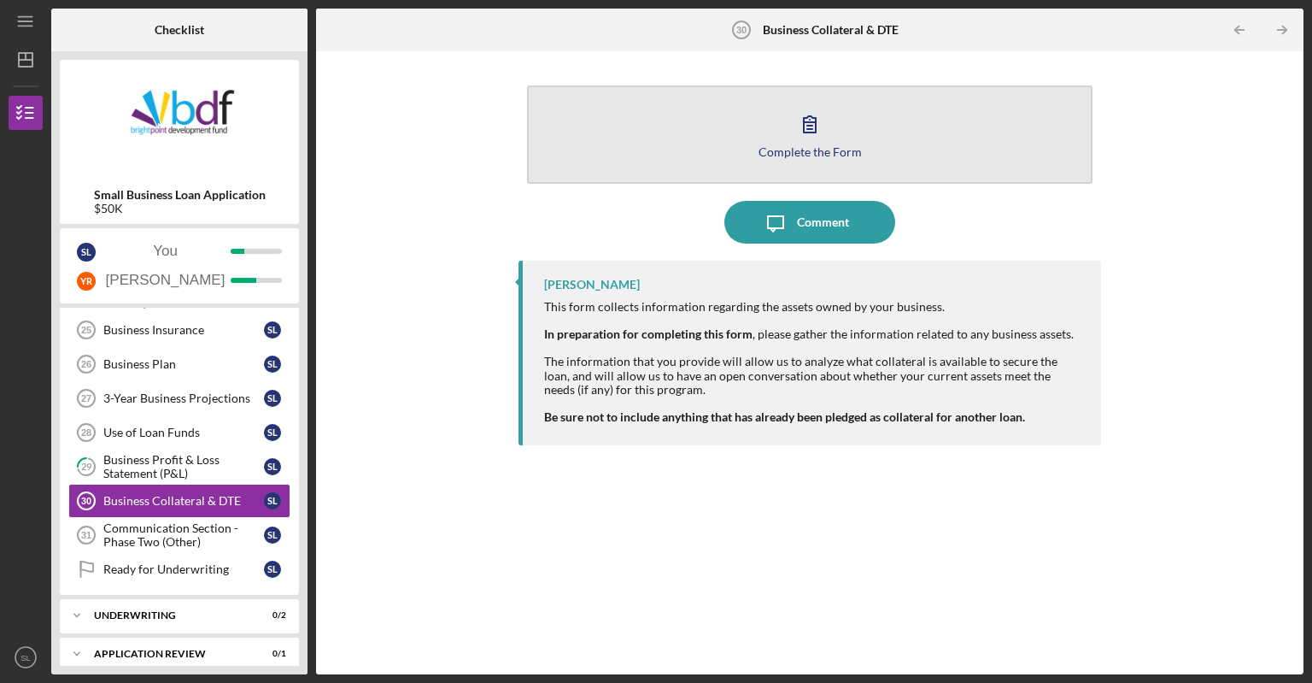
click at [770, 155] on div "Complete the Form" at bounding box center [810, 151] width 103 height 13
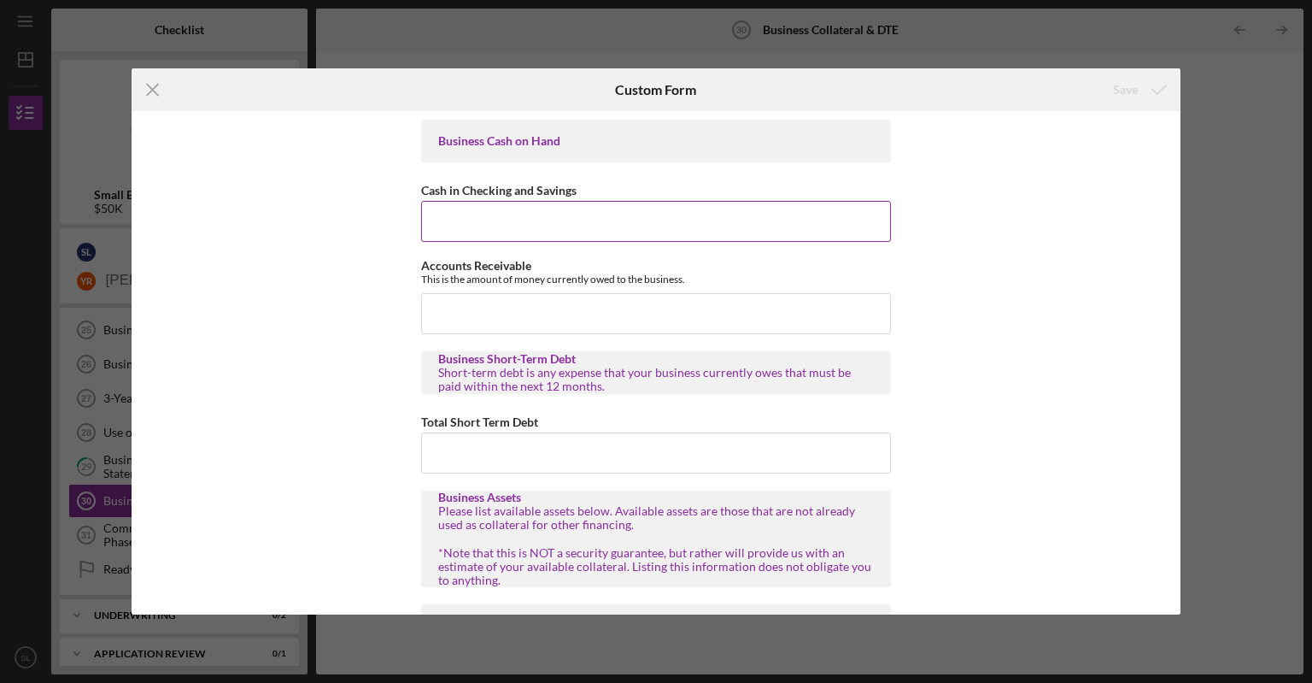
click at [476, 208] on input "Cash in Checking and Savings" at bounding box center [656, 221] width 470 height 41
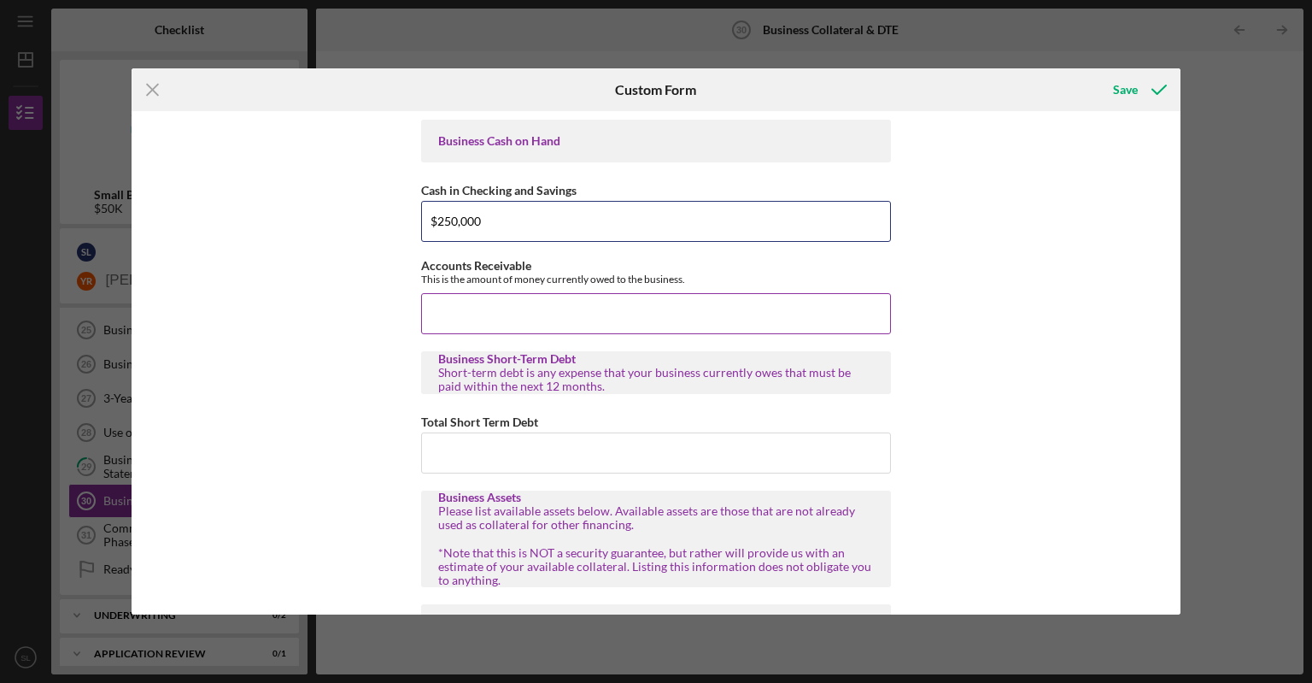
type input "$250,000"
click at [847, 303] on input "Accounts Receivable" at bounding box center [656, 313] width 470 height 41
type input "$0"
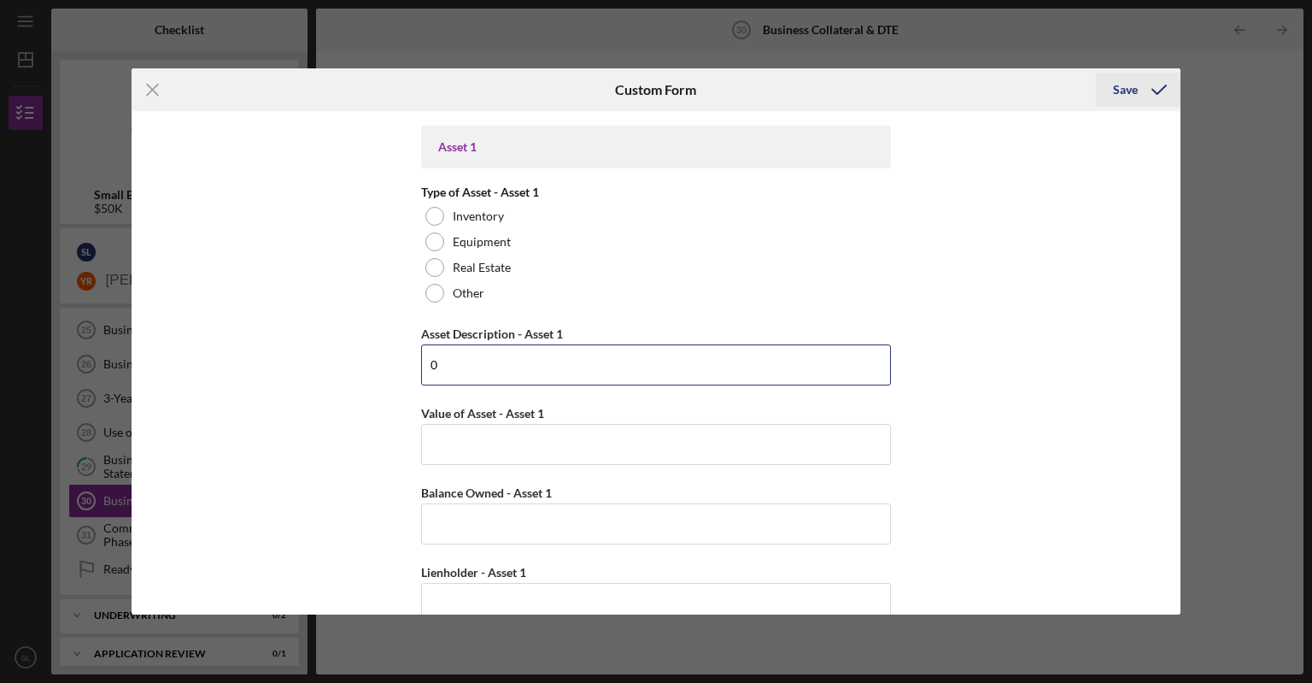
type input "0"
click at [1140, 94] on icon "submit" at bounding box center [1159, 89] width 43 height 43
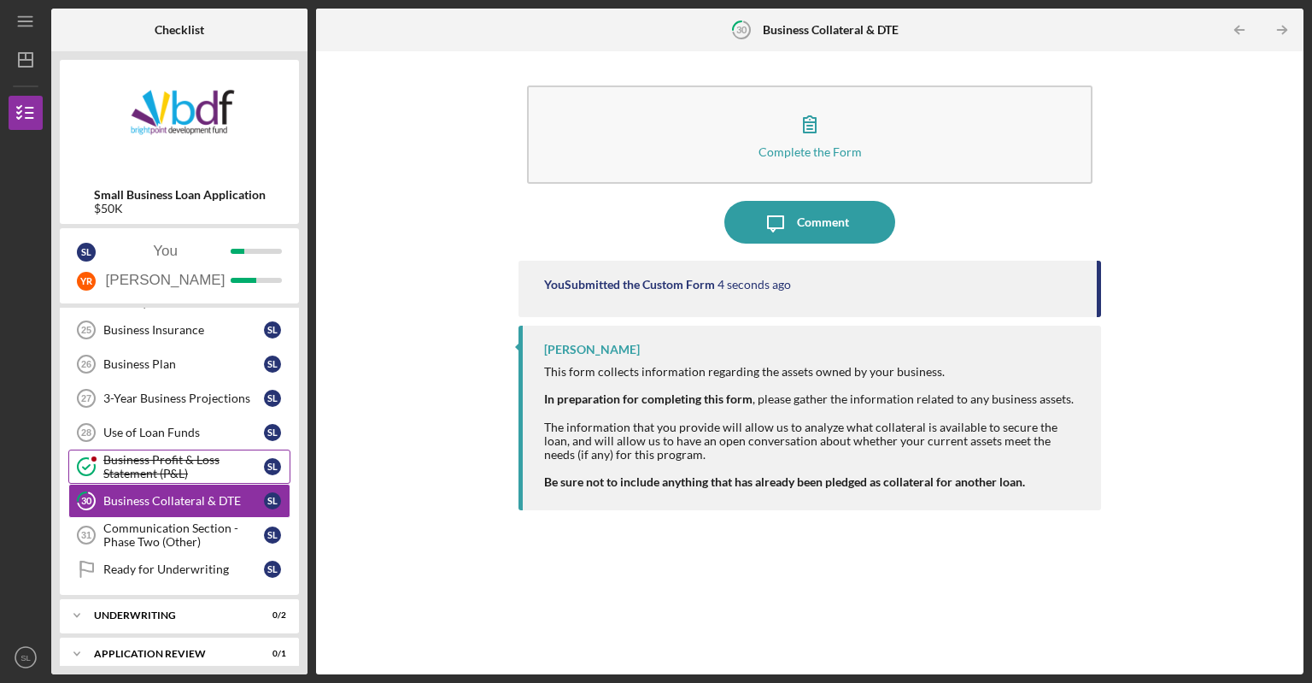
click at [152, 462] on div "Business Profit & Loss Statement (P&L)" at bounding box center [183, 466] width 161 height 27
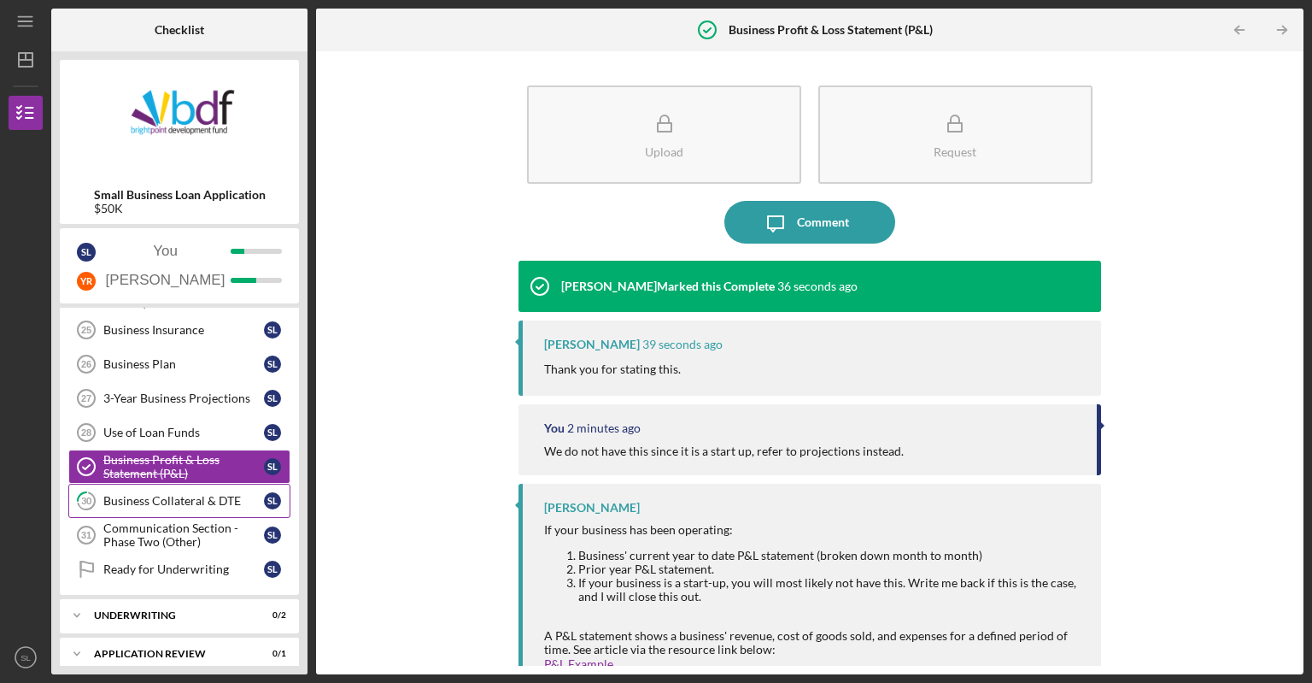
click at [169, 496] on div "Business Collateral & DTE" at bounding box center [183, 501] width 161 height 14
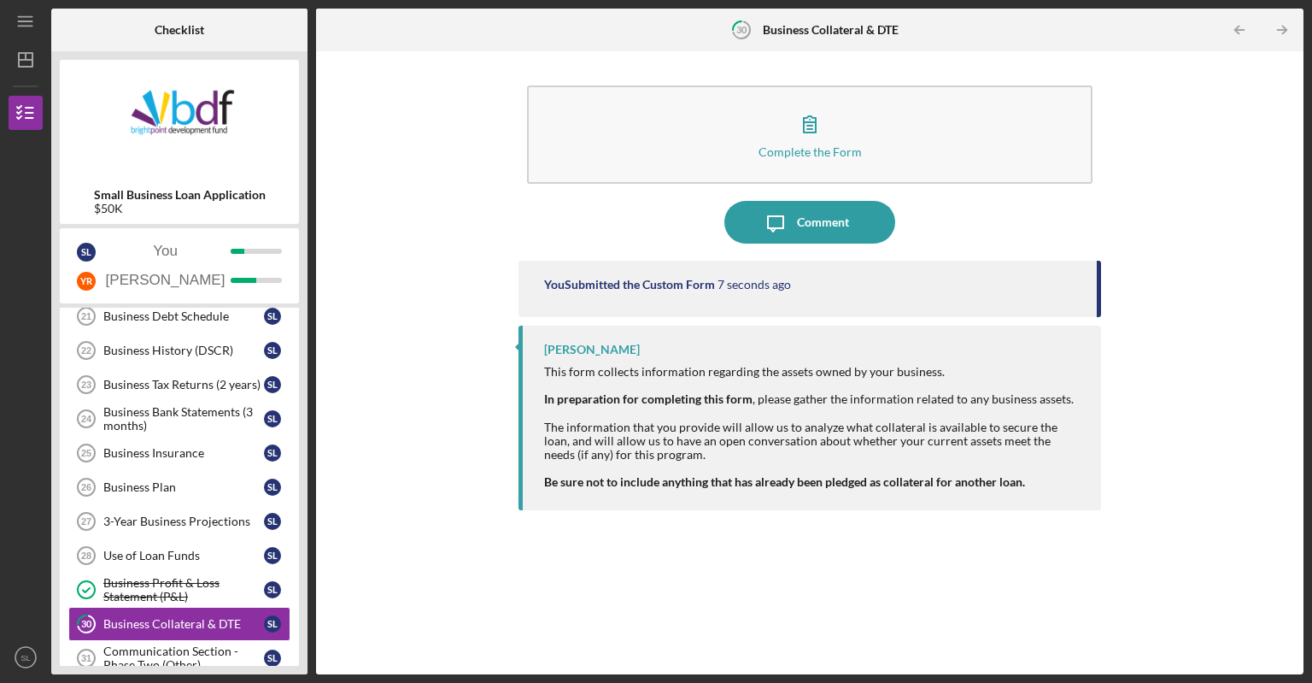
scroll to position [256, 0]
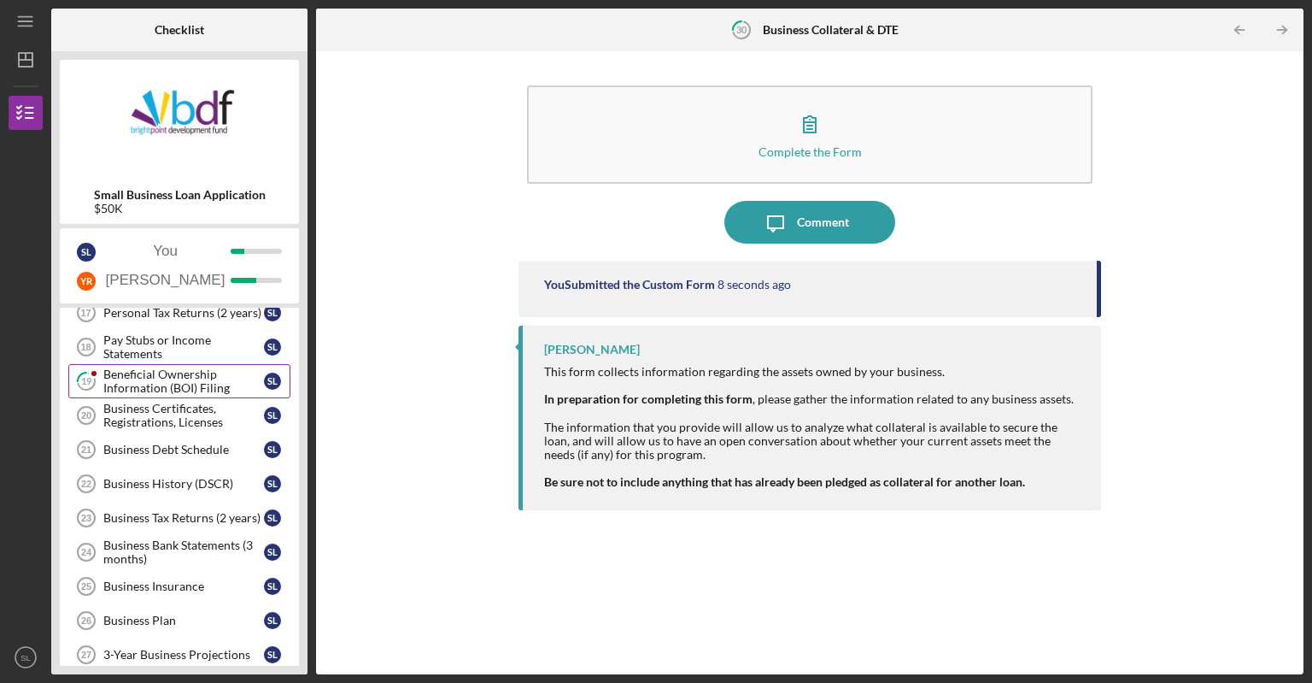
click at [185, 386] on div "Beneficial Ownership Information (BOI) Filing" at bounding box center [183, 380] width 161 height 27
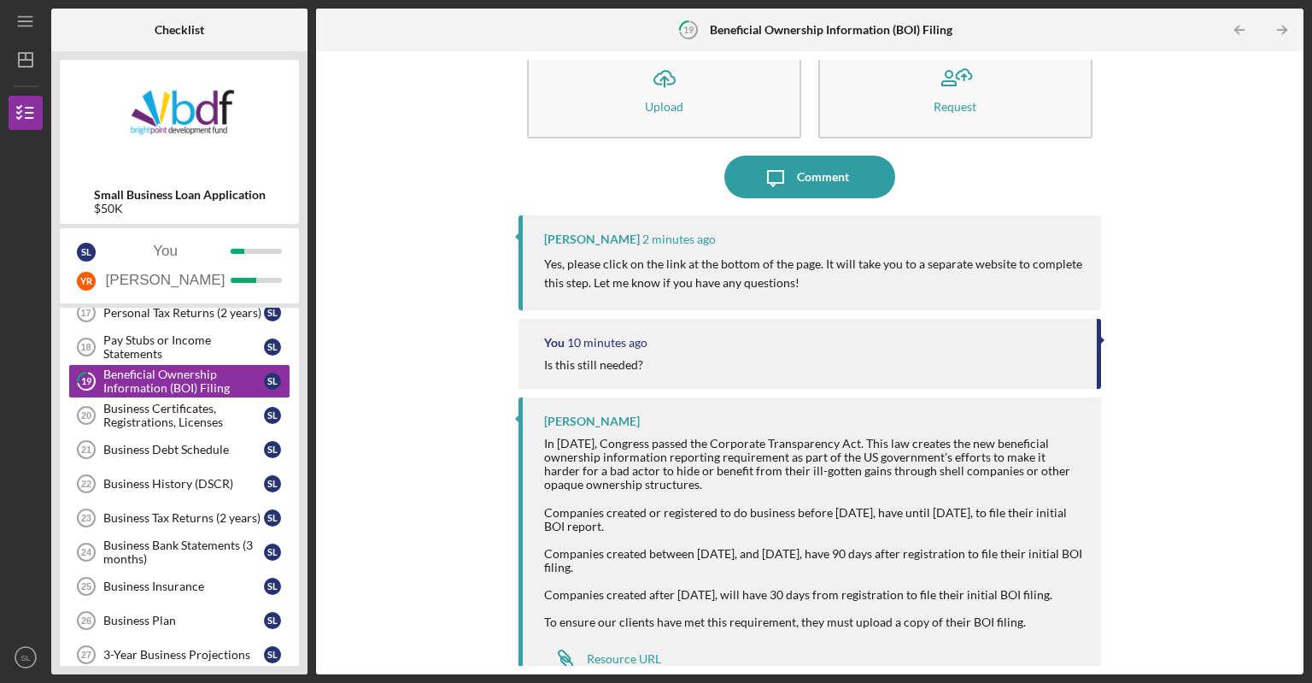
scroll to position [85, 0]
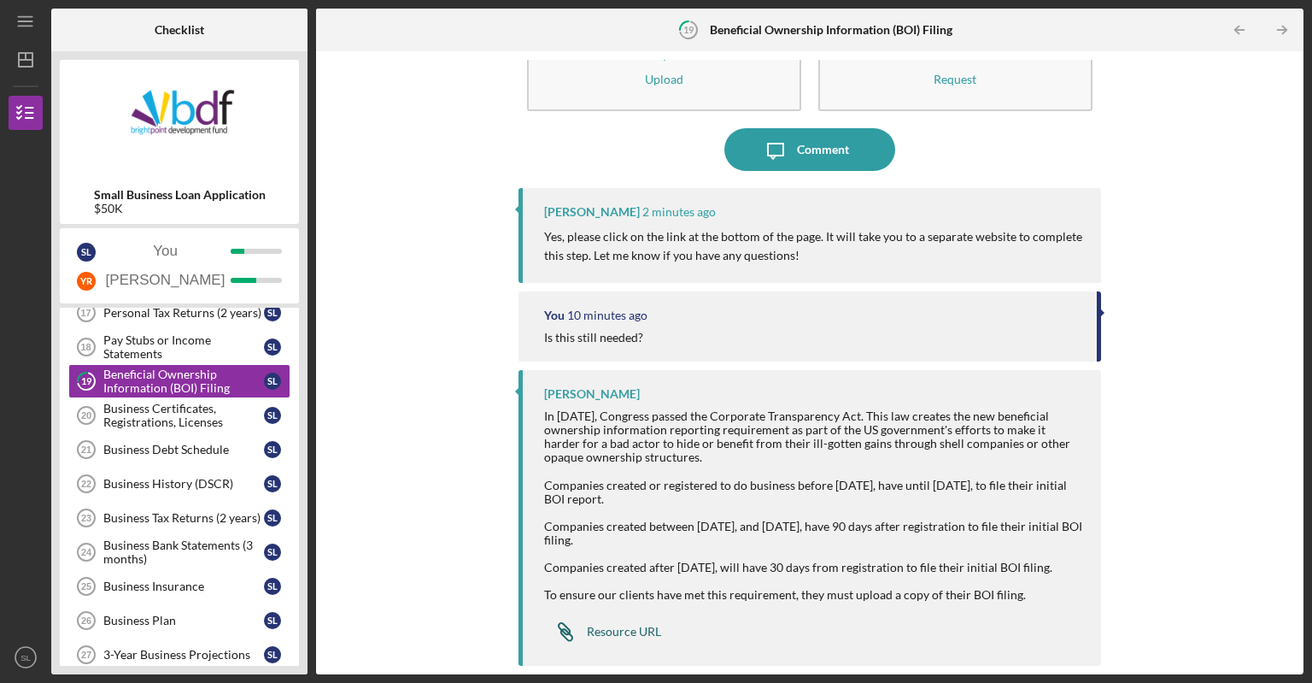
click at [609, 631] on div "Resource URL" at bounding box center [624, 632] width 74 height 14
click at [782, 151] on icon "Icon/Message" at bounding box center [775, 149] width 43 height 43
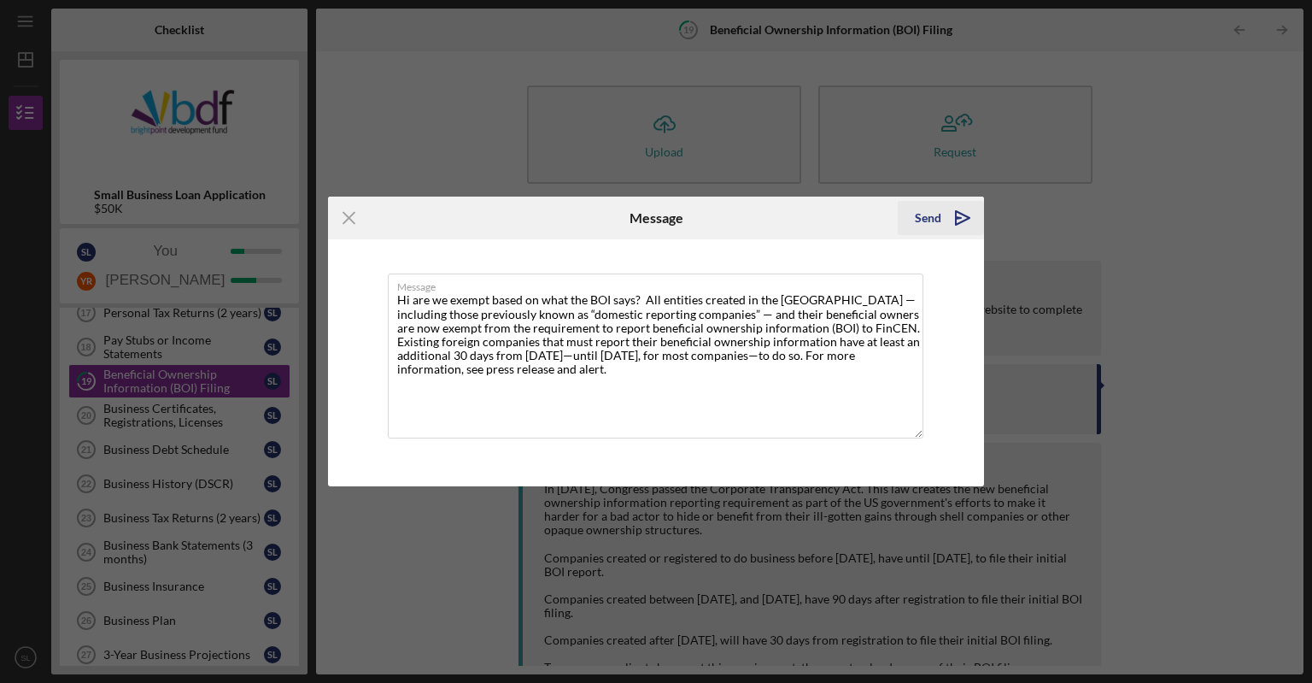
type textarea "Hi are we exempt based on what the BOI says? All entities created in the [GEOGR…"
click at [916, 232] on div "Send" at bounding box center [928, 218] width 26 height 34
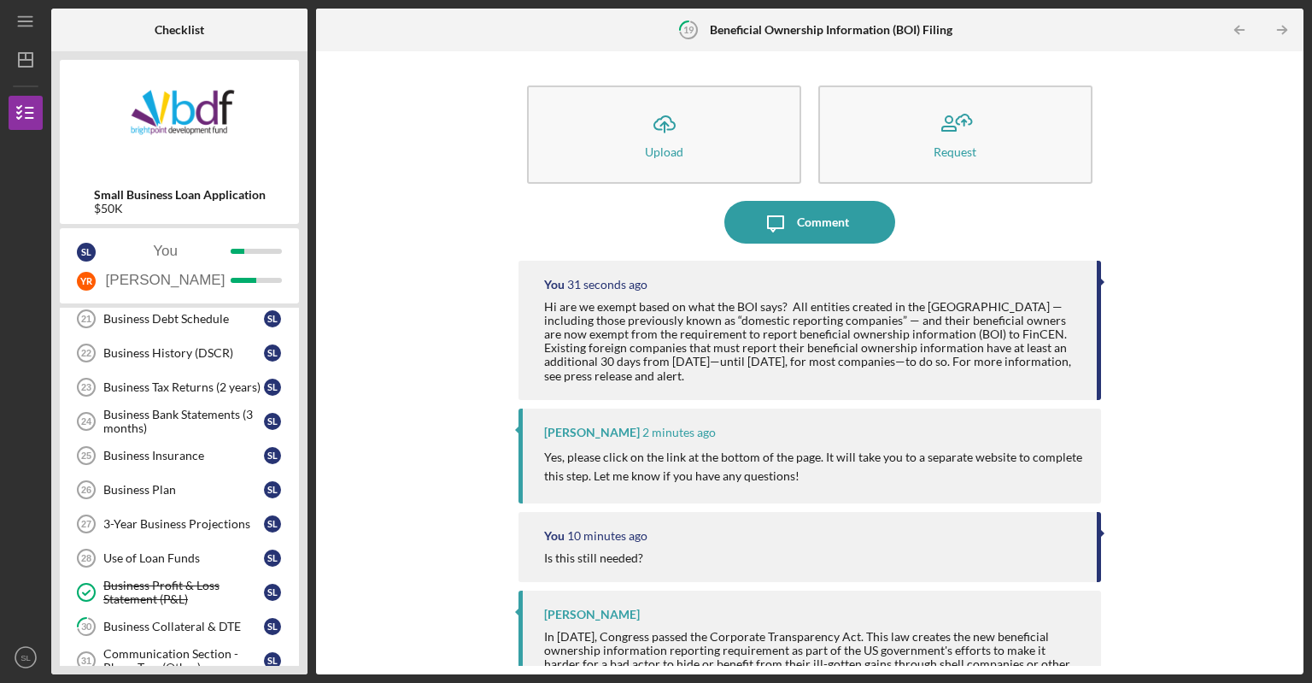
scroll to position [131, 0]
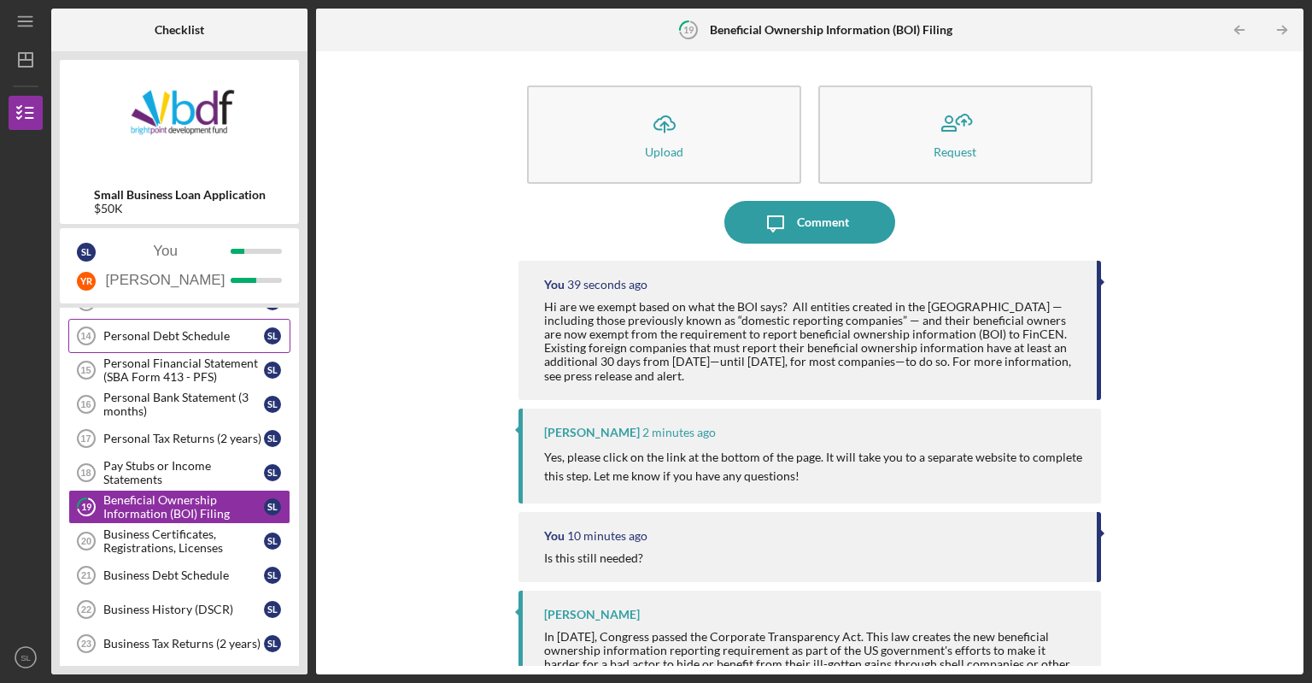
click at [140, 338] on div "Personal Debt Schedule" at bounding box center [183, 336] width 161 height 14
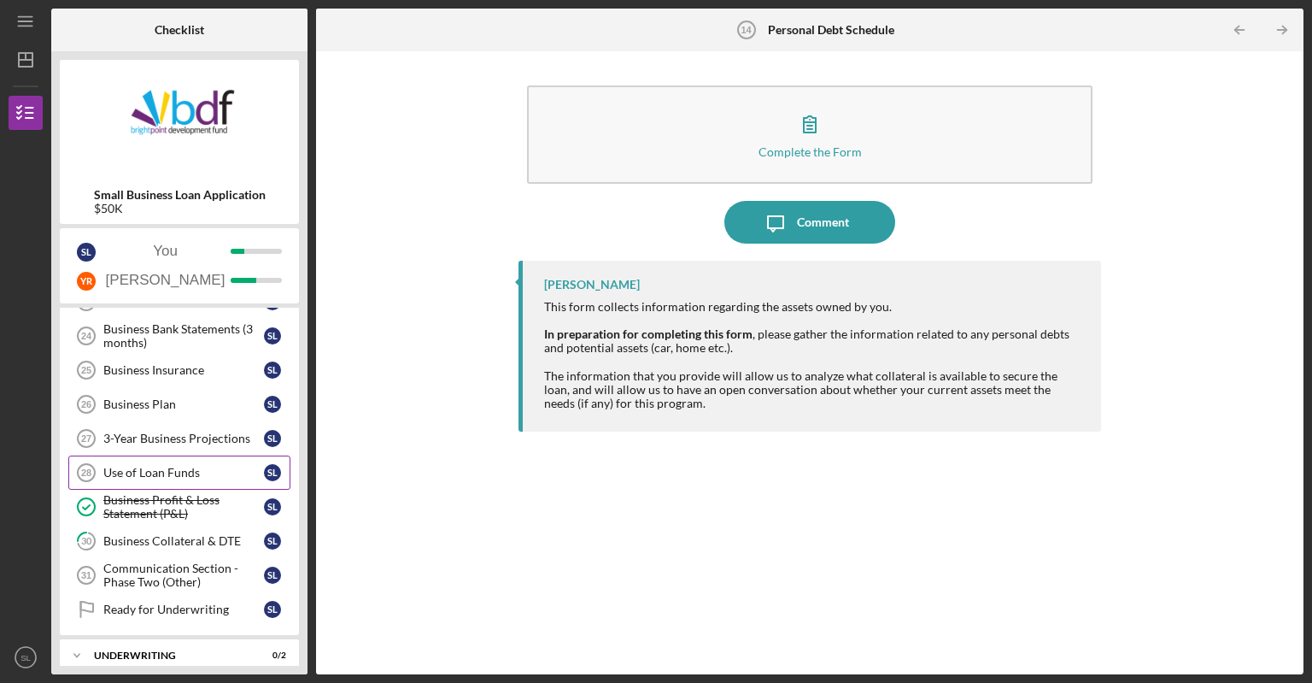
scroll to position [558, 0]
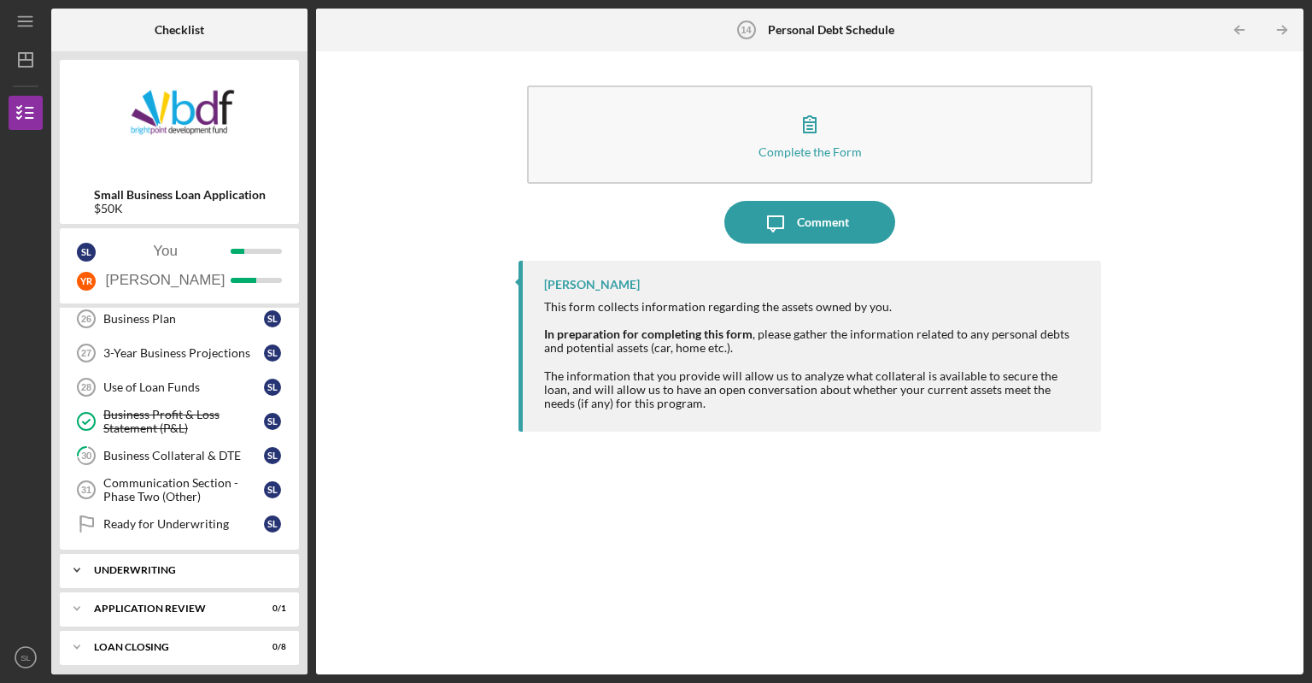
click at [148, 569] on div "Icon/Expander Underwriting 0 / 2" at bounding box center [179, 570] width 239 height 34
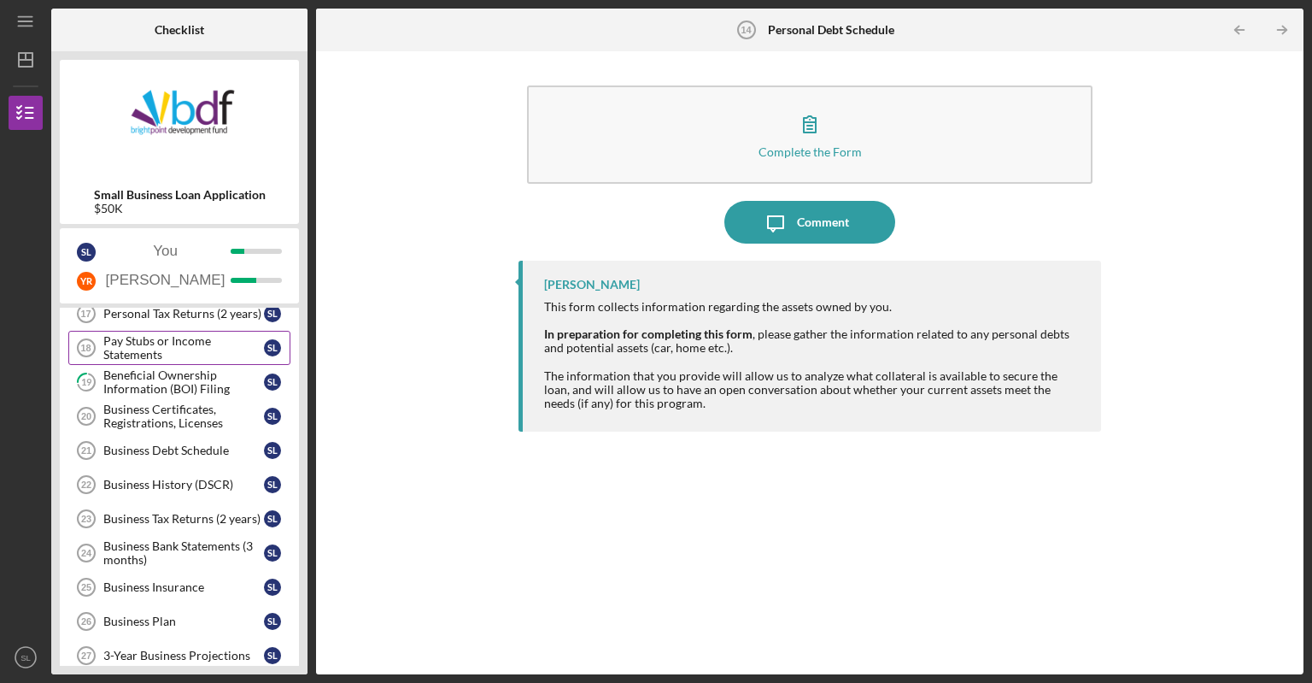
scroll to position [122, 0]
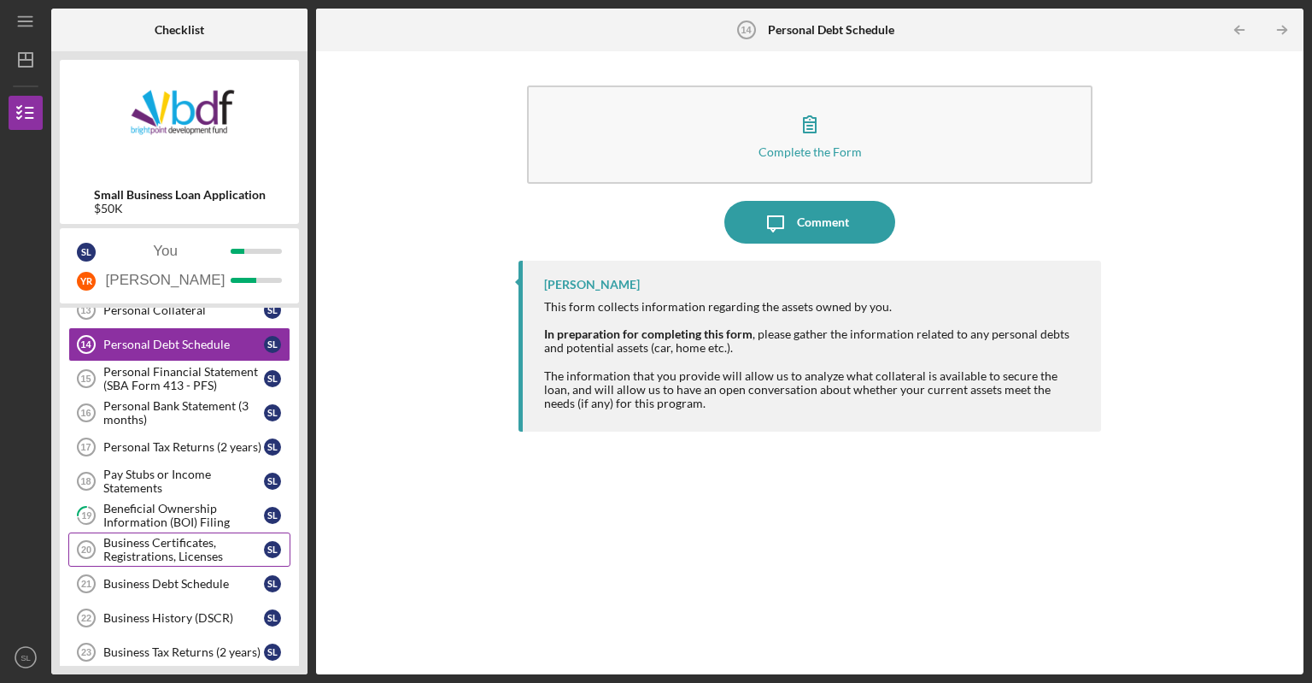
click at [113, 536] on div "Business Certificates, Registrations, Licenses" at bounding box center [183, 549] width 161 height 27
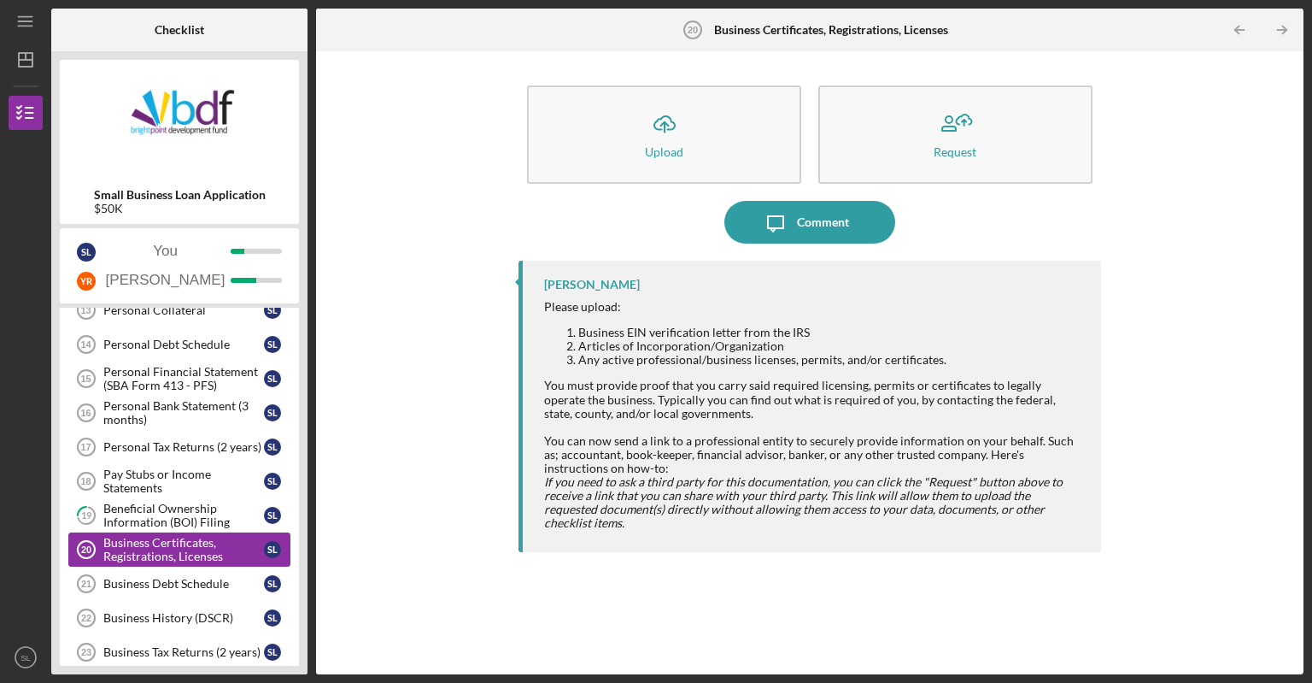
click at [113, 536] on div "Business Certificates, Registrations, Licenses" at bounding box center [183, 549] width 161 height 27
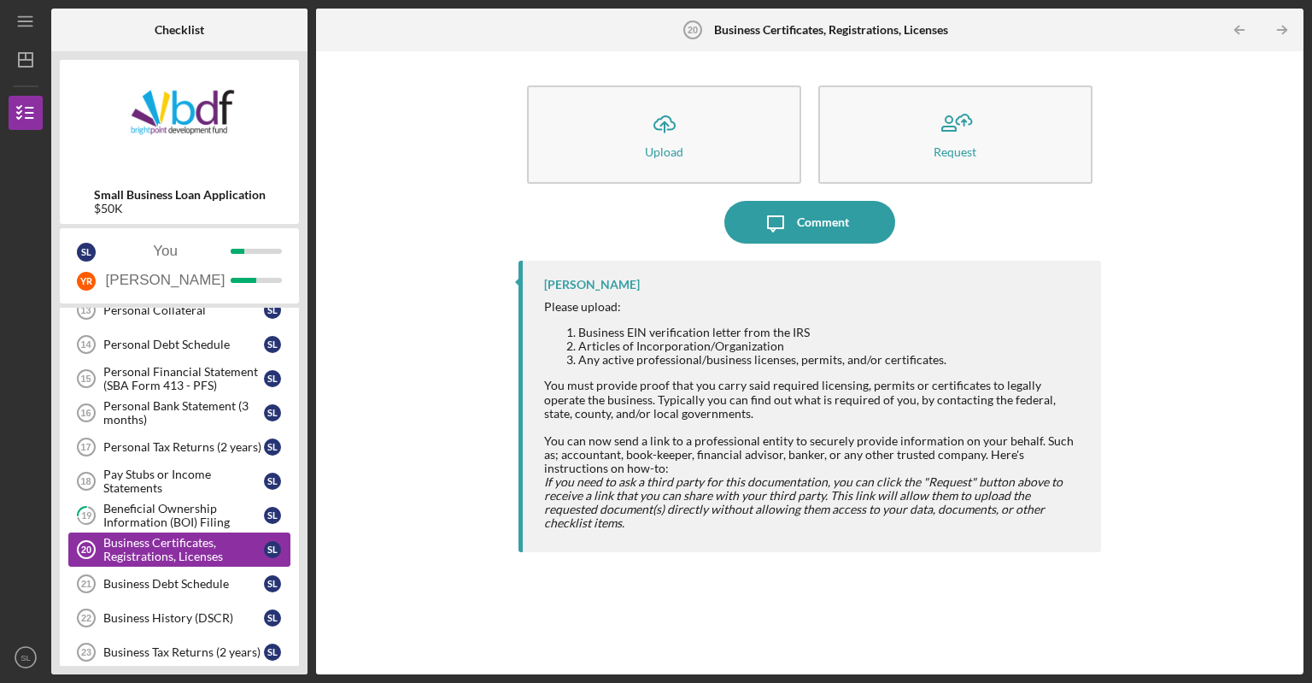
click at [113, 536] on div "Business Certificates, Registrations, Licenses" at bounding box center [183, 549] width 161 height 27
click at [126, 343] on div "Personal Debt Schedule" at bounding box center [183, 344] width 161 height 14
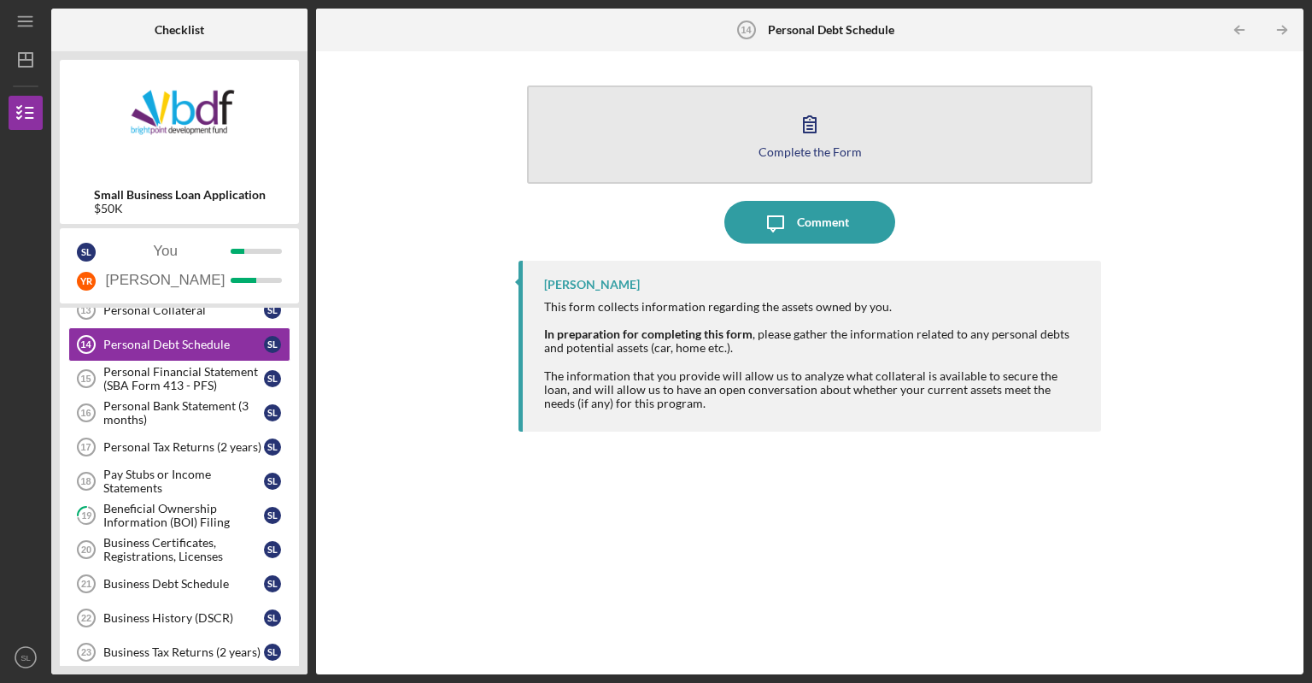
click at [800, 122] on icon "button" at bounding box center [810, 124] width 43 height 43
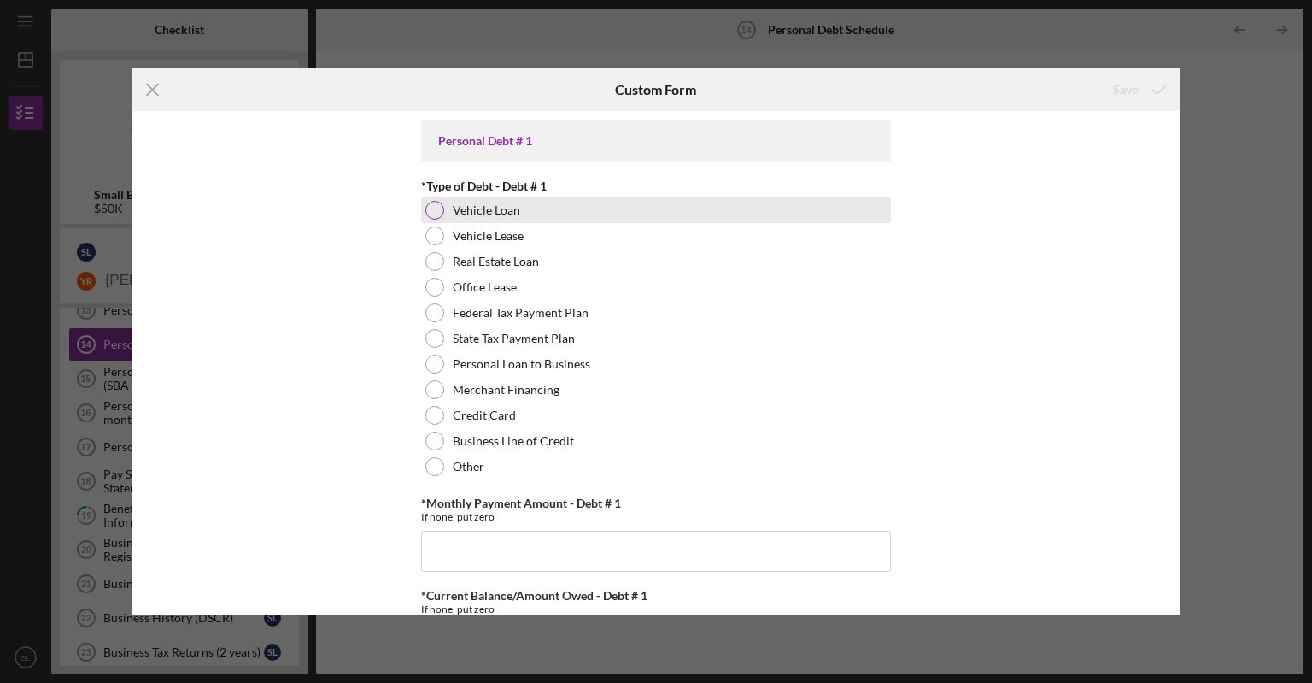
click at [433, 208] on div at bounding box center [434, 210] width 19 height 19
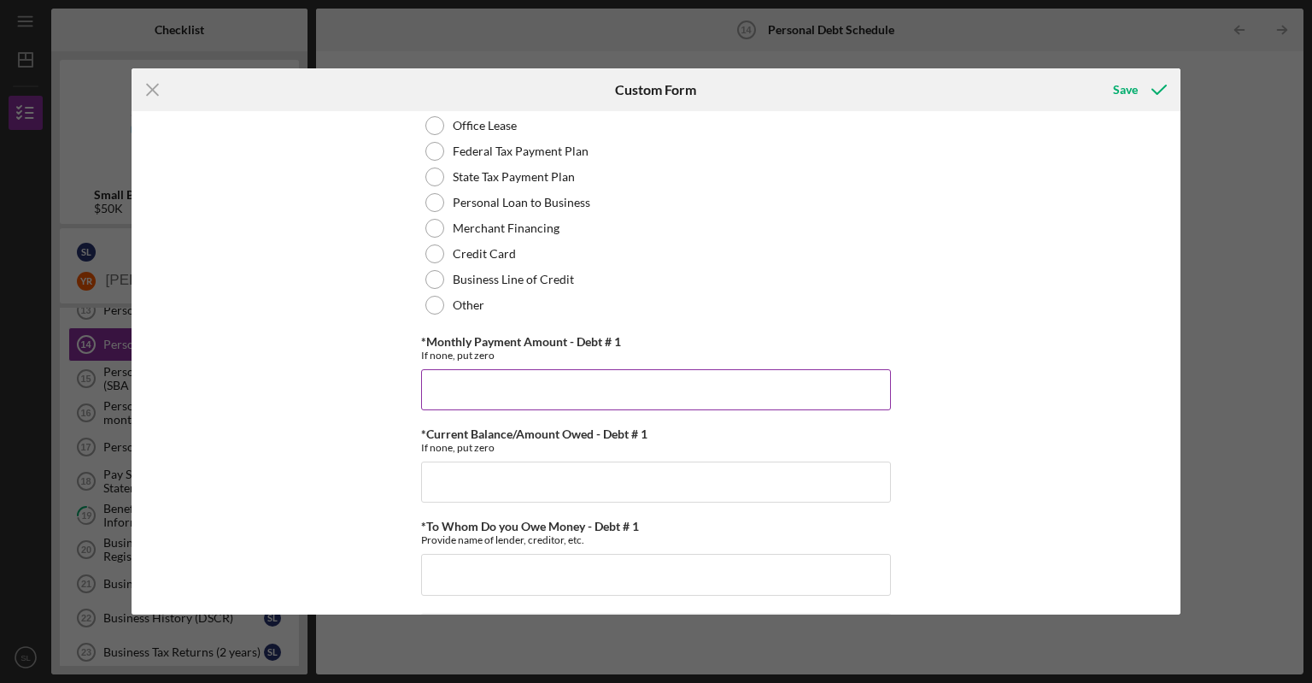
scroll to position [171, 0]
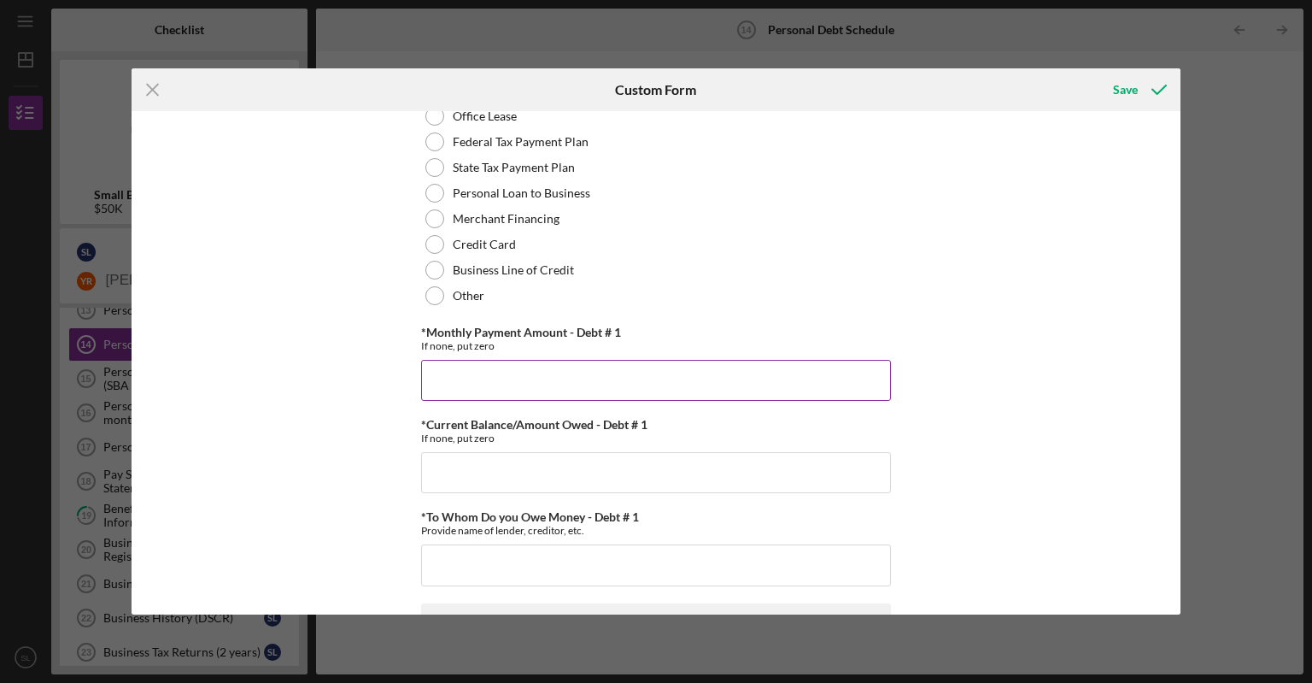
click at [472, 380] on input "*Monthly Payment Amount - Debt # 1" at bounding box center [656, 380] width 470 height 41
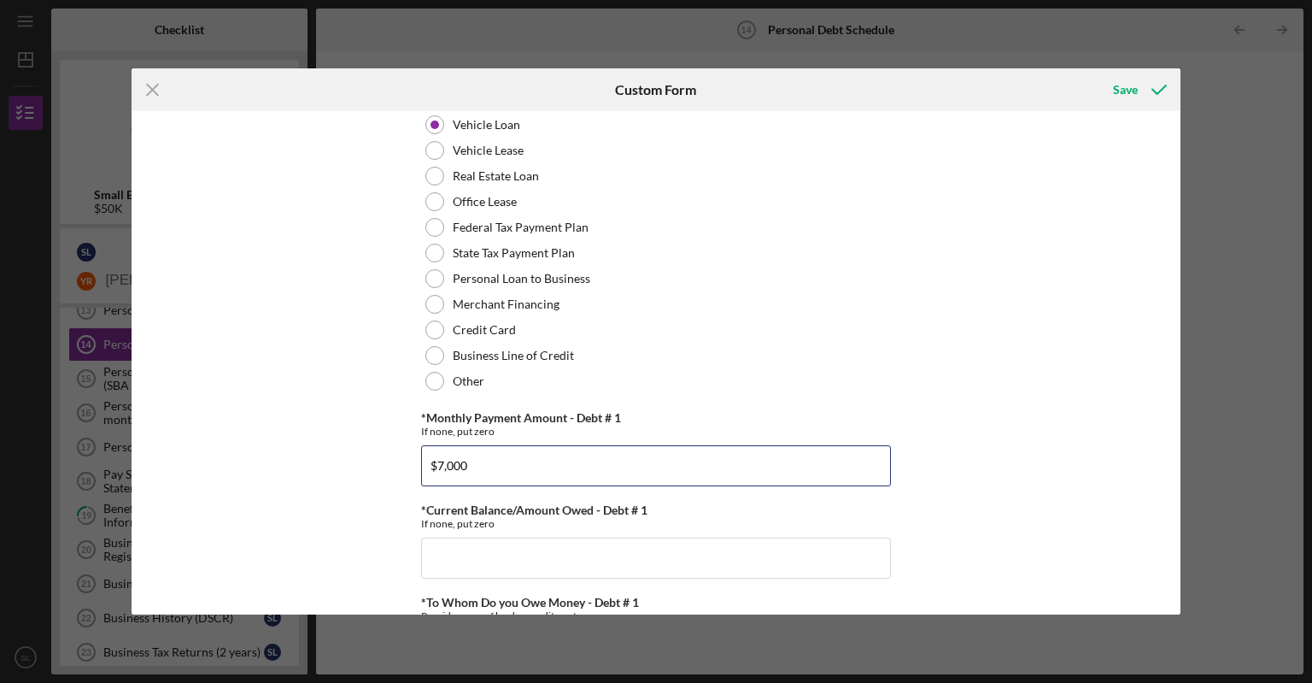
drag, startPoint x: 478, startPoint y: 466, endPoint x: 387, endPoint y: 496, distance: 95.9
click at [387, 496] on div "Personal Debt # 1 *Type of Debt - Debt # 1 Vehicle Loan Vehicle Lease Real Esta…" at bounding box center [657, 362] width 1050 height 503
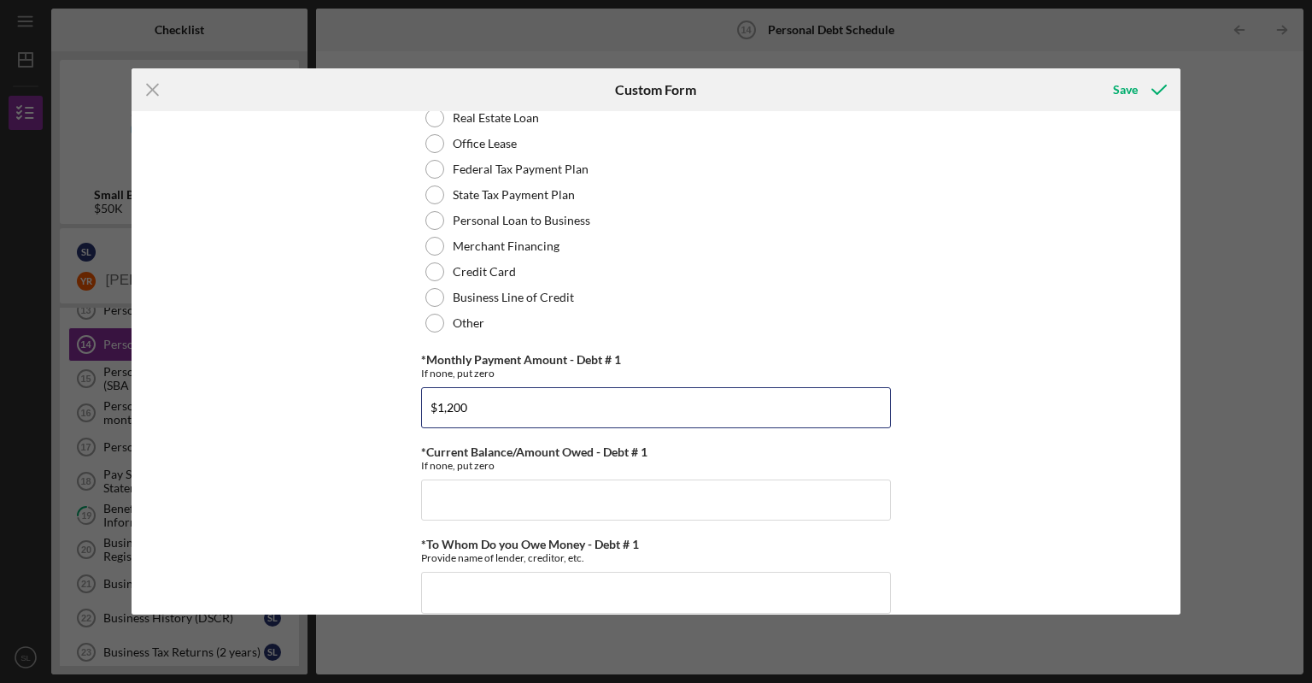
scroll to position [171, 0]
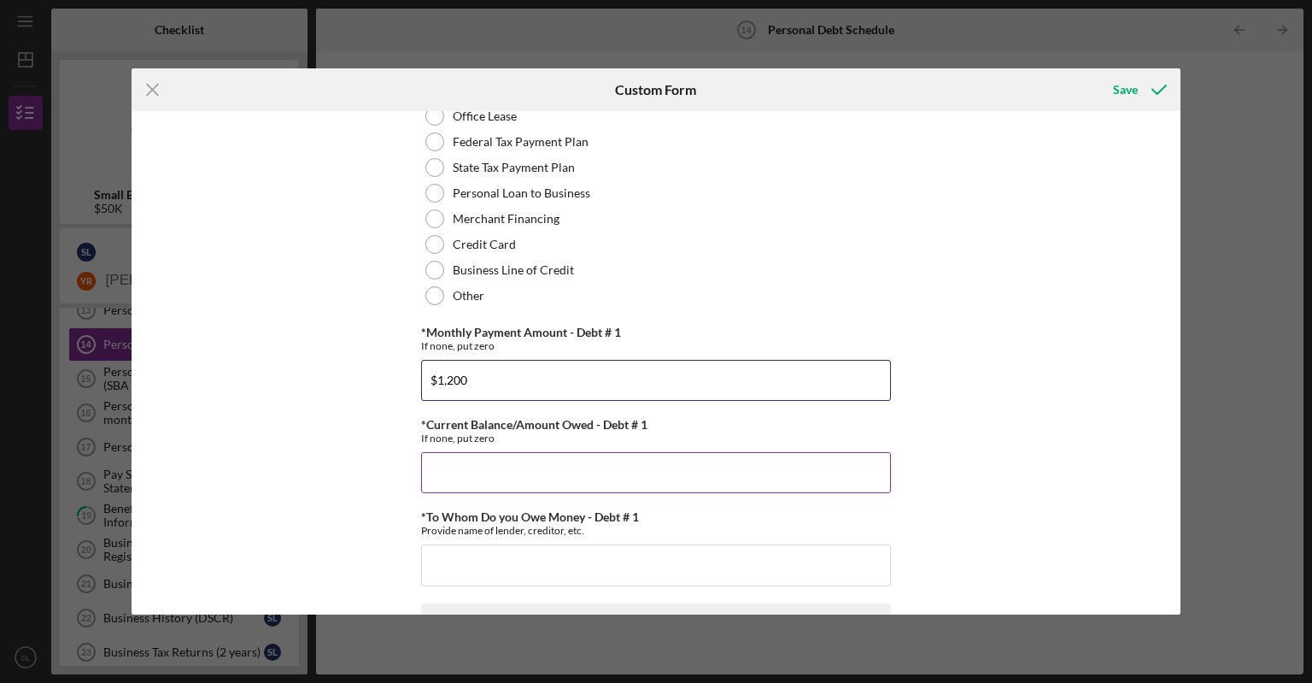
type input "$1,200"
click at [483, 488] on input "*Current Balance/Amount Owed - Debt # 1" at bounding box center [656, 472] width 470 height 41
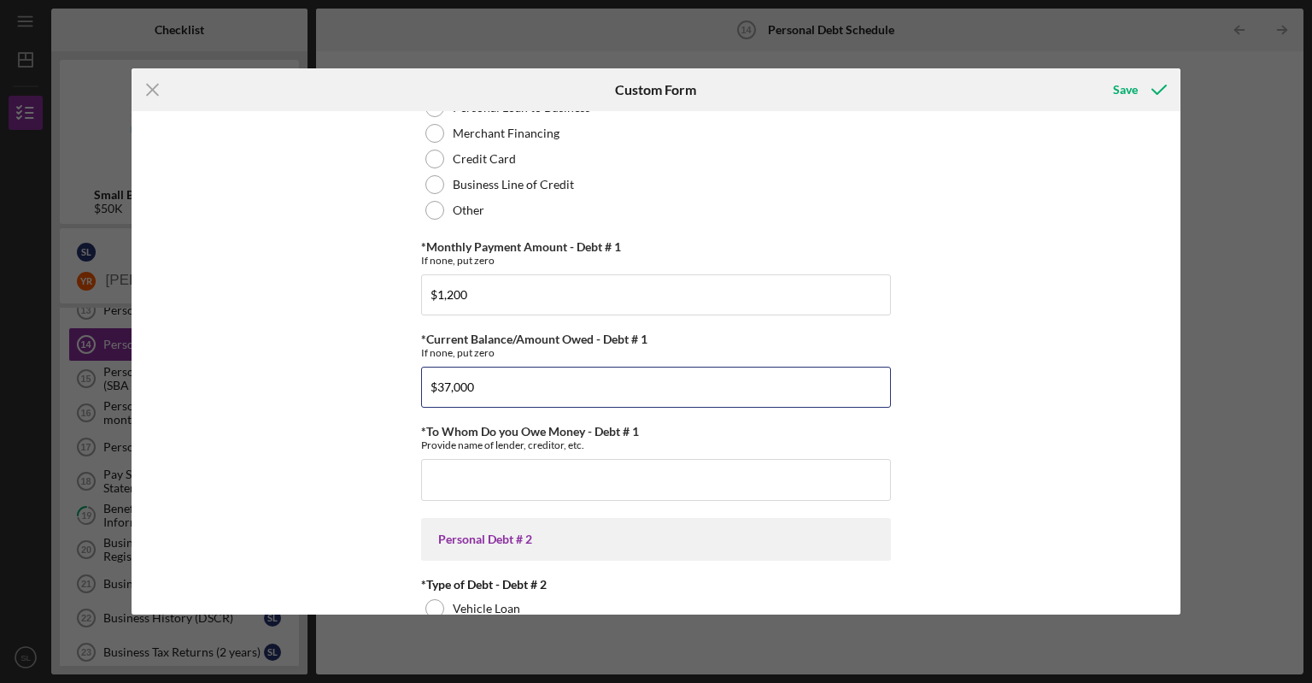
scroll to position [342, 0]
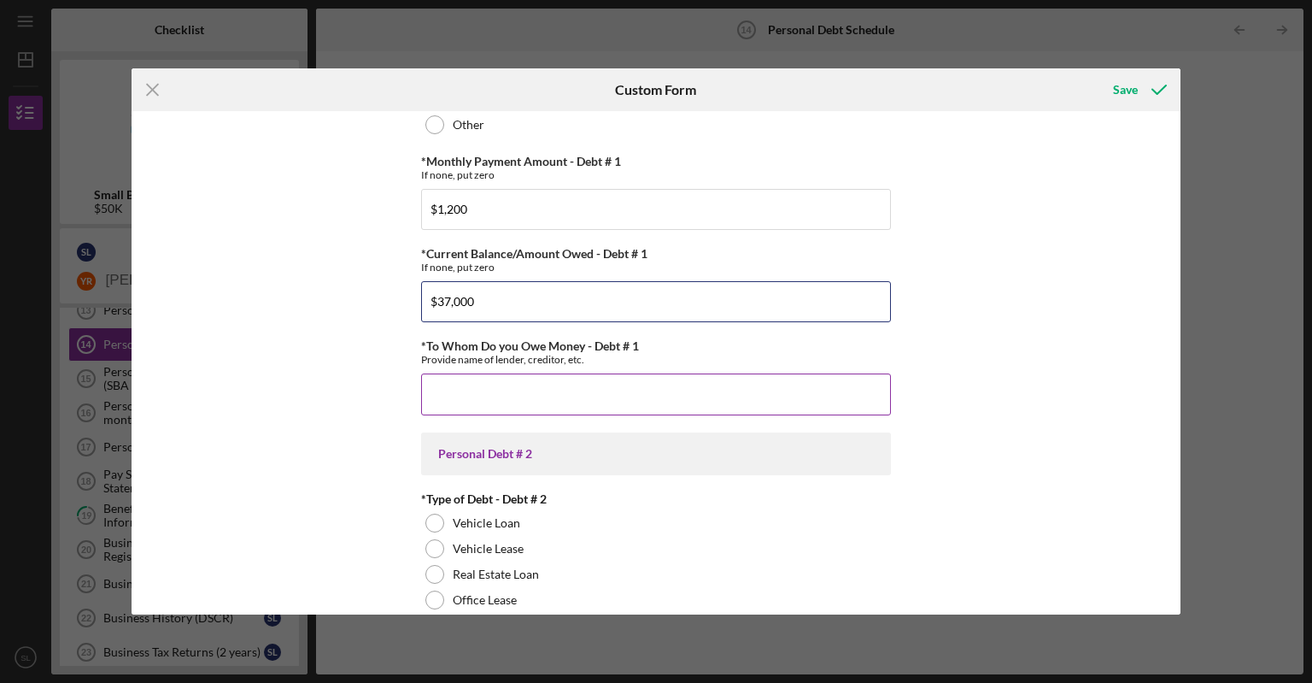
type input "$37,000"
click at [507, 389] on input "*To Whom Do you Owe Money - Debt # 1" at bounding box center [656, 393] width 470 height 41
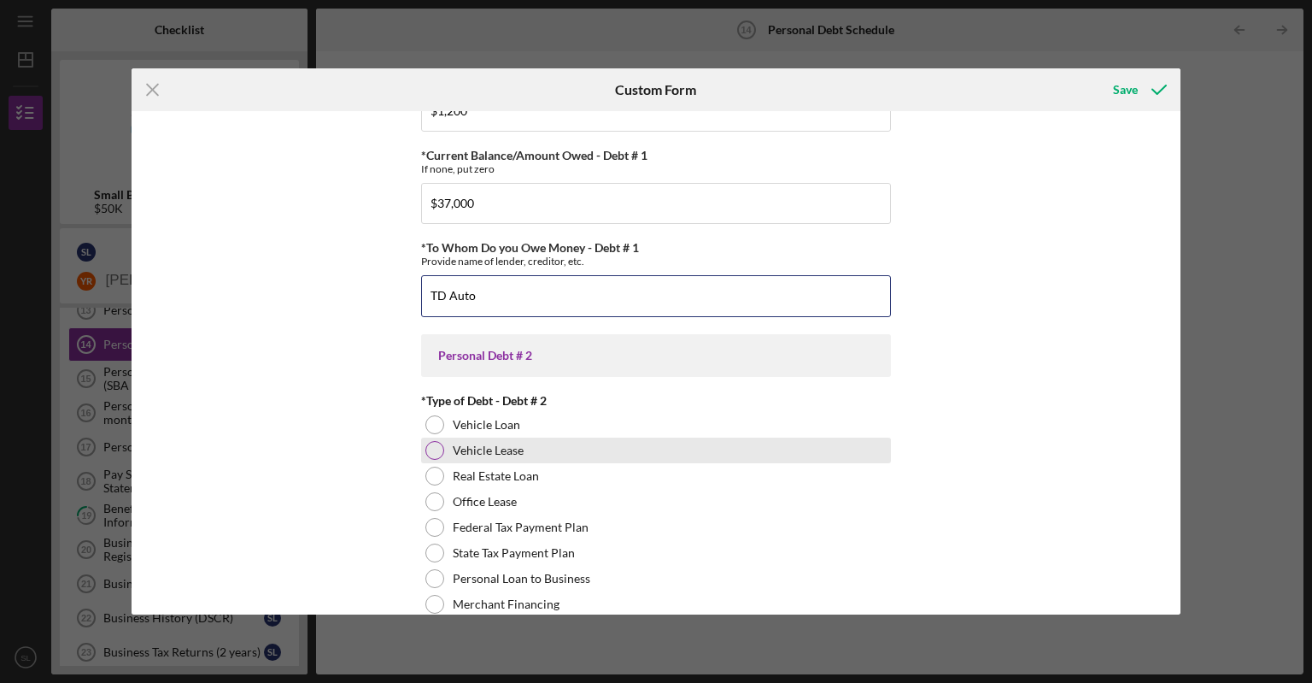
scroll to position [513, 0]
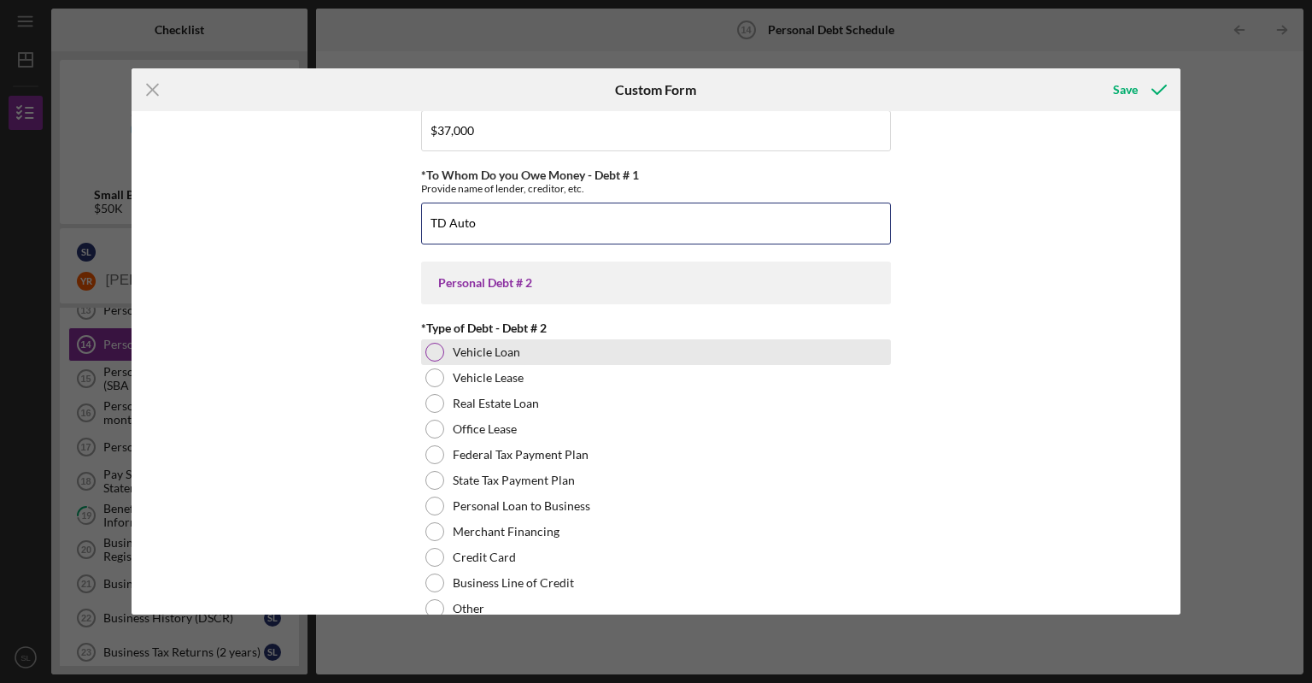
type input "TD Auto"
click at [501, 357] on label "Vehicle Loan" at bounding box center [486, 352] width 67 height 14
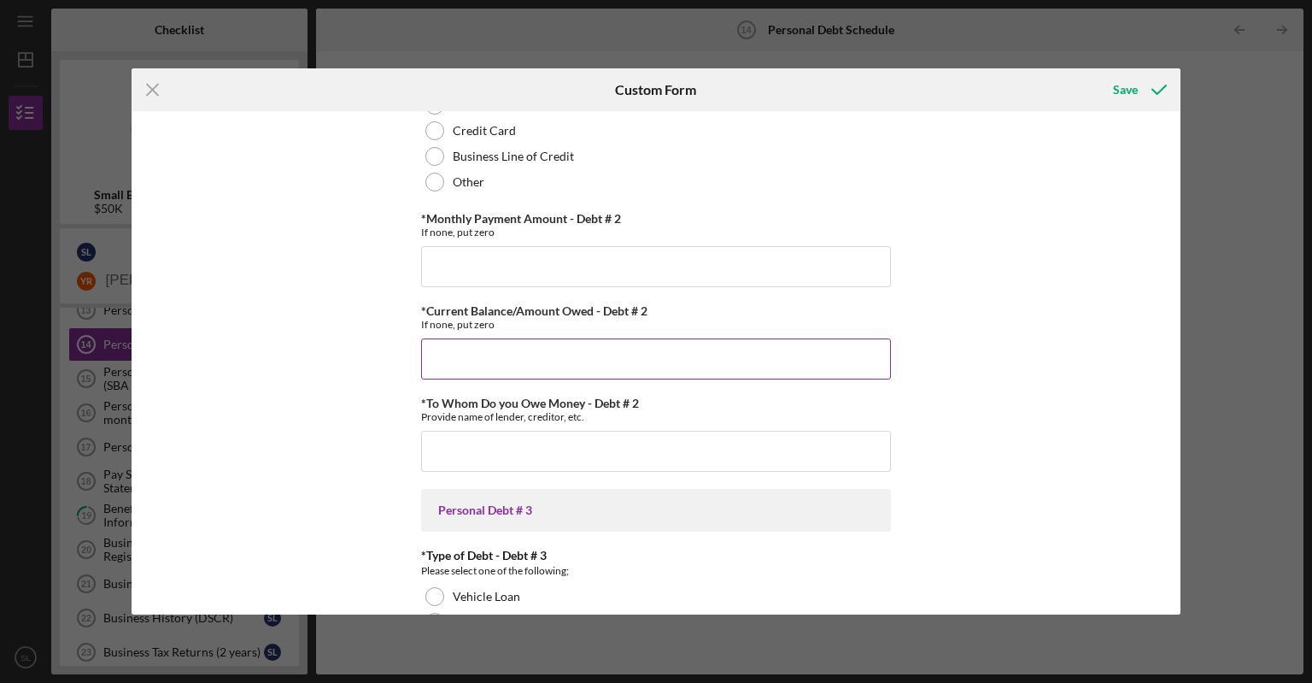
scroll to position [940, 0]
click at [502, 282] on input "*Monthly Payment Amount - Debt # 2" at bounding box center [656, 265] width 470 height 41
type input "$1,900"
click at [494, 369] on input "*Current Balance/Amount Owed - Debt # 2" at bounding box center [656, 357] width 470 height 41
type input "$75,000"
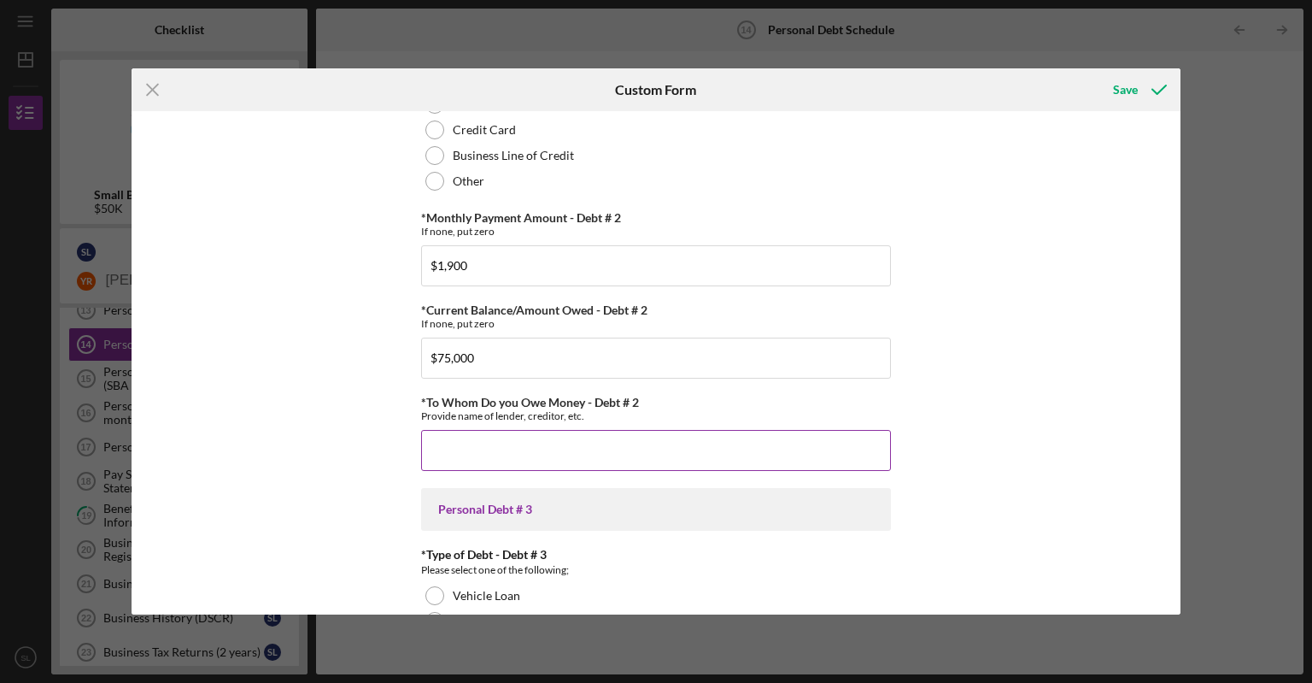
click at [504, 463] on input "*To Whom Do you Owe Money - Debt # 2" at bounding box center [656, 450] width 470 height 41
type input "T"
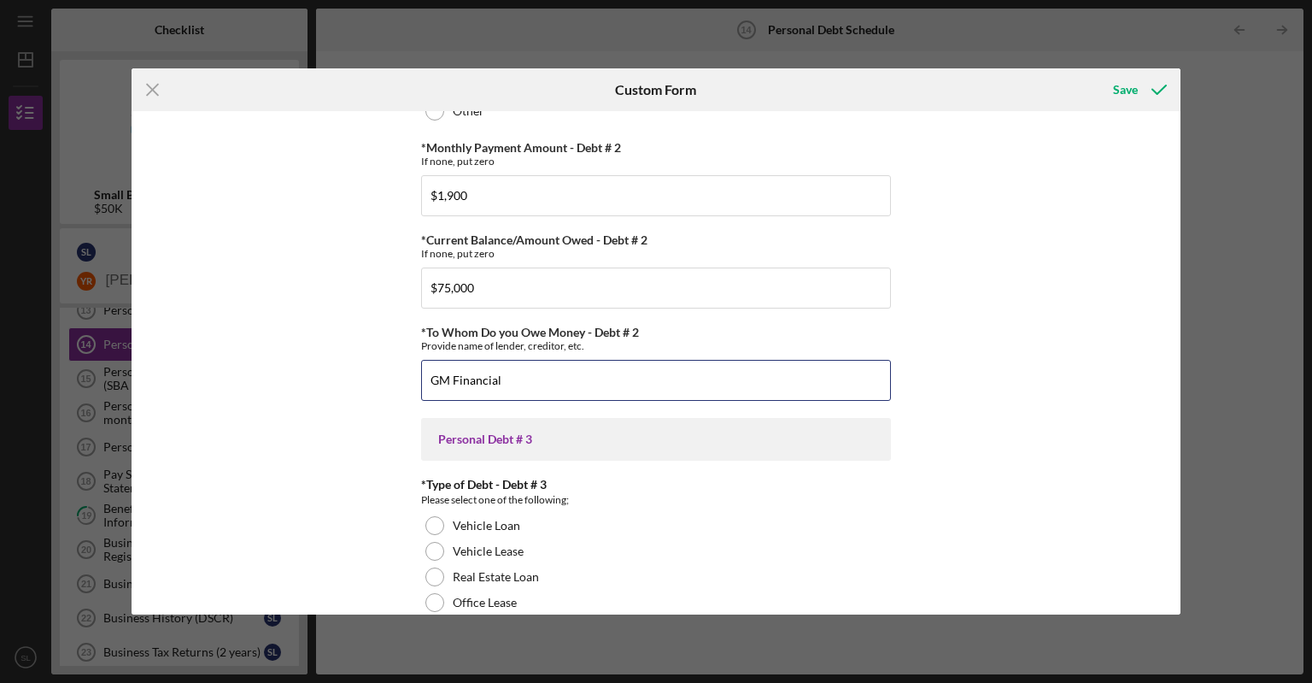
scroll to position [1196, 0]
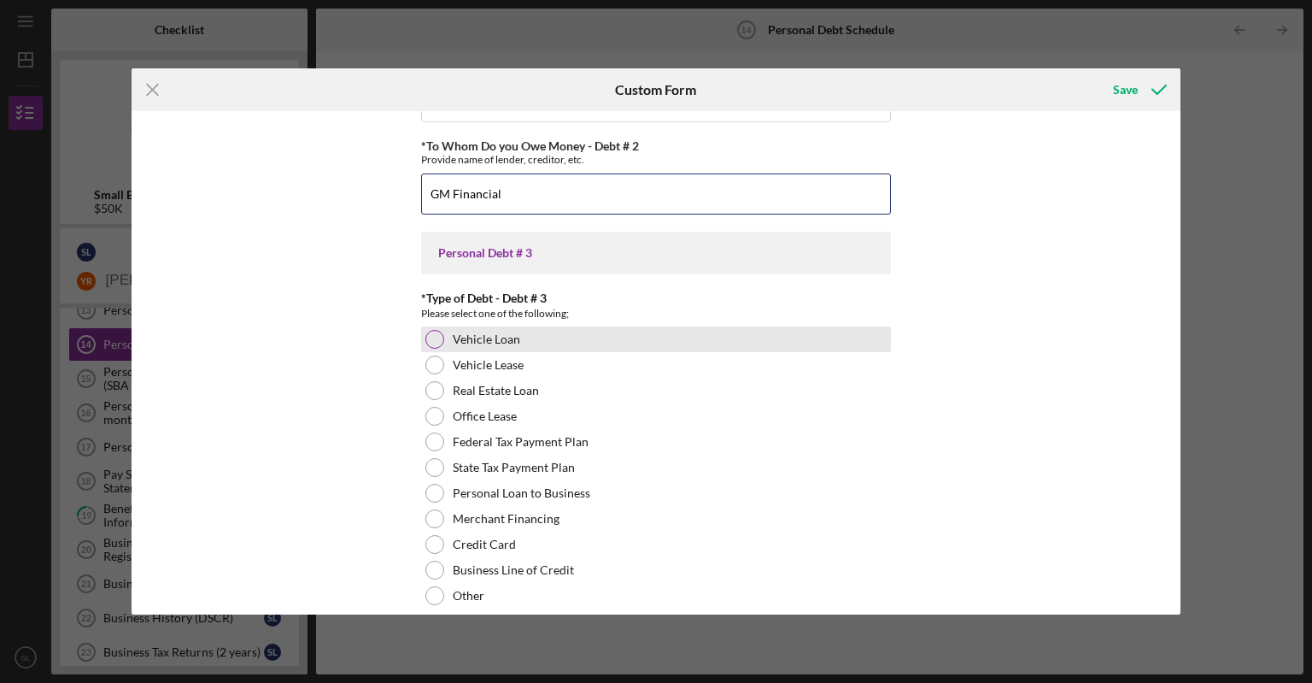
type input "GM Financial"
click at [431, 337] on div at bounding box center [434, 339] width 19 height 19
click at [431, 337] on div at bounding box center [435, 339] width 9 height 9
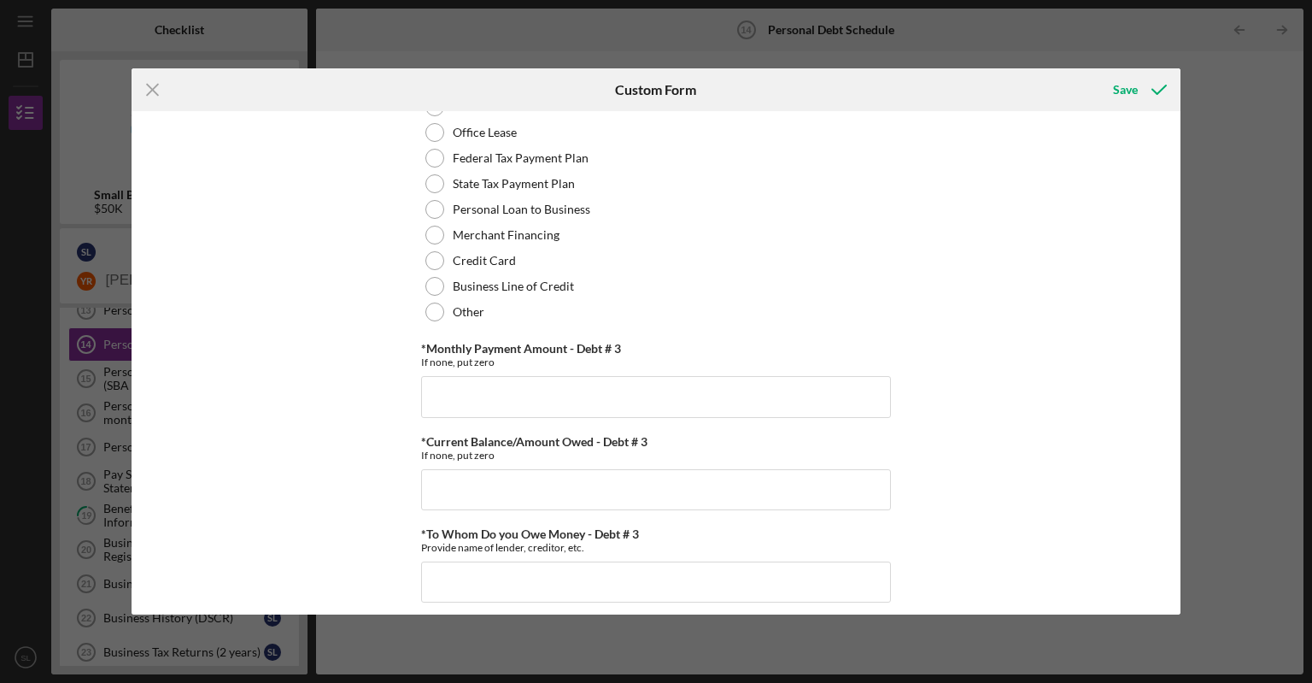
scroll to position [1490, 0]
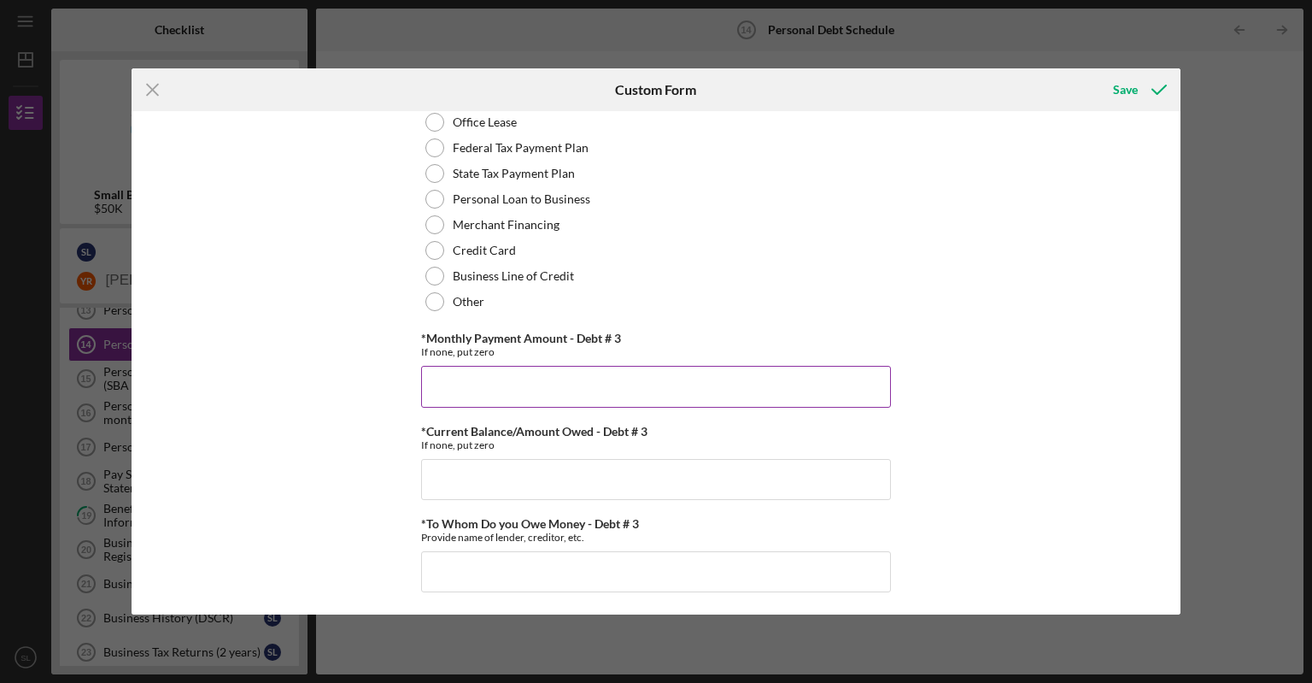
click at [510, 398] on input "*Monthly Payment Amount - Debt # 3" at bounding box center [656, 386] width 470 height 41
type input "$2,900"
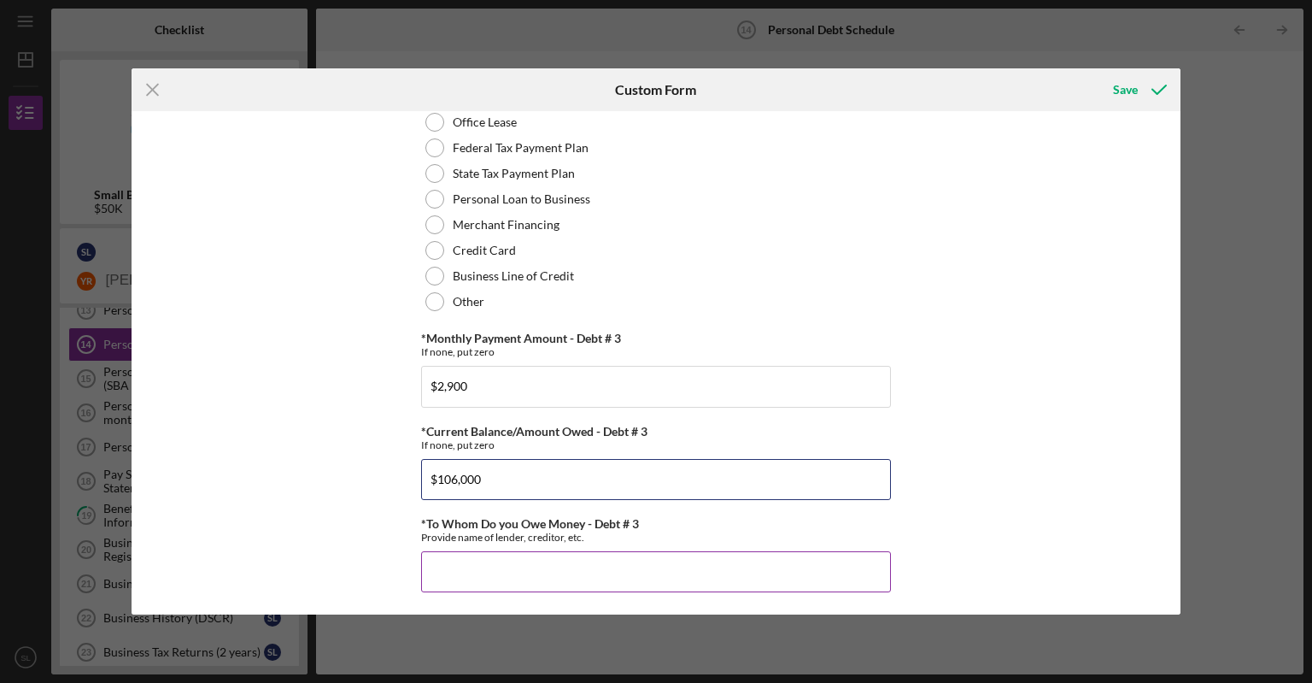
type input "$106,000"
click at [589, 559] on input "*To Whom Do you Owe Money - Debt # 3" at bounding box center [656, 571] width 470 height 41
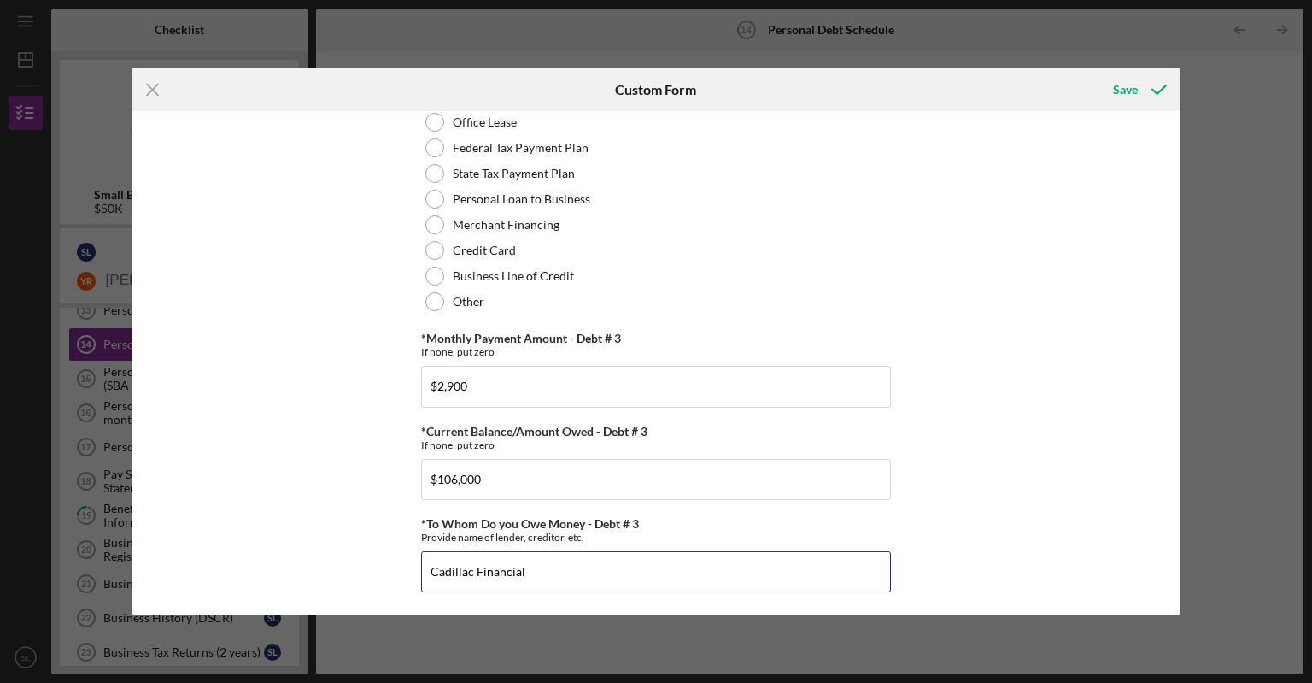
type input "Cadillac Financial"
click at [1002, 196] on div "Personal Debt # 1 *Type of Debt - Debt # 1 Vehicle Loan Vehicle Lease Real Esta…" at bounding box center [657, 362] width 1050 height 503
click at [1006, 204] on div "Personal Debt # 1 *Type of Debt - Debt # 1 Vehicle Loan Vehicle Lease Real Esta…" at bounding box center [657, 362] width 1050 height 503
click at [1010, 204] on div "Personal Debt # 1 *Type of Debt - Debt # 1 Vehicle Loan Vehicle Lease Real Esta…" at bounding box center [657, 362] width 1050 height 503
click at [1015, 194] on div "Personal Debt # 1 *Type of Debt - Debt # 1 Vehicle Loan Vehicle Lease Real Esta…" at bounding box center [657, 362] width 1050 height 503
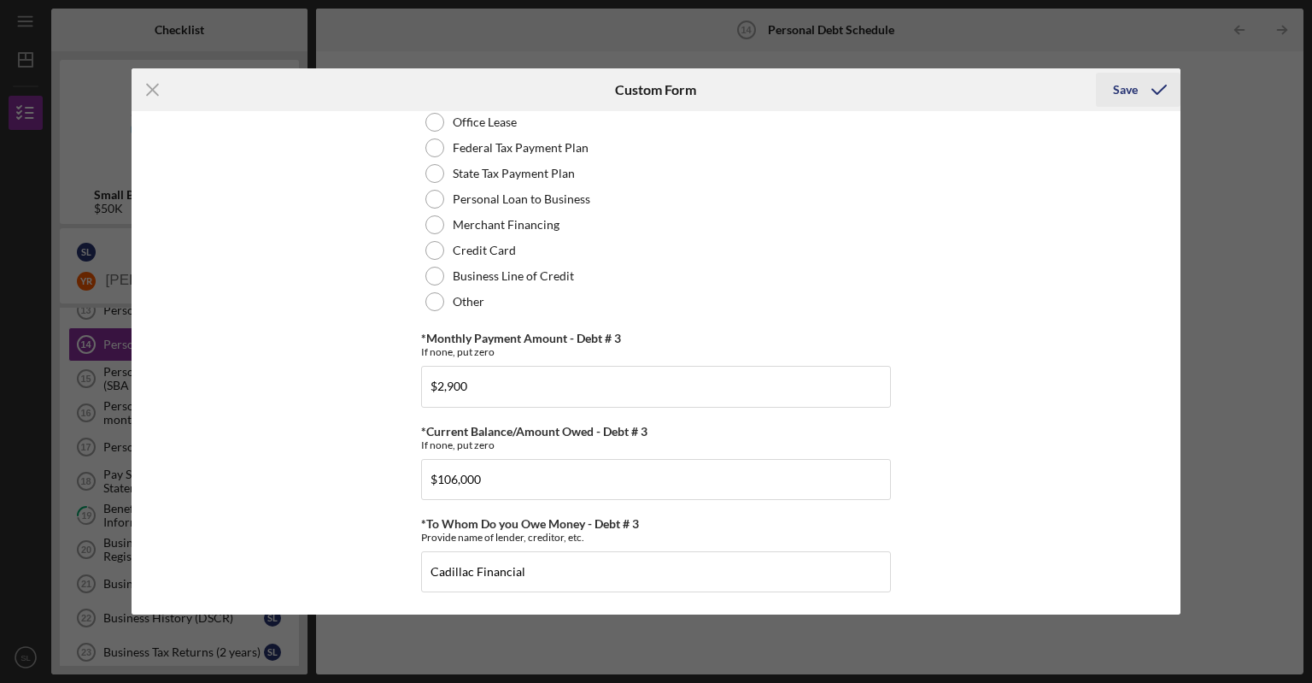
click at [1127, 91] on div "Save" at bounding box center [1125, 90] width 25 height 34
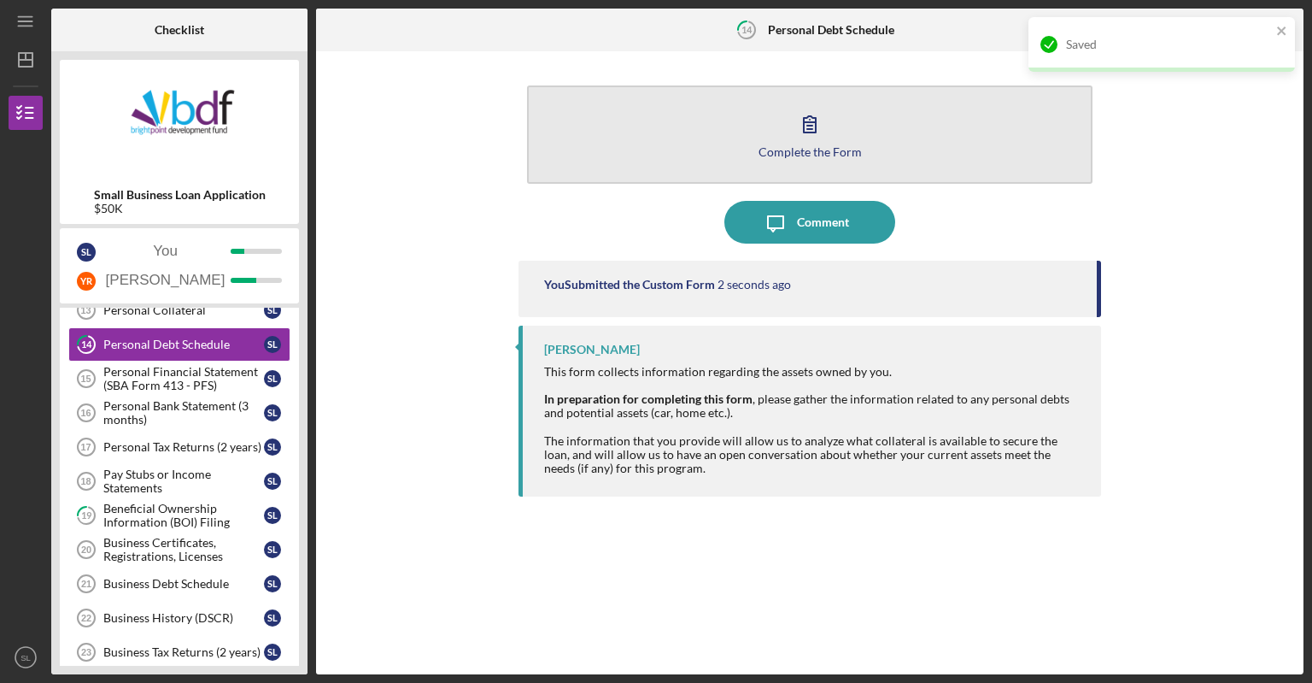
click at [790, 146] on div "Complete the Form" at bounding box center [810, 151] width 103 height 13
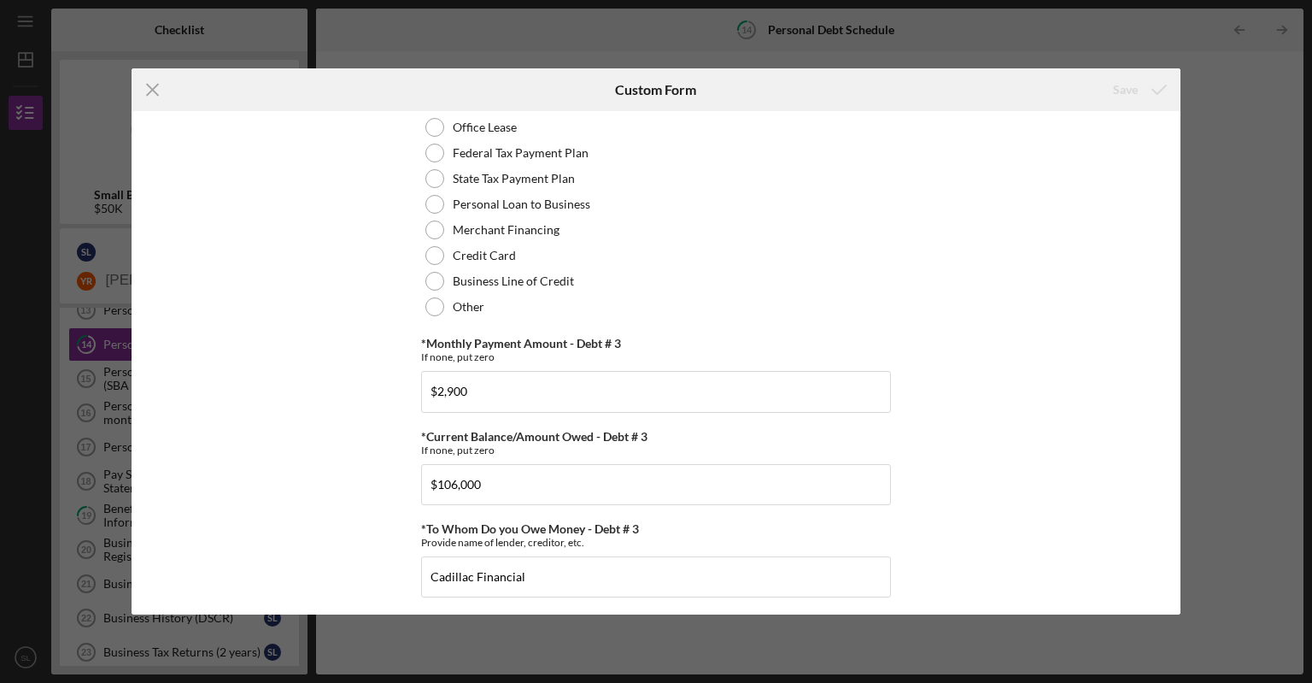
scroll to position [1490, 0]
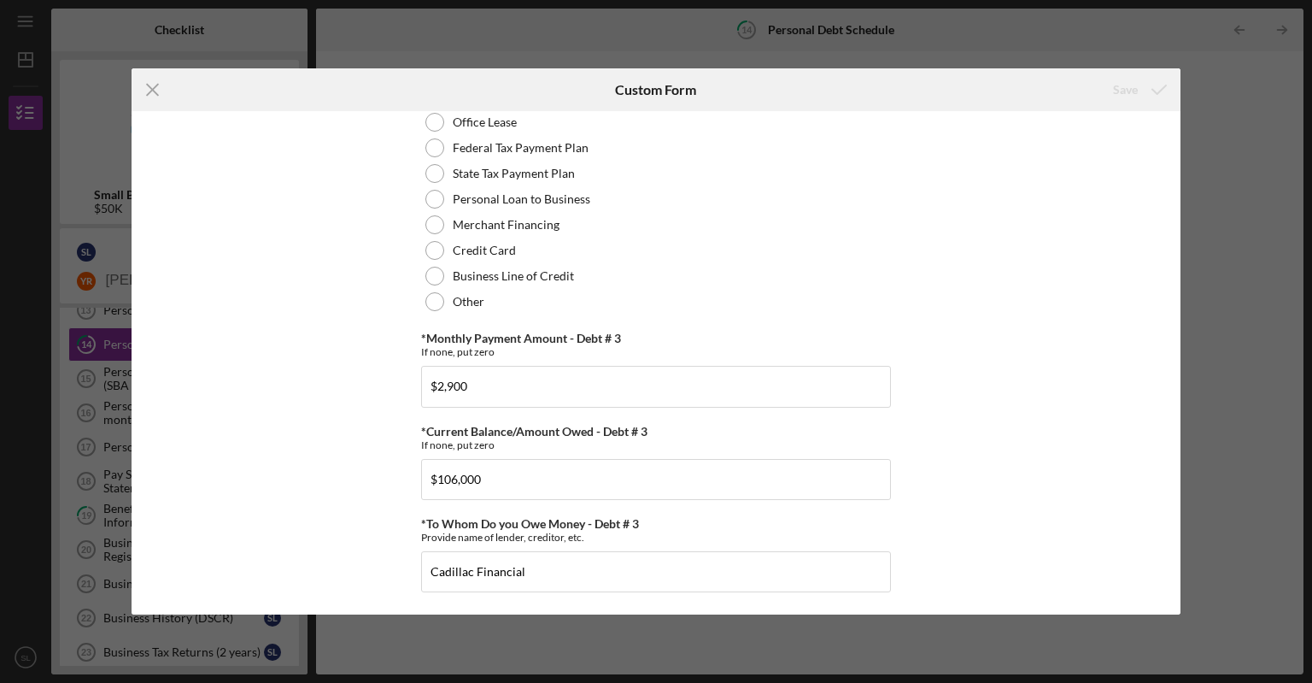
click at [972, 54] on div "Icon/Menu Close Custom Form Save Personal Debt # 1 *Type of Debt - Debt # 1 Veh…" at bounding box center [656, 341] width 1312 height 683
click at [152, 86] on icon "Icon/Menu Close" at bounding box center [153, 89] width 43 height 43
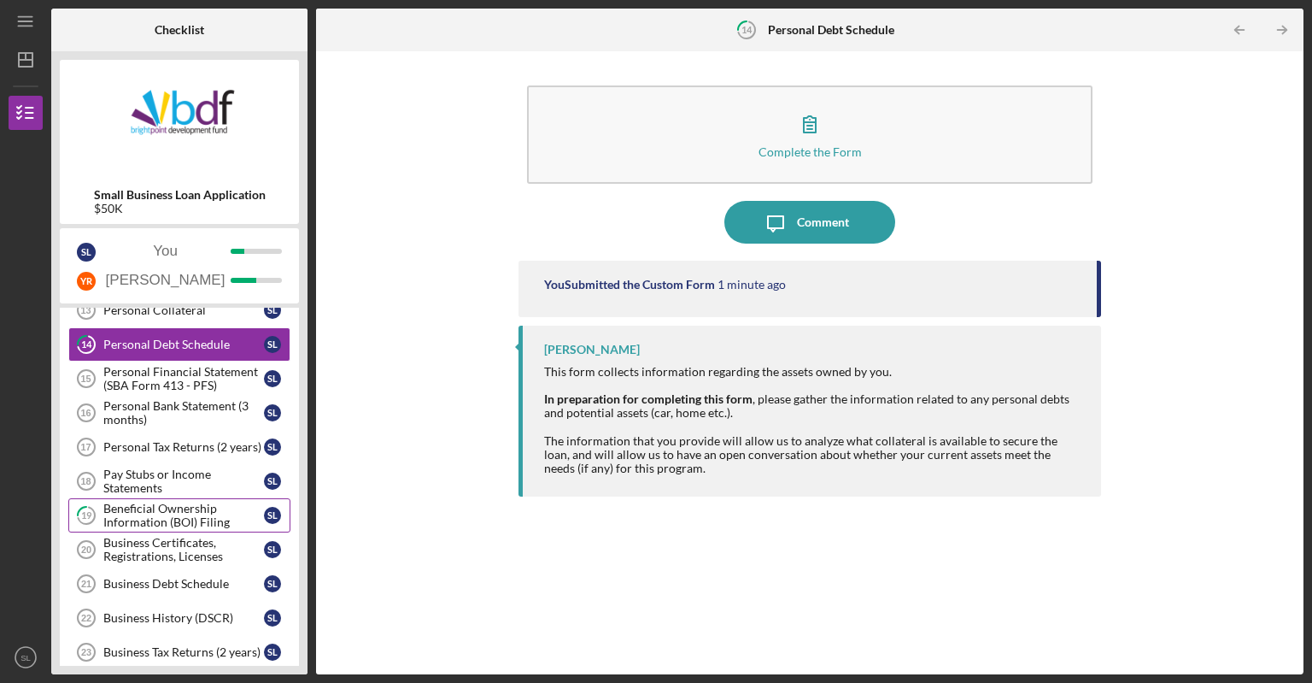
click at [185, 502] on div "Beneficial Ownership Information (BOI) Filing" at bounding box center [183, 514] width 161 height 27
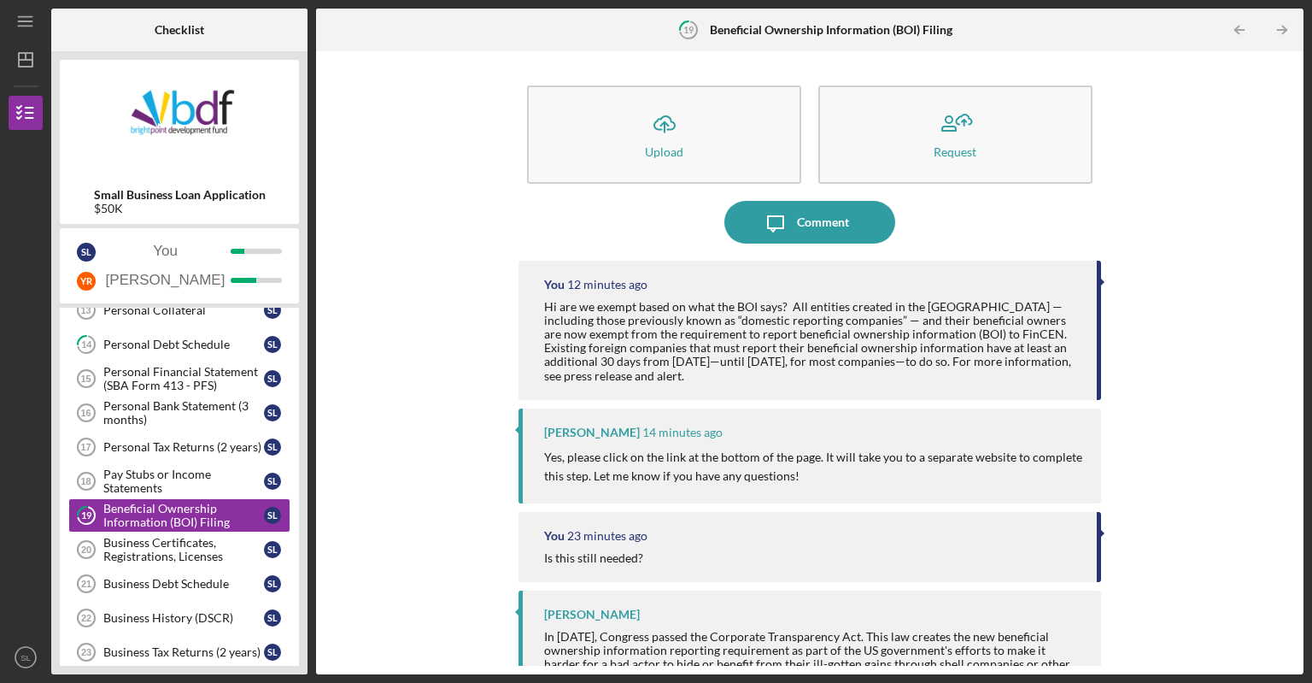
scroll to position [171, 0]
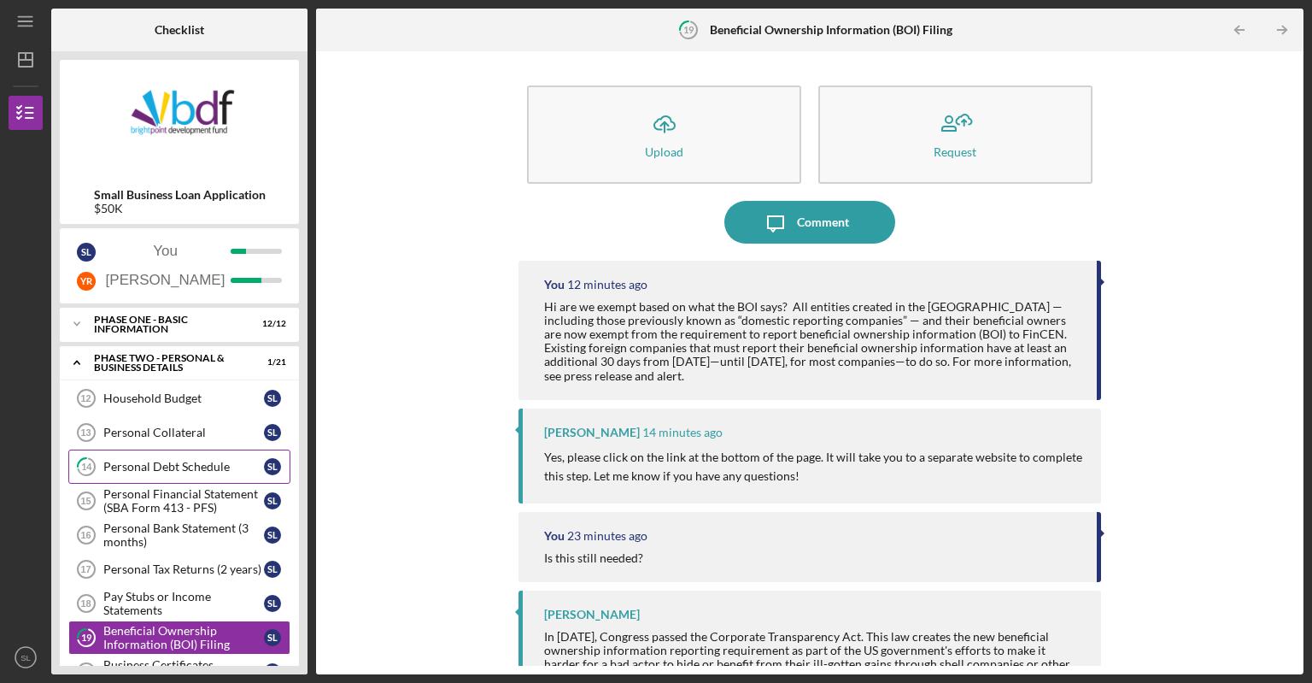
click at [187, 470] on div "Personal Debt Schedule" at bounding box center [183, 467] width 161 height 14
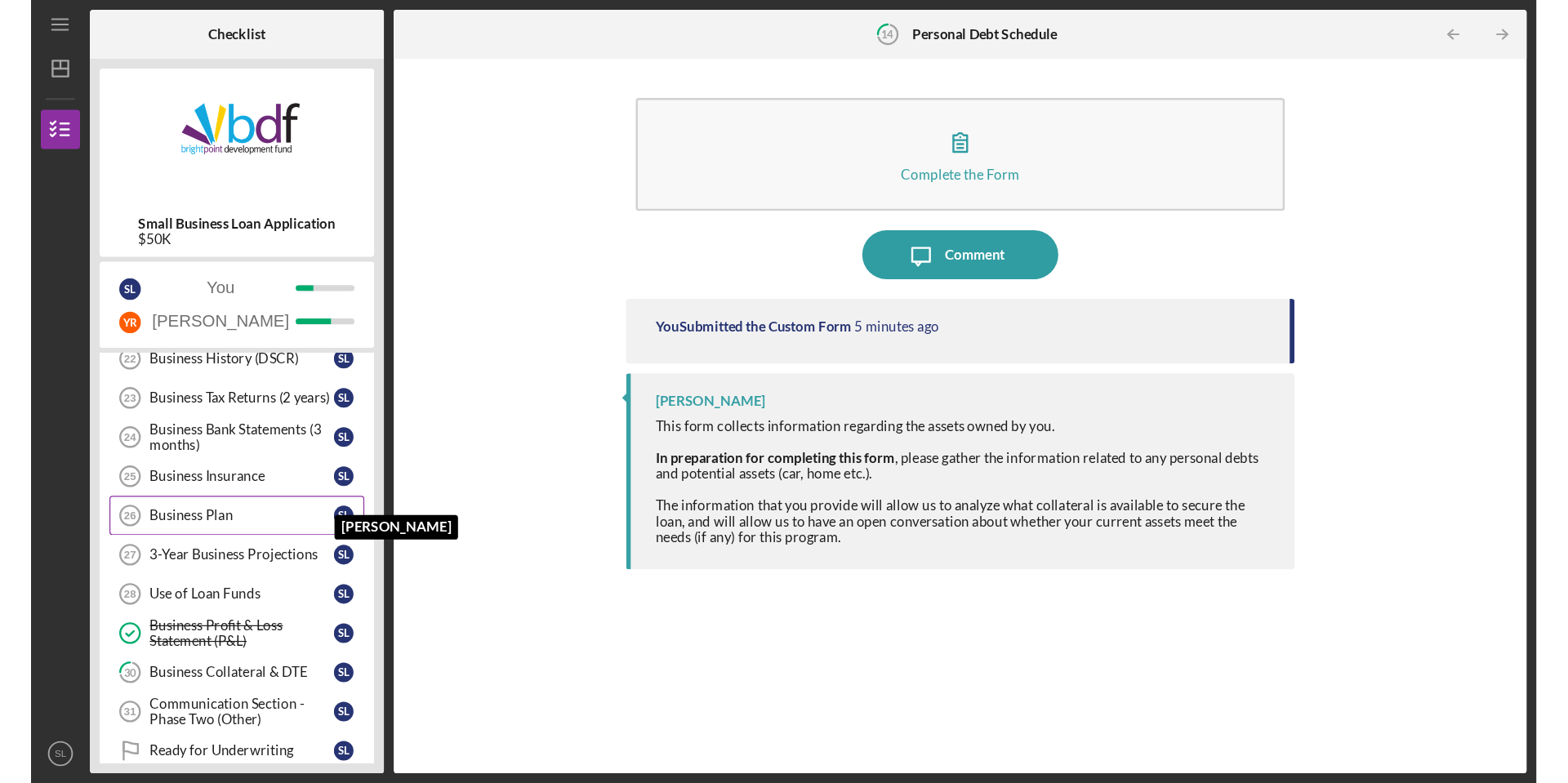
scroll to position [533, 0]
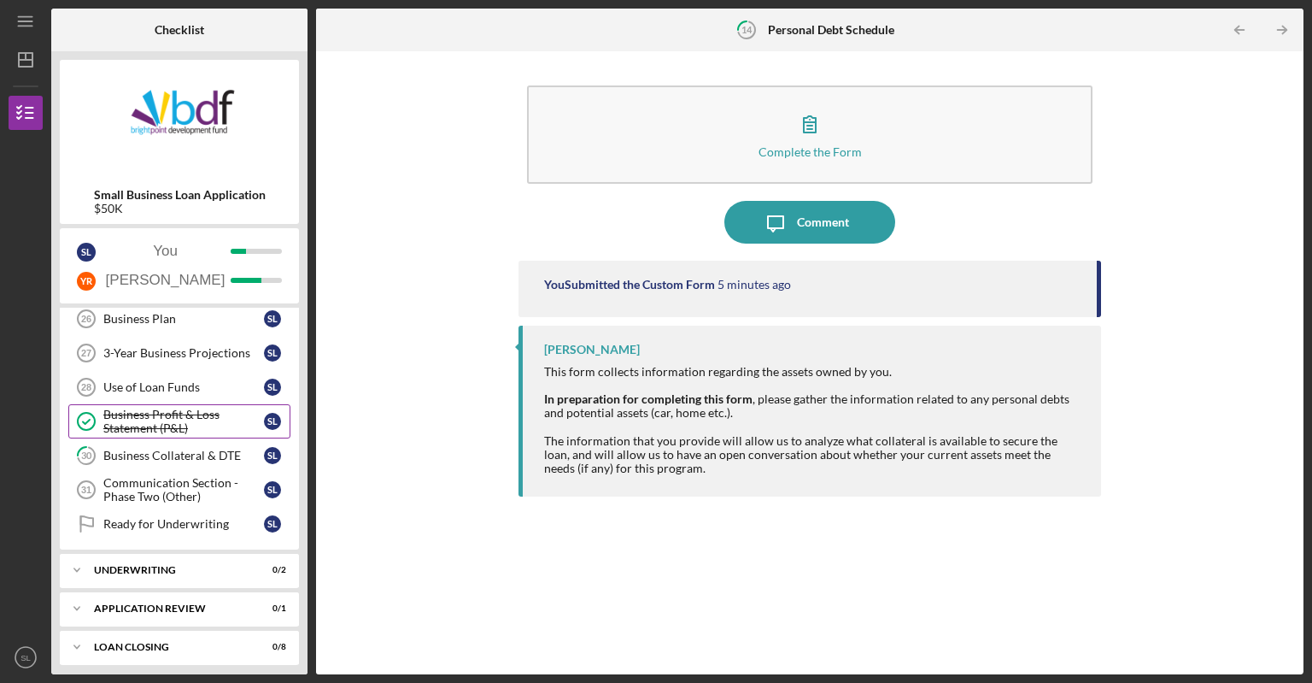
click at [209, 419] on div "Business Profit & Loss Statement (P&L)" at bounding box center [183, 421] width 161 height 27
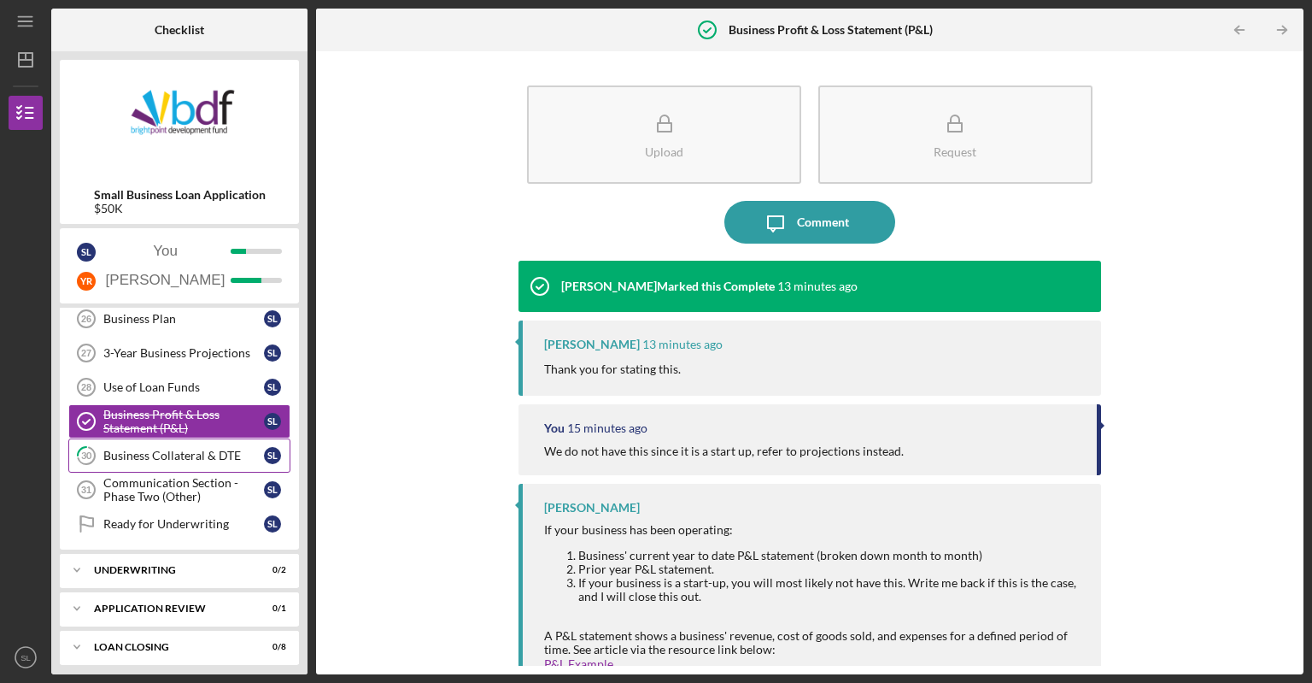
click at [205, 449] on div "Business Collateral & DTE" at bounding box center [183, 456] width 161 height 14
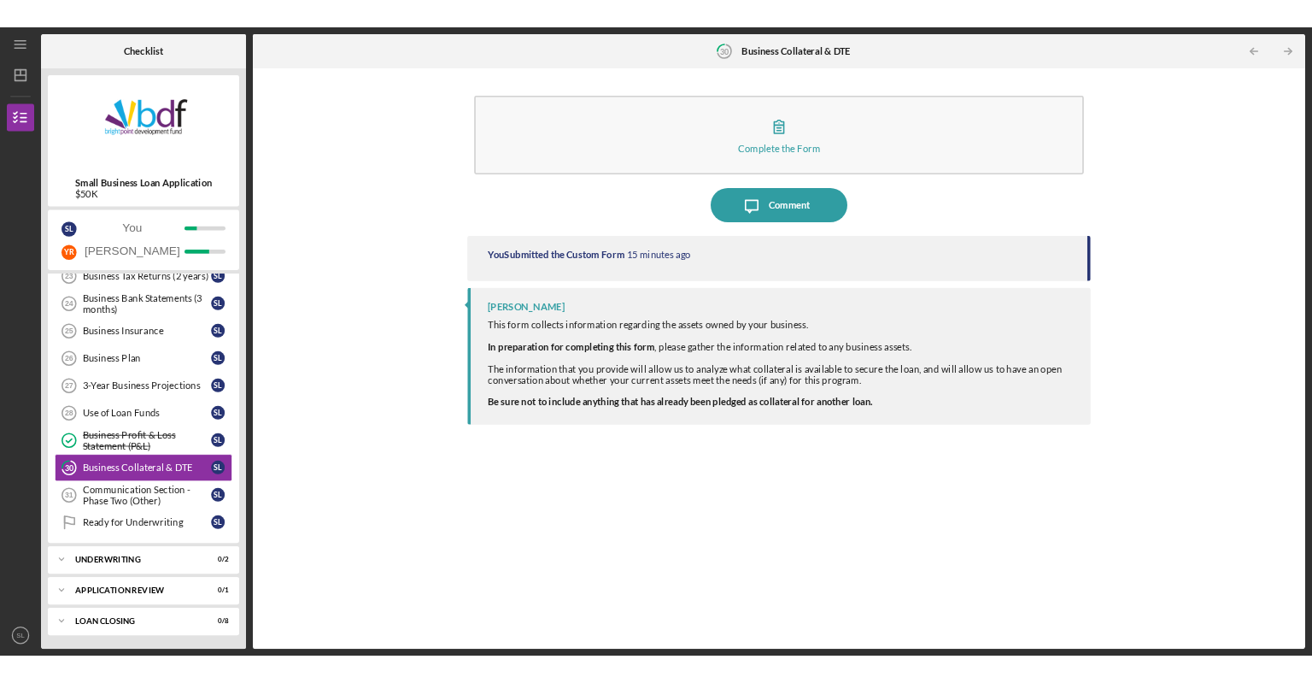
scroll to position [456, 0]
